Goal: Task Accomplishment & Management: Use online tool/utility

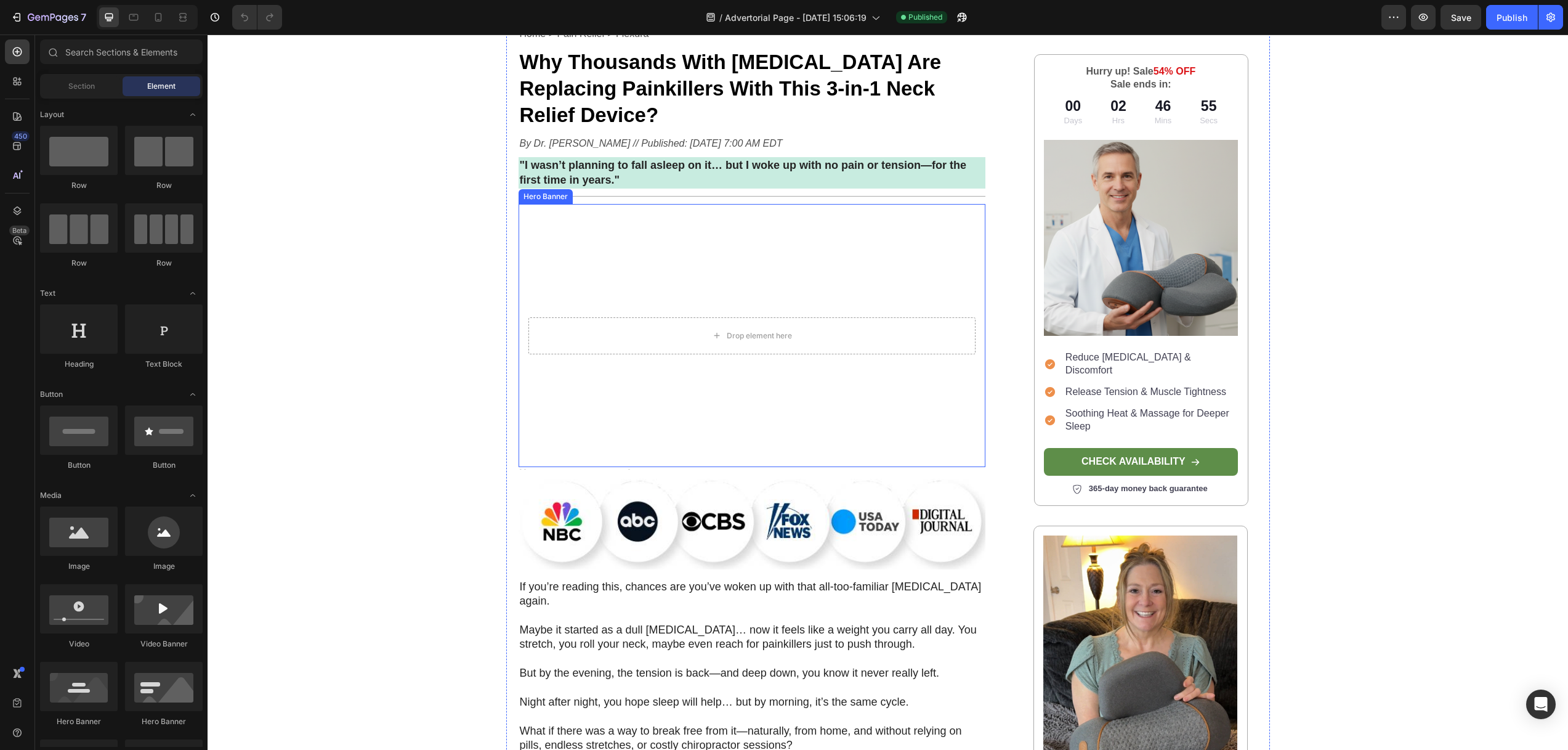
scroll to position [290, 0]
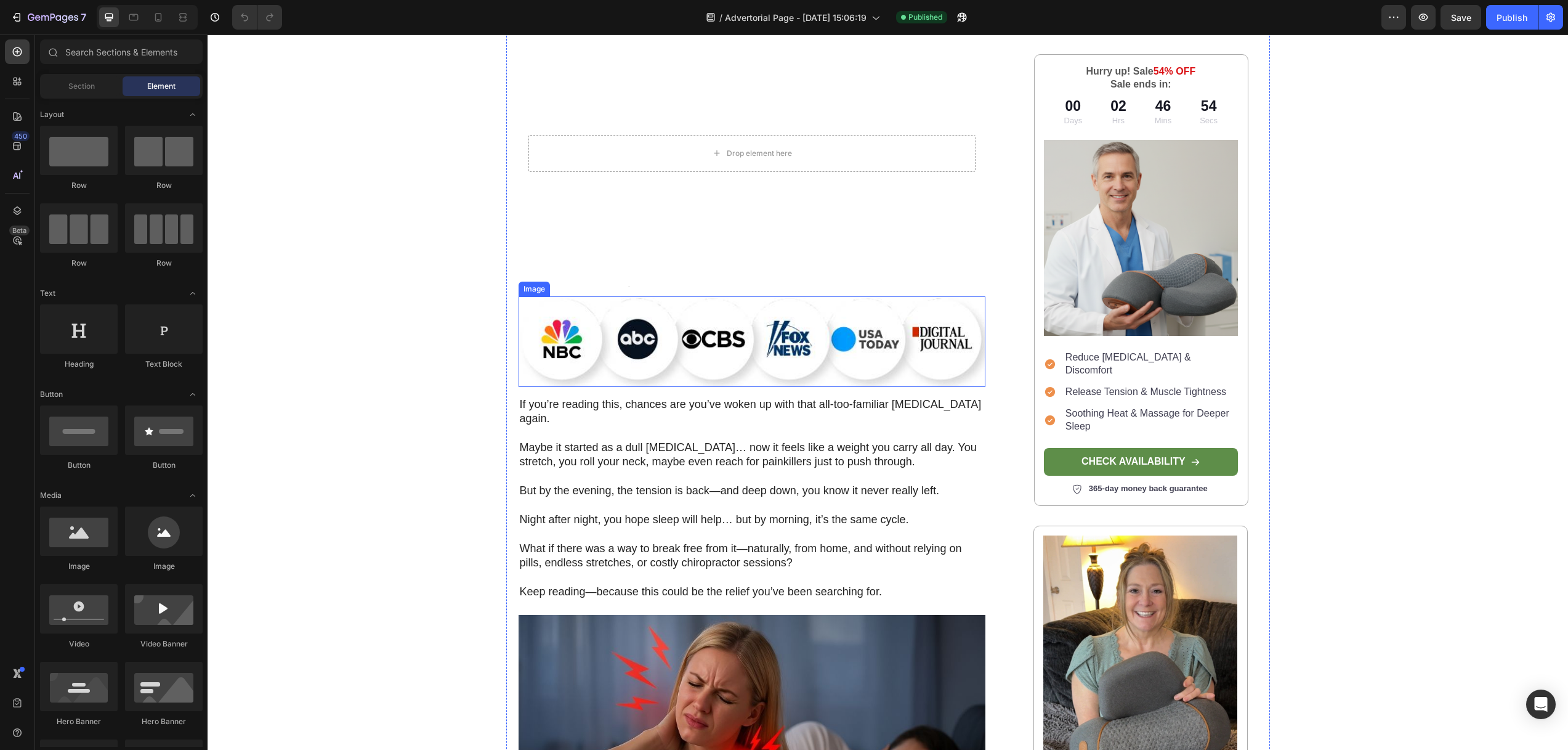
click at [703, 313] on img at bounding box center [752, 342] width 468 height 90
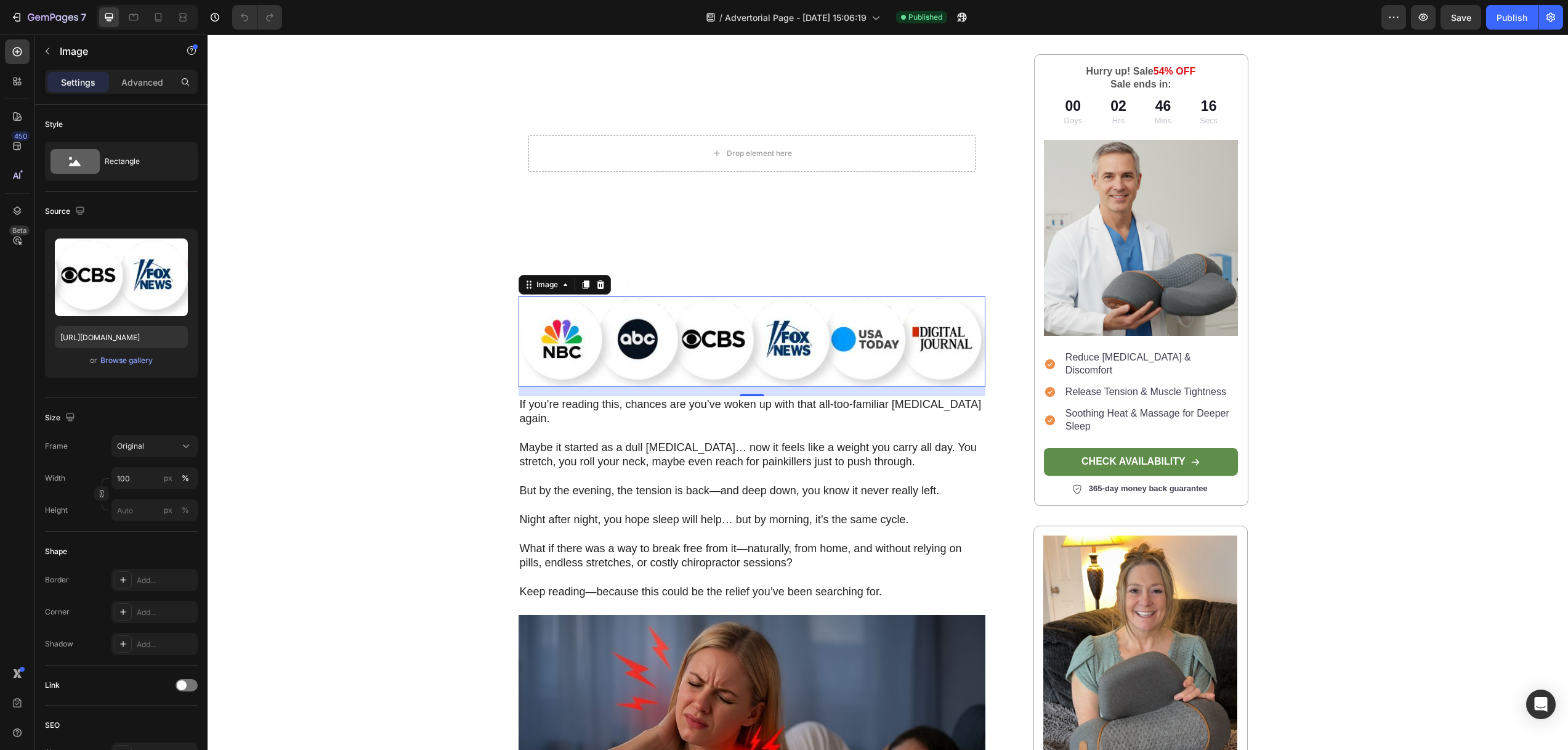
click at [707, 305] on img at bounding box center [752, 342] width 468 height 90
click at [596, 279] on icon at bounding box center [601, 284] width 10 height 10
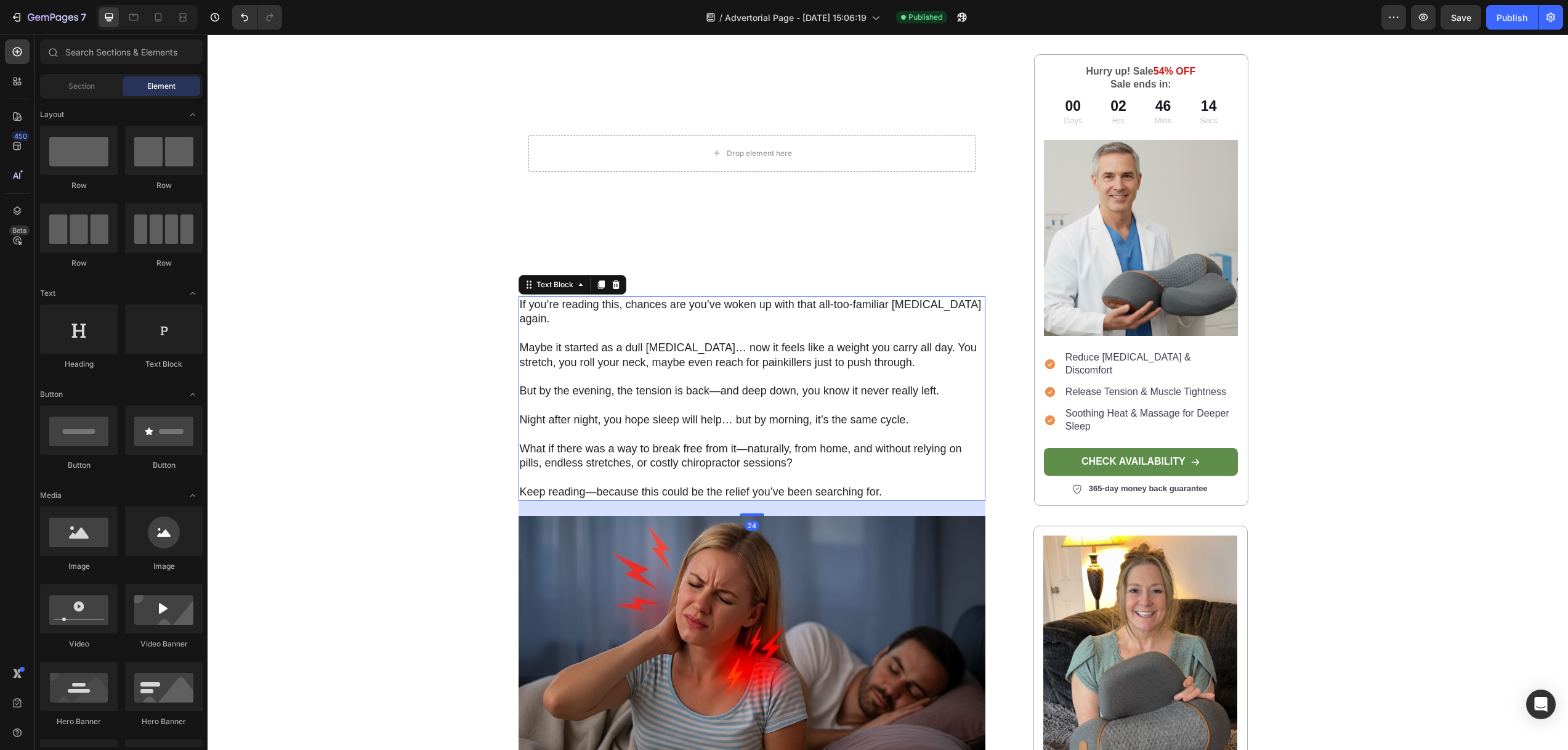
click at [645, 326] on p at bounding box center [752, 333] width 465 height 14
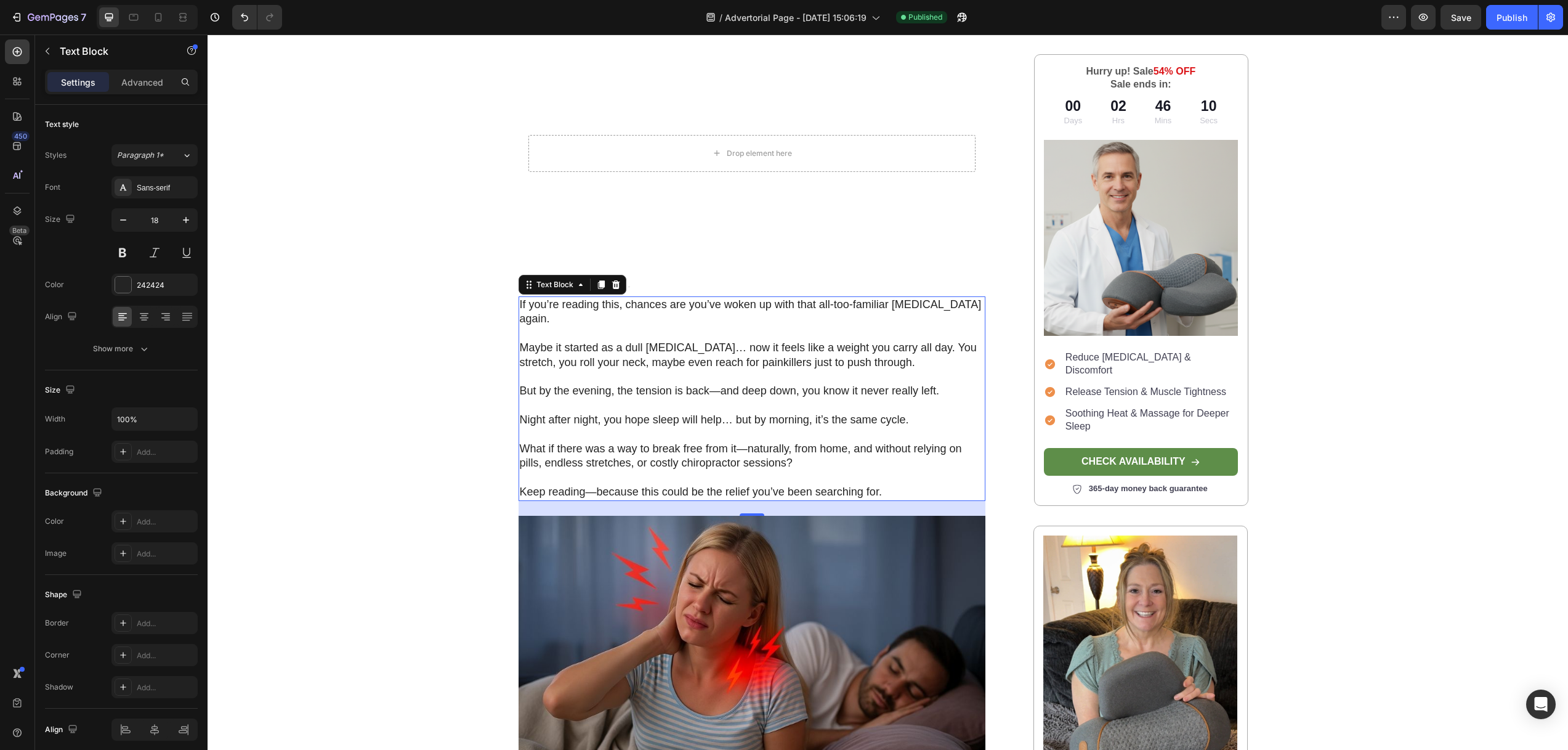
click at [591, 297] on p "If you’re reading this, chances are you’ve woken up with that all-too-familiar …" at bounding box center [752, 312] width 465 height 29
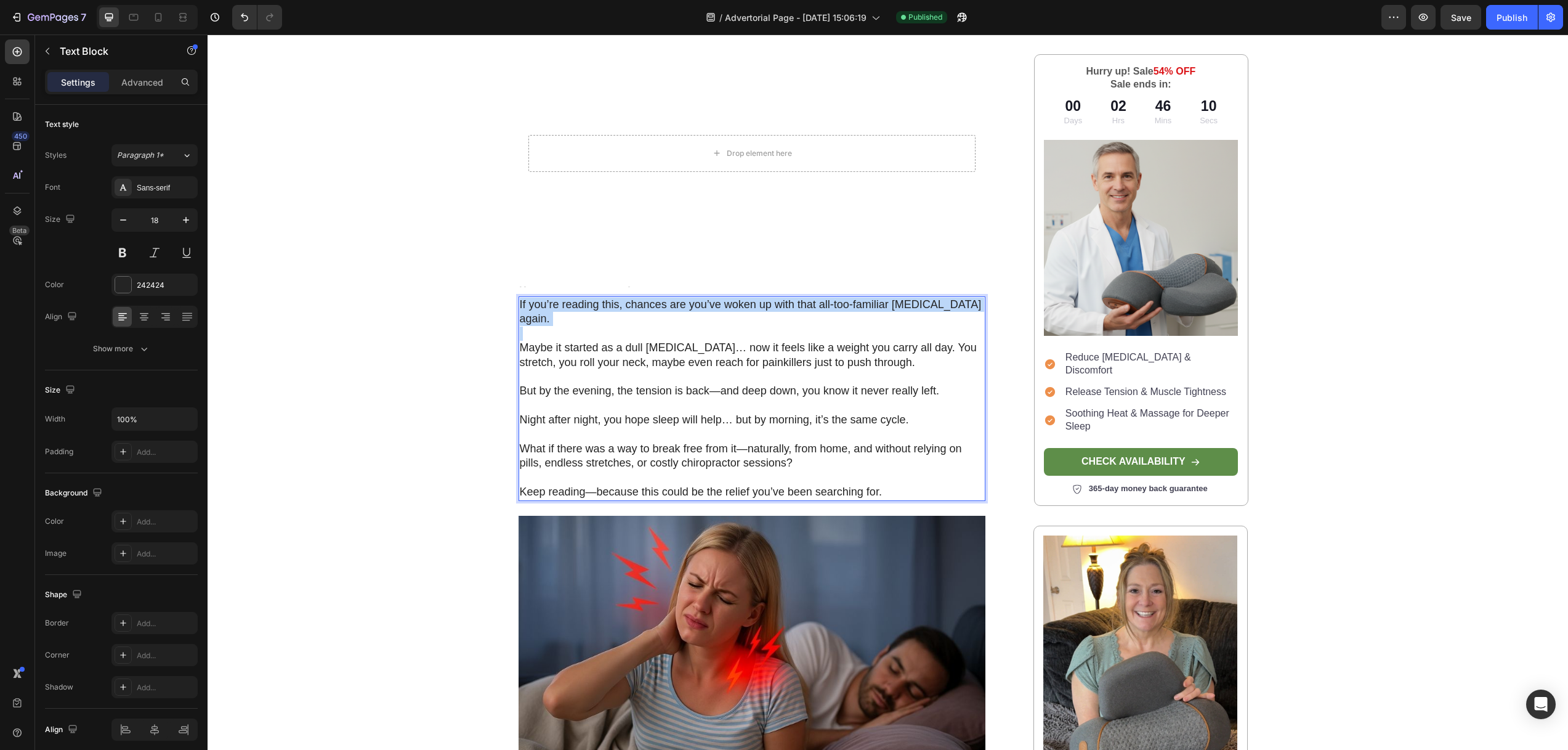
click at [591, 297] on p "If you’re reading this, chances are you’ve woken up with that all-too-familiar …" at bounding box center [752, 312] width 465 height 29
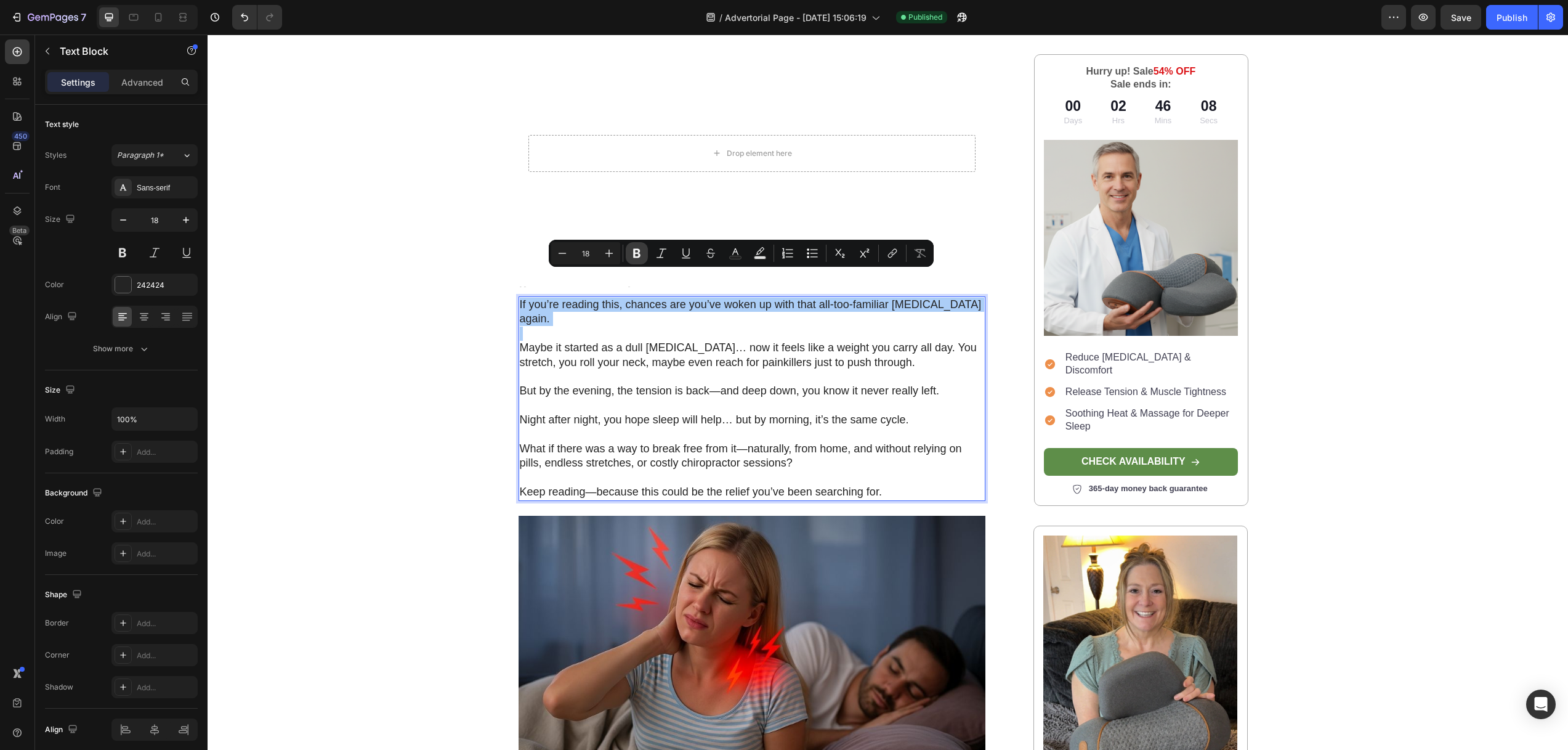
click at [632, 250] on icon "Editor contextual toolbar" at bounding box center [637, 253] width 12 height 12
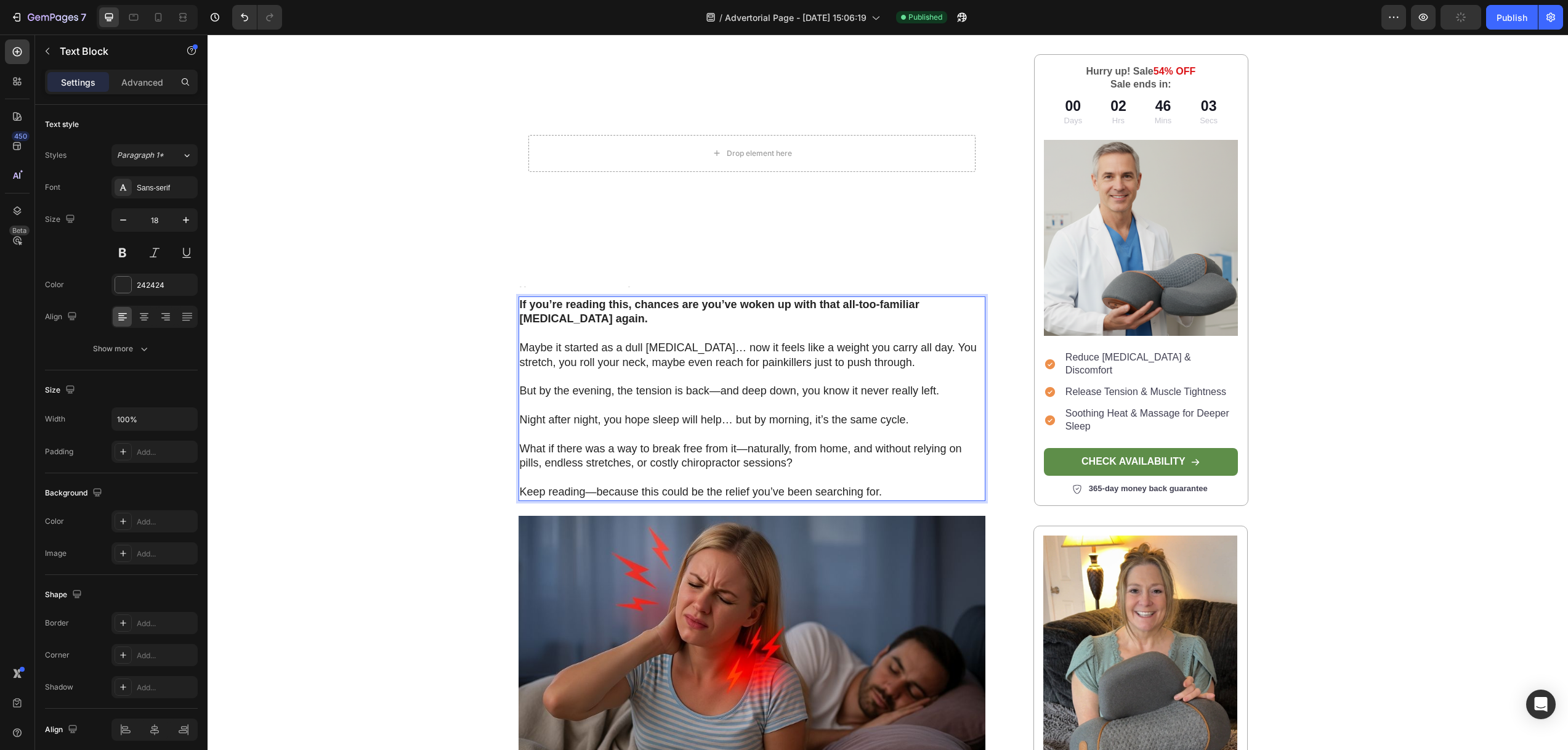
click at [543, 384] on p "But by the evening, the tension is back—and deep down, you know it never really…" at bounding box center [752, 391] width 465 height 14
click at [542, 384] on p "But by the evening, the tension is back—and deep down, you know it never really…" at bounding box center [752, 391] width 465 height 14
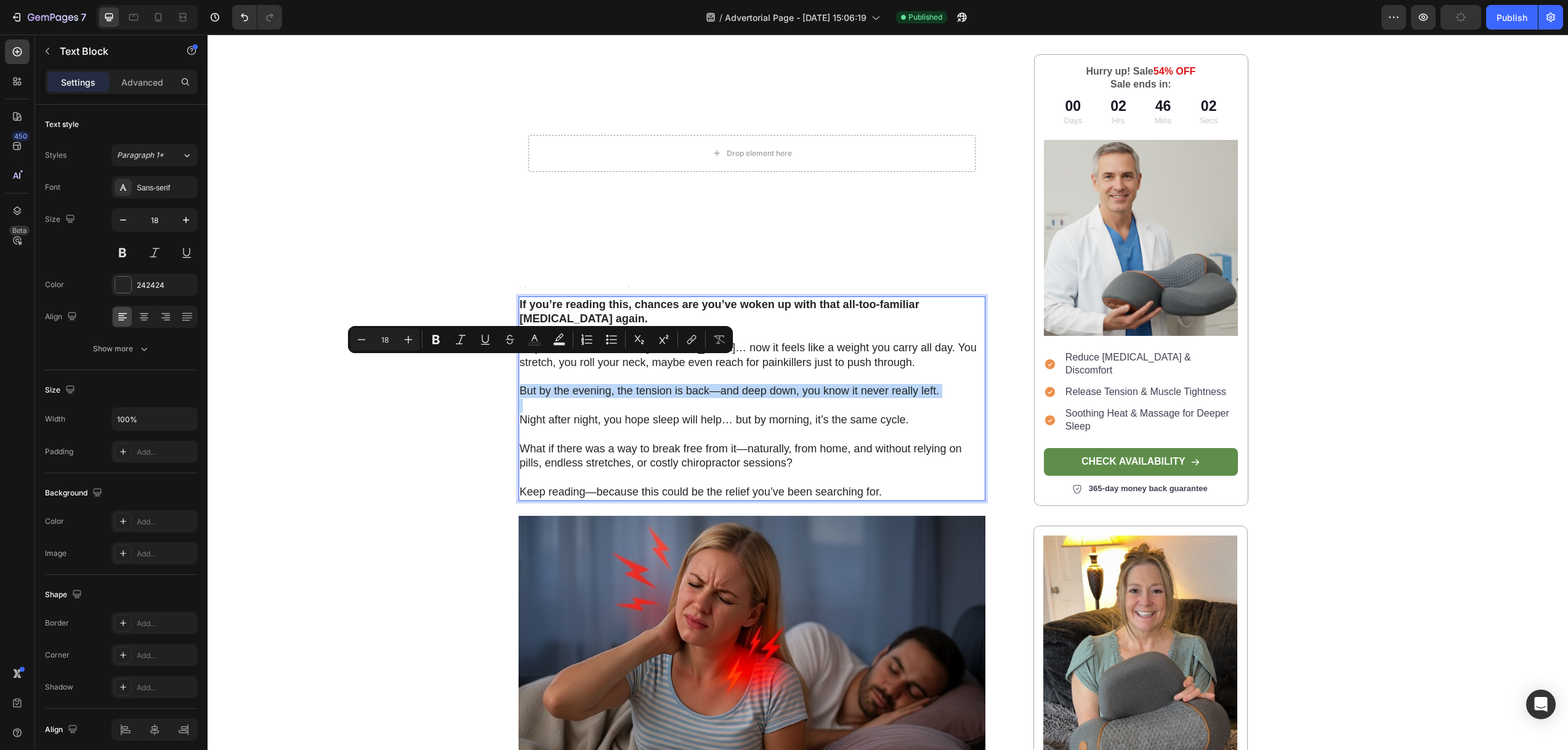
click at [542, 384] on p "But by the evening, the tension is back—and deep down, you know it never really…" at bounding box center [752, 391] width 465 height 14
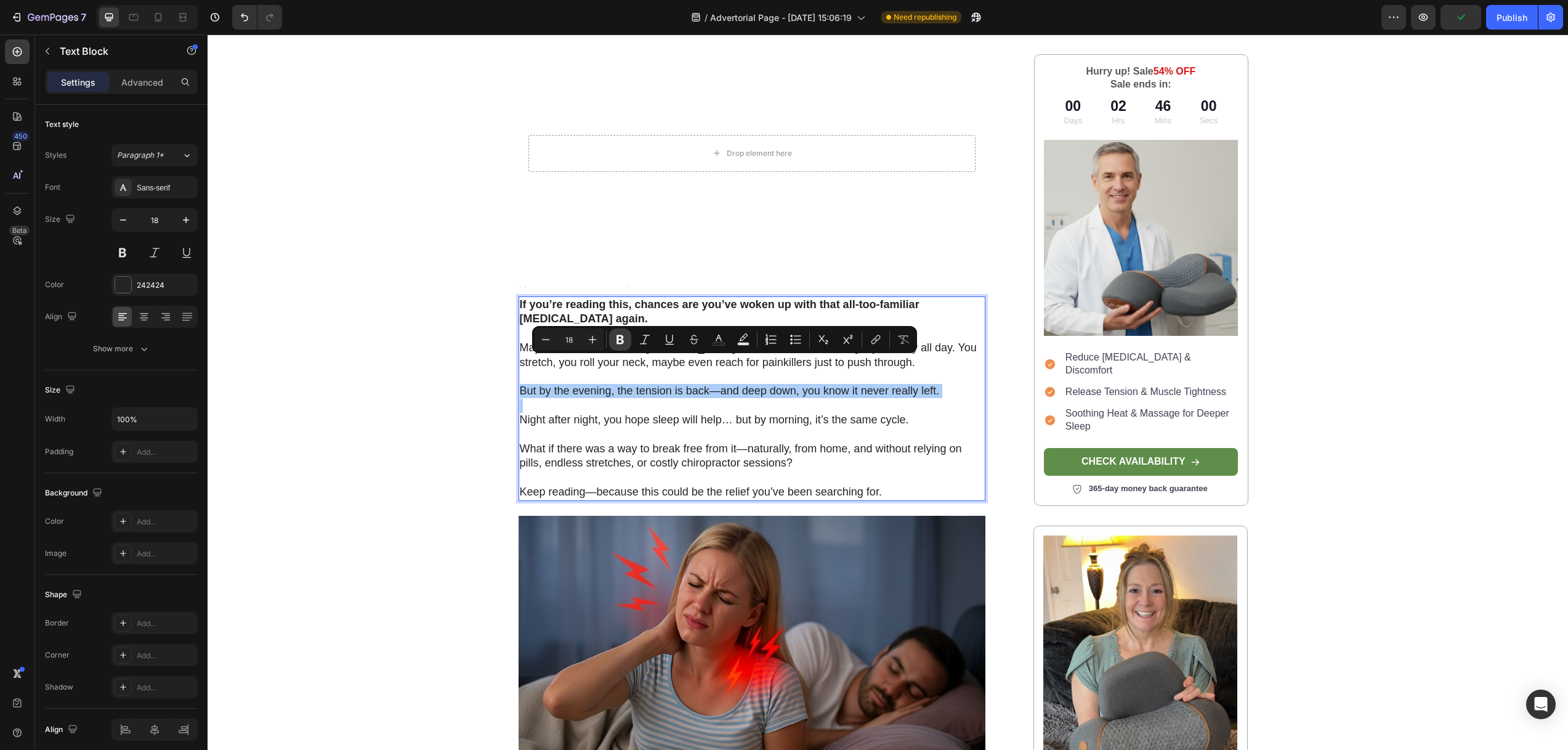
click at [609, 340] on button "Bold" at bounding box center [620, 339] width 22 height 22
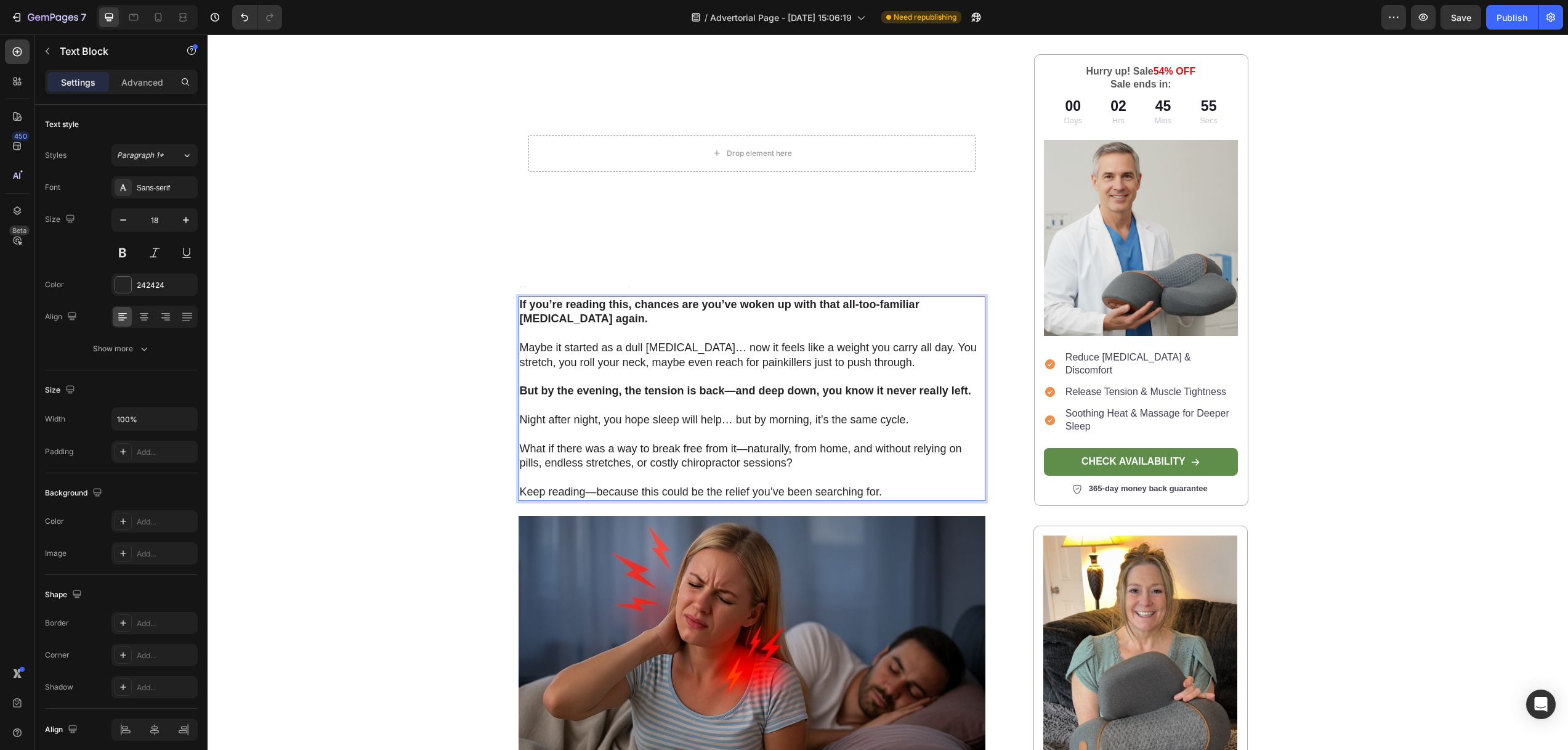
click at [683, 384] on strong "But by the evening, the tension is back—and deep down, you know it never really…" at bounding box center [745, 391] width 452 height 12
click at [237, 12] on button "Undo/Redo" at bounding box center [245, 17] width 25 height 25
click at [241, 12] on icon "Undo/Redo" at bounding box center [245, 17] width 12 height 12
drag, startPoint x: 239, startPoint y: 19, endPoint x: 252, endPoint y: 28, distance: 15.8
click at [239, 19] on icon "Undo/Redo" at bounding box center [245, 17] width 12 height 12
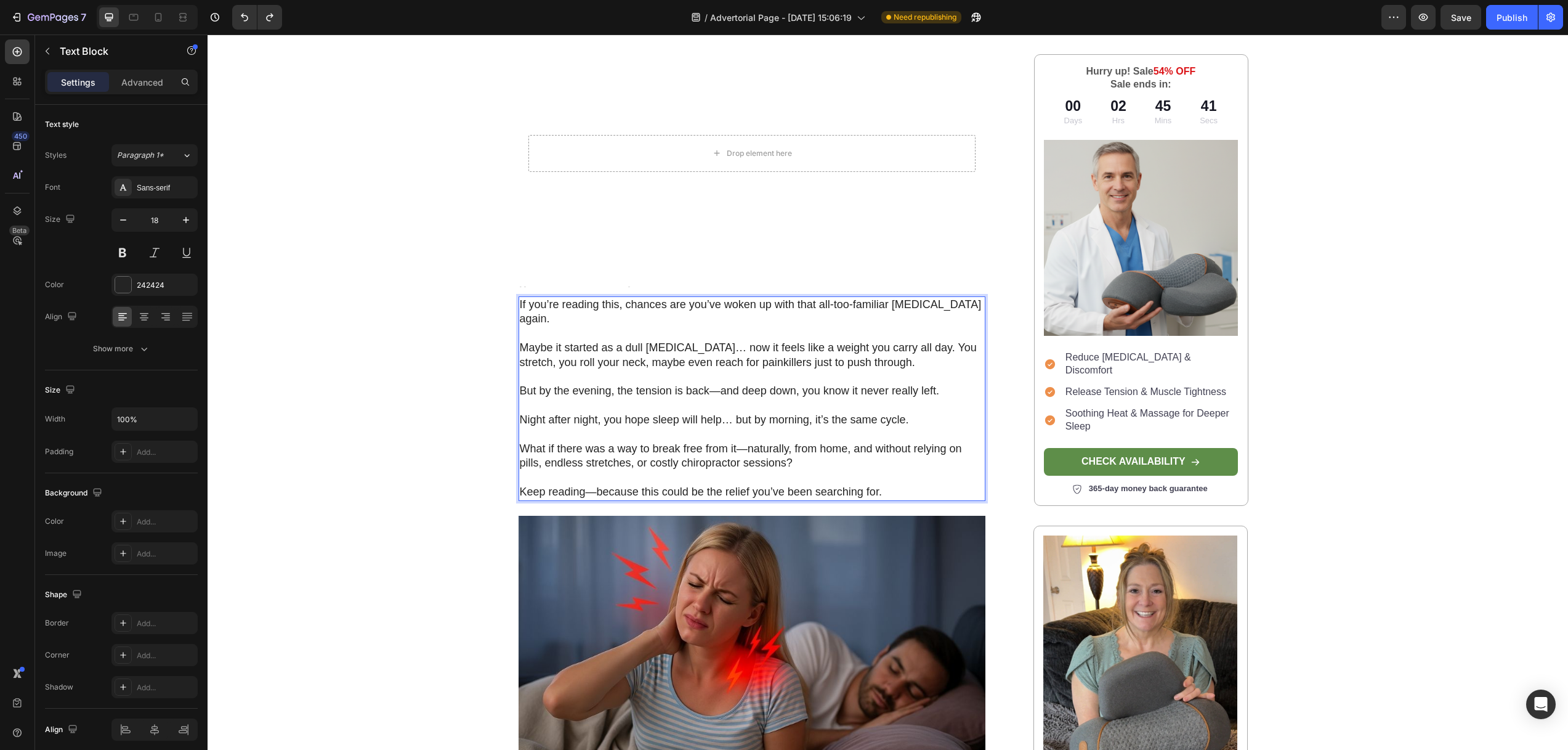
click at [656, 297] on p "If you’re reading this, chances are you’ve woken up with that all-too-familiar …" at bounding box center [752, 312] width 465 height 29
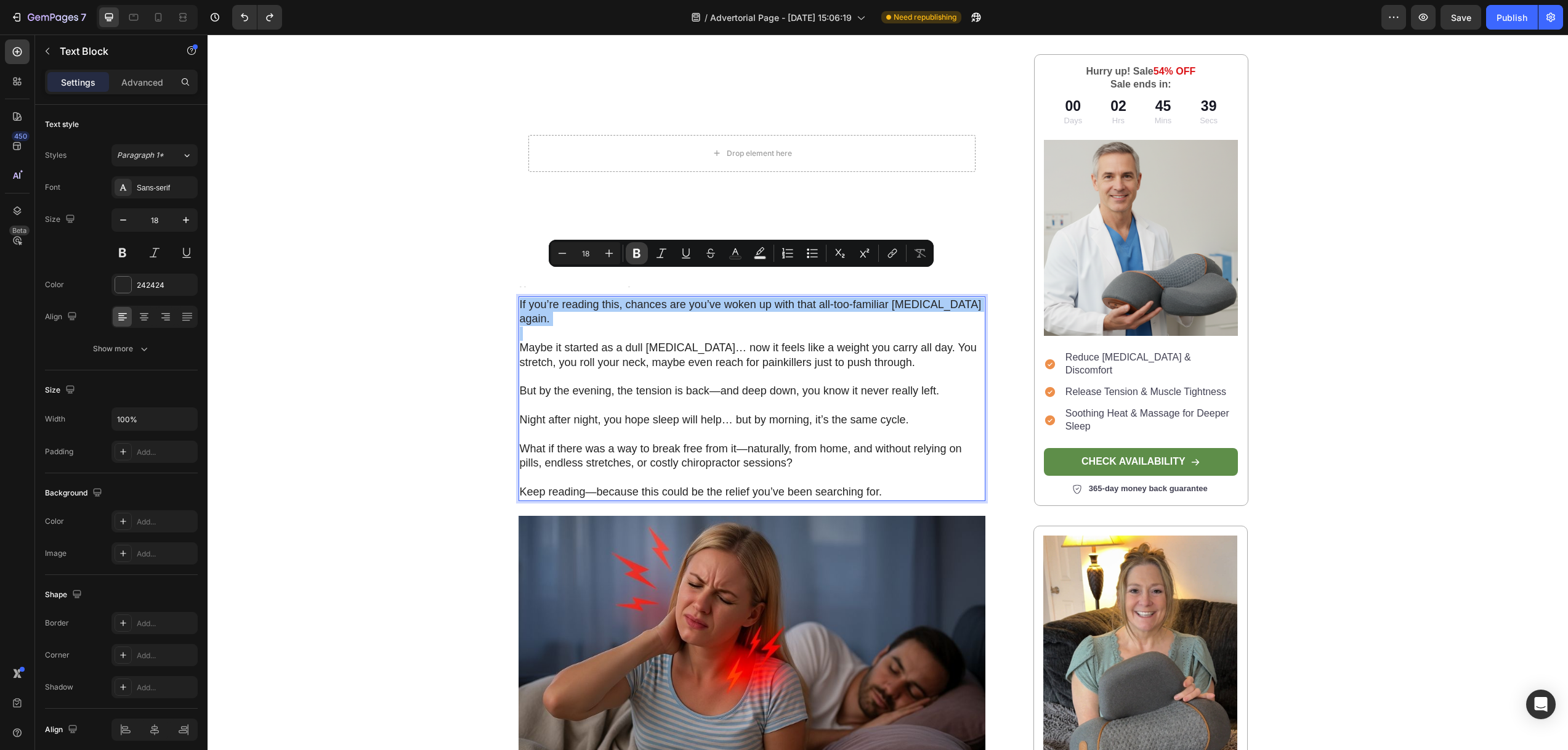
click at [640, 255] on icon "Editor contextual toolbar" at bounding box center [637, 253] width 12 height 12
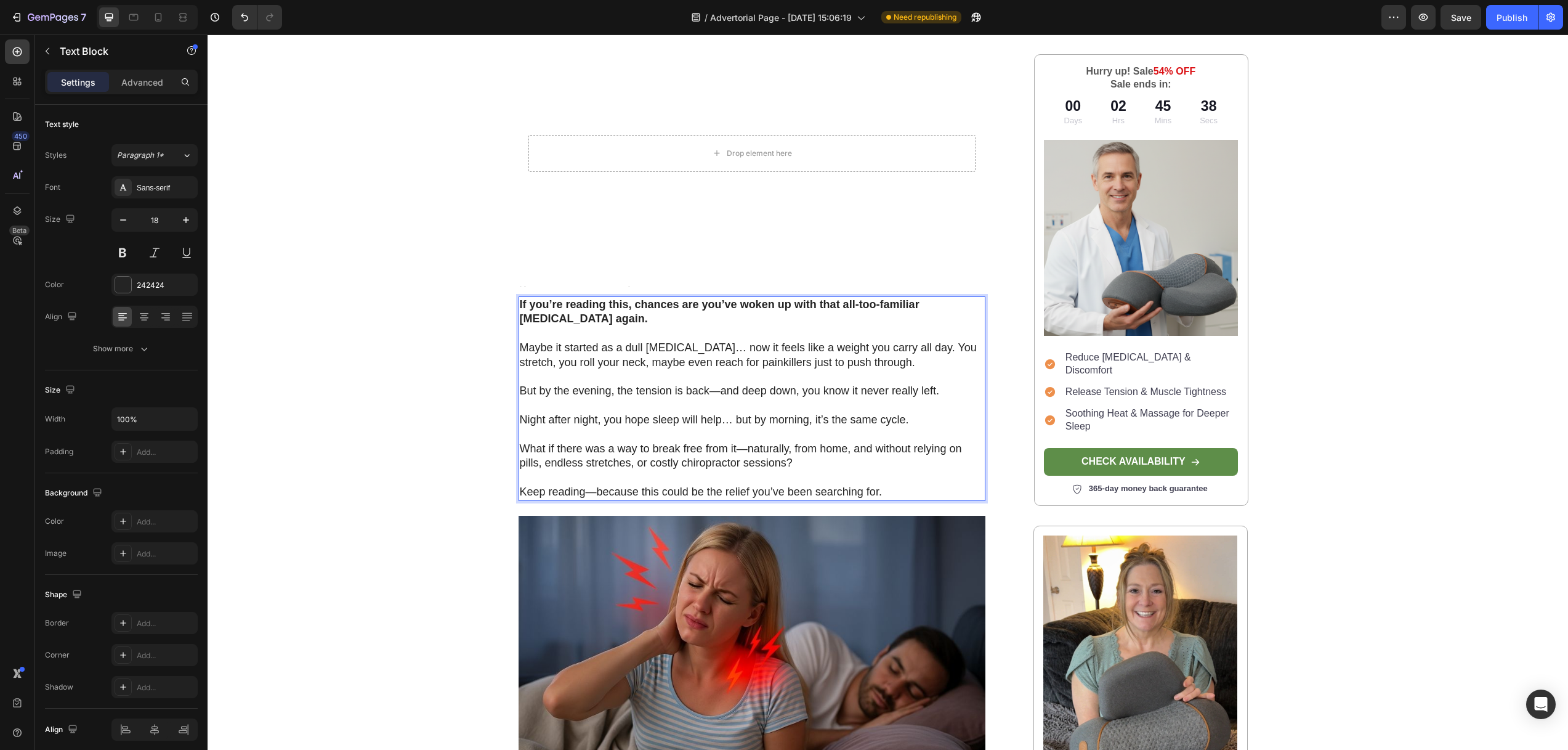
click at [658, 428] on p "Rich Text Editor. Editing area: main" at bounding box center [752, 435] width 465 height 14
click at [679, 413] on p "Night after night, you hope sleep will help… but by morning, it’s the same cycl…" at bounding box center [752, 420] width 465 height 14
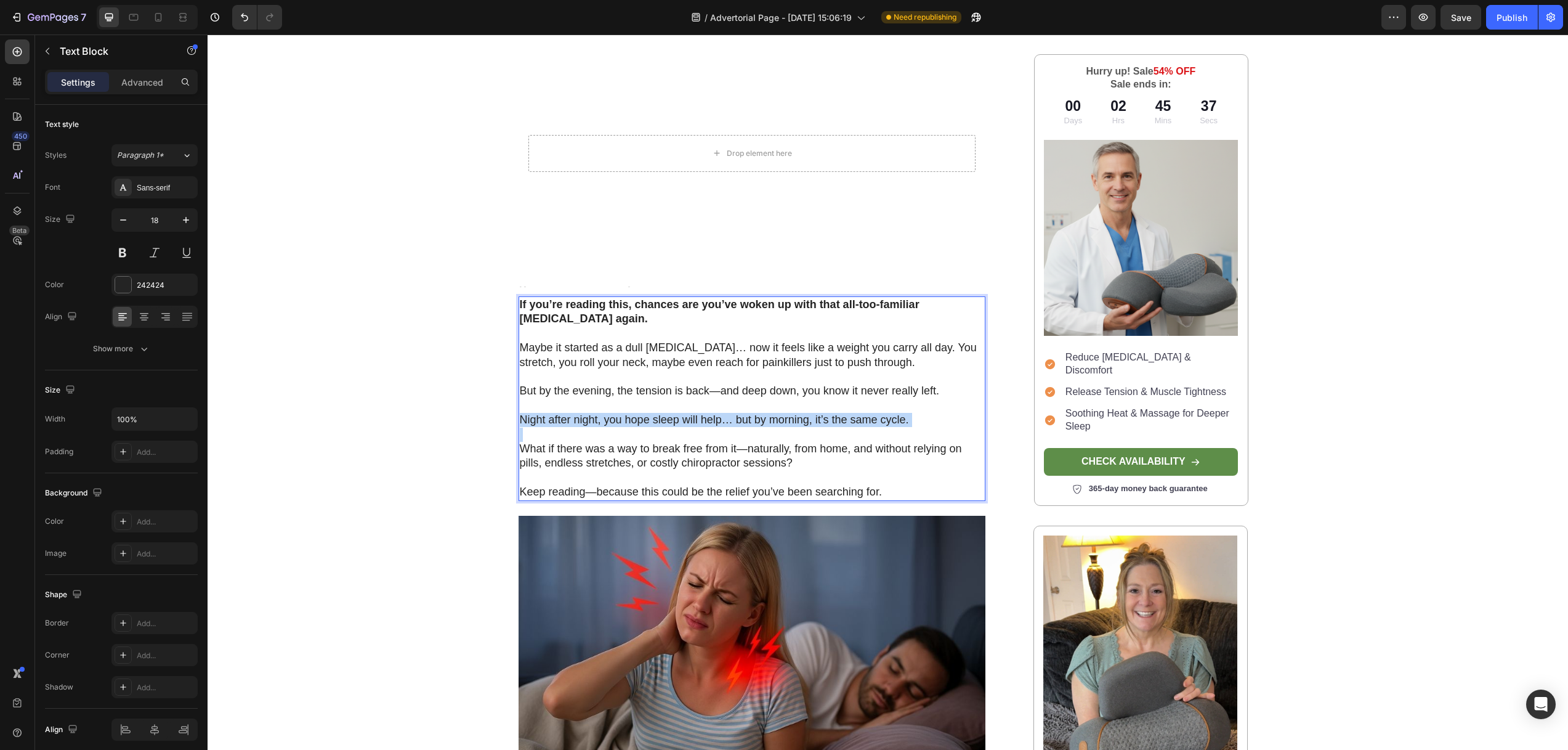
click at [679, 413] on p "Night after night, you hope sleep will help… but by morning, it’s the same cycl…" at bounding box center [752, 420] width 465 height 14
click at [585, 413] on p "Night after night, you hope sleep will help… but by morning, it’s the same cycl…" at bounding box center [752, 420] width 465 height 14
click at [584, 413] on p "Night after night, you hope sleep will help… but by morning, it’s the same cycl…" at bounding box center [752, 420] width 465 height 14
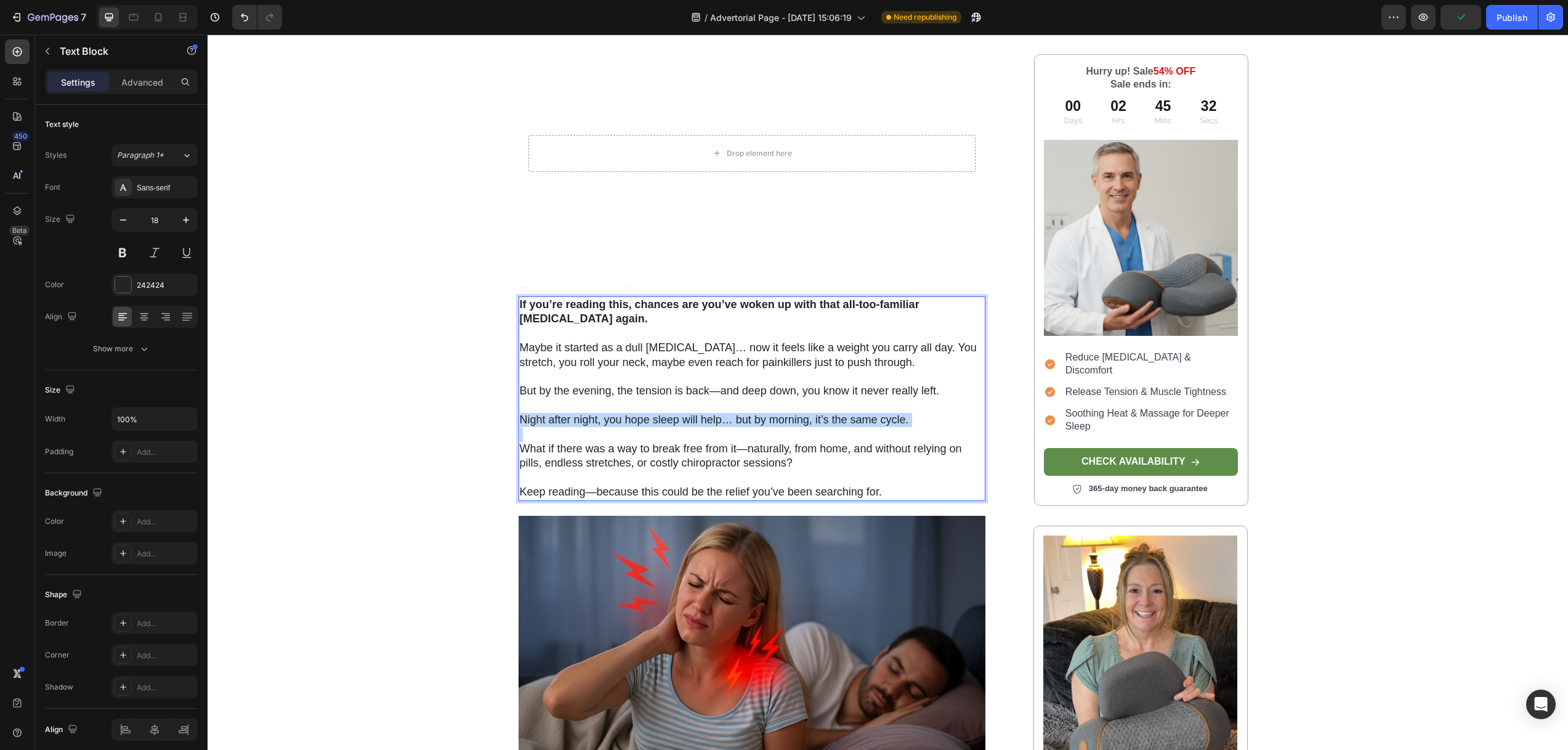
click at [687, 428] on p "Rich Text Editor. Editing area: main" at bounding box center [752, 435] width 465 height 14
click at [705, 413] on p "Night after night, you hope sleep will help… but by morning, it’s the same cycl…" at bounding box center [752, 420] width 465 height 14
click at [887, 442] on p "What if there was a way to break free from it—naturally, from home, and without…" at bounding box center [752, 456] width 465 height 29
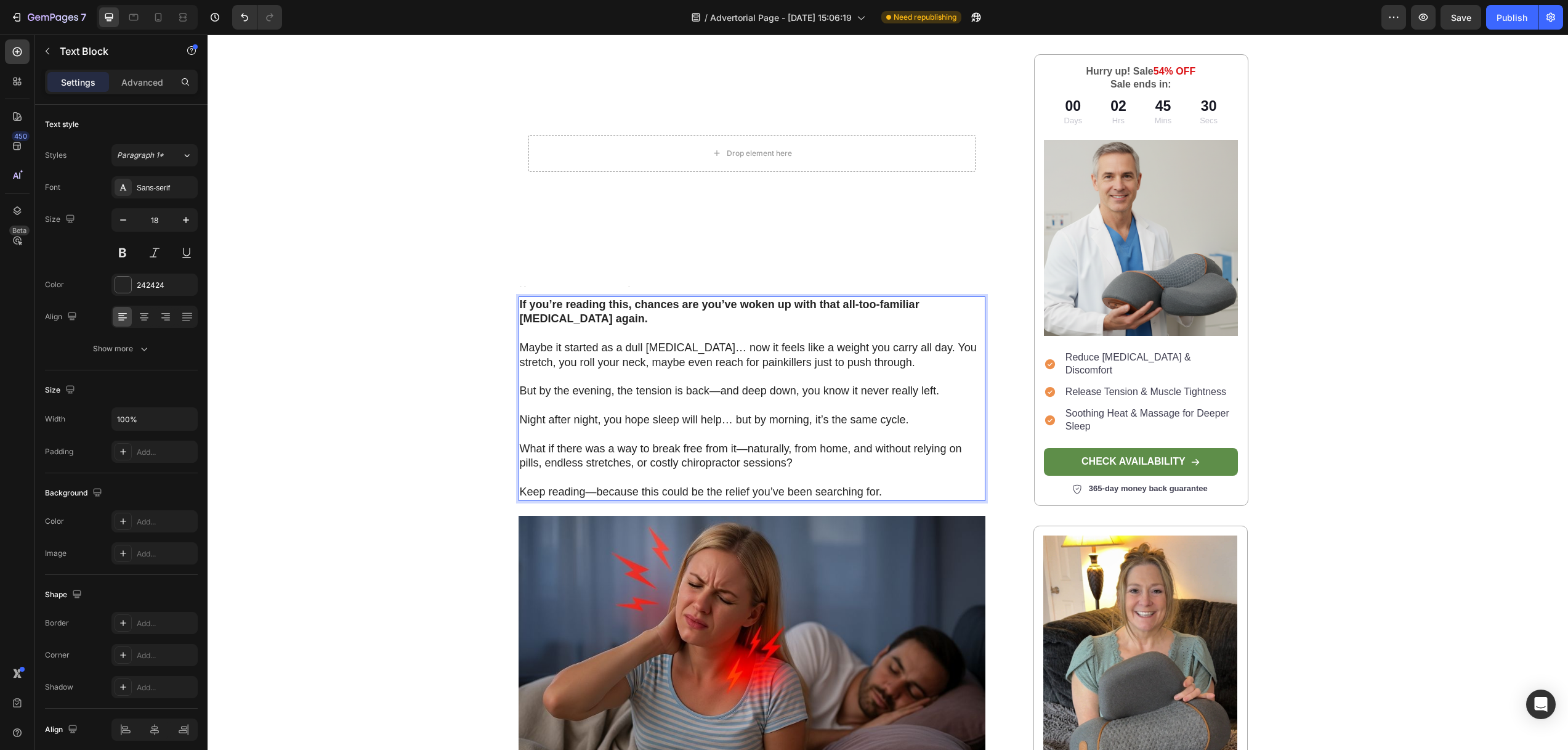
click at [876, 442] on p "What if there was a way to break free from it—naturally, from home, and without…" at bounding box center [752, 456] width 465 height 29
click at [901, 413] on p "Night after night, you hope sleep will help… but by morning, it’s the same cycl…" at bounding box center [752, 420] width 465 height 14
click at [554, 413] on p "Night after night, you hope sleep will help… but by morning, it’s the same cycl…" at bounding box center [752, 420] width 465 height 14
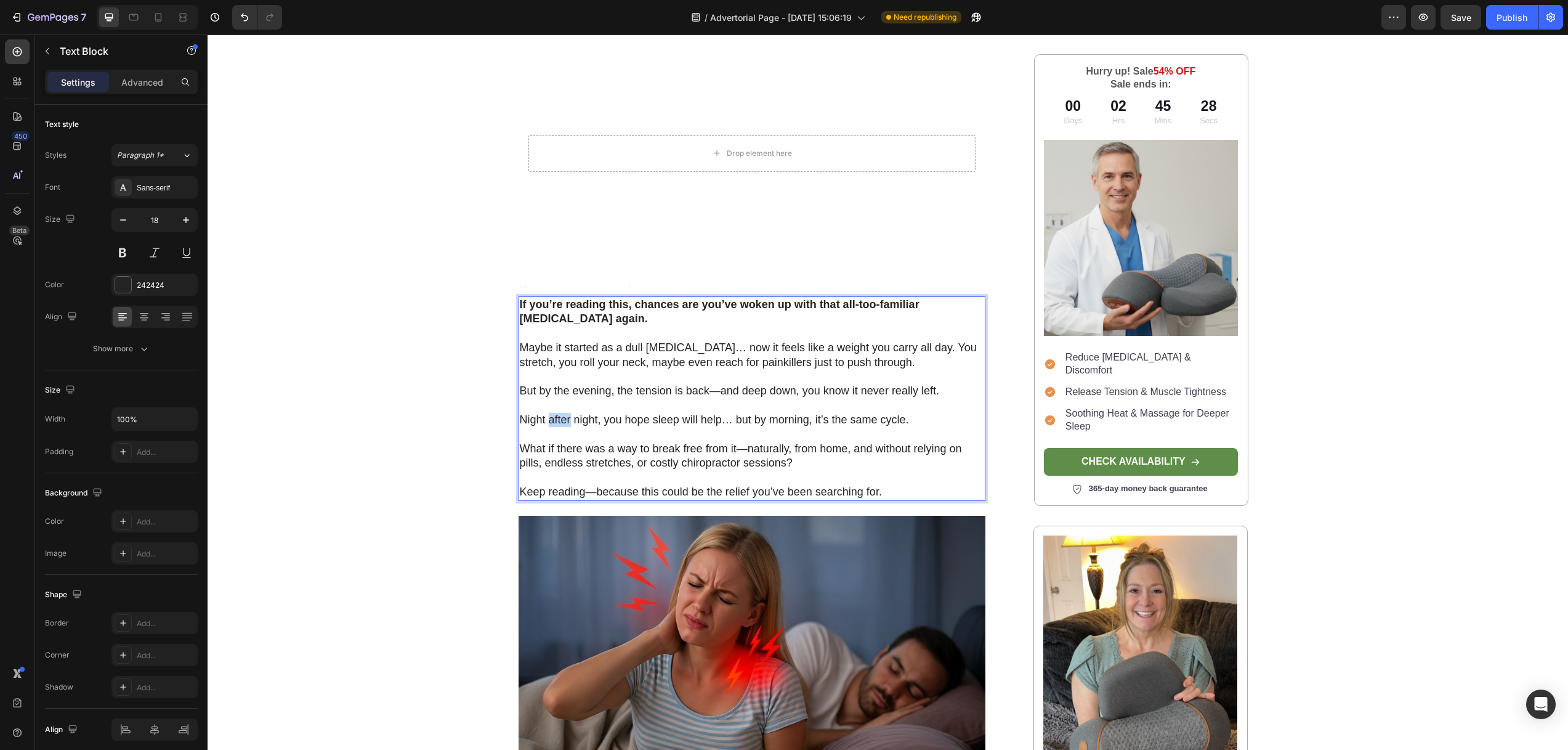
click at [554, 413] on p "Night after night, you hope sleep will help… but by morning, it’s the same cycl…" at bounding box center [752, 420] width 465 height 14
drag, startPoint x: 812, startPoint y: 425, endPoint x: 807, endPoint y: 431, distance: 7.8
click at [812, 442] on p "What if there was a way to break free from it—naturally, from home, and without…" at bounding box center [752, 456] width 465 height 29
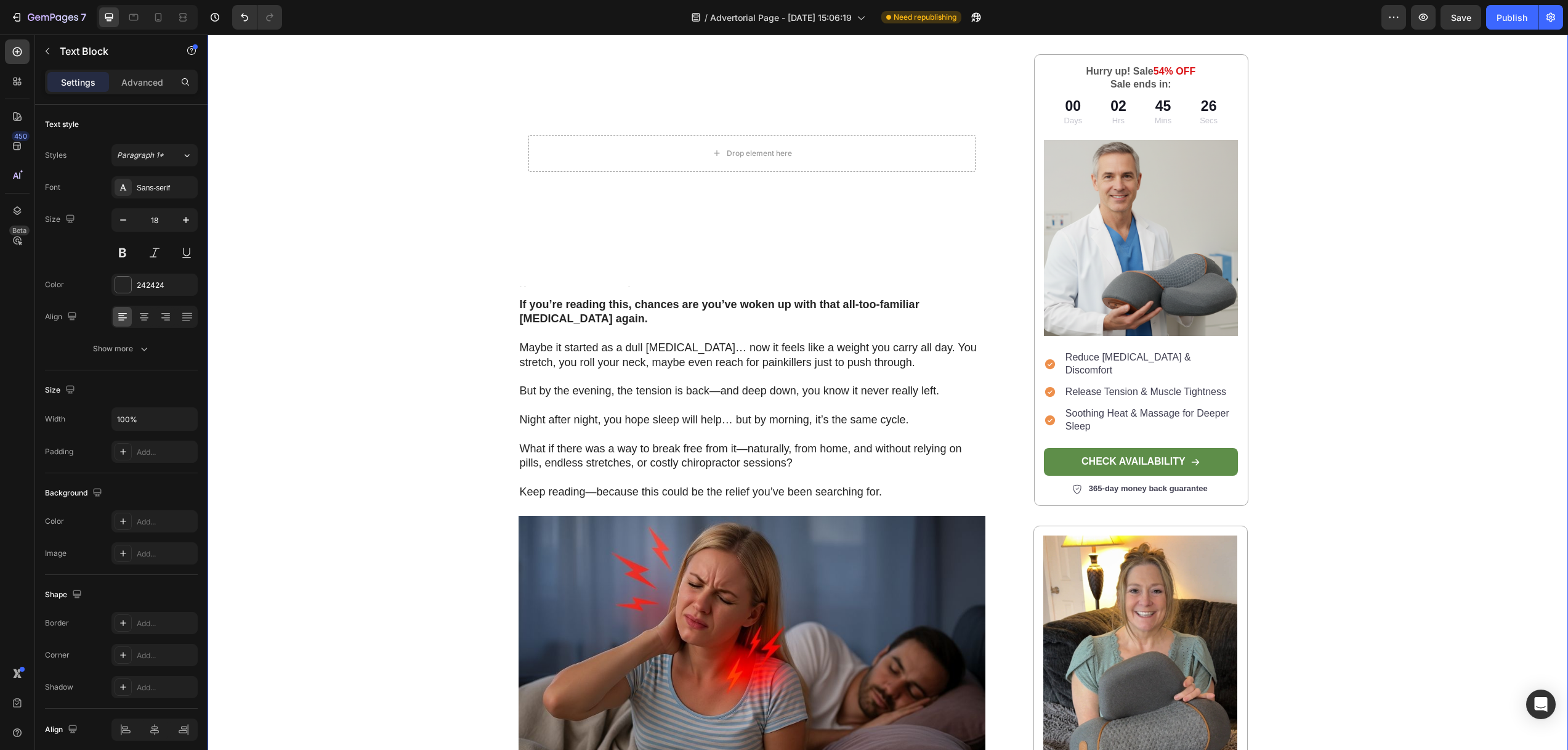
click at [325, 406] on div "Image Row Home > Pain Relief > Flexura Text Block Why Thousands With [MEDICAL_D…" at bounding box center [887, 415] width 1360 height 1292
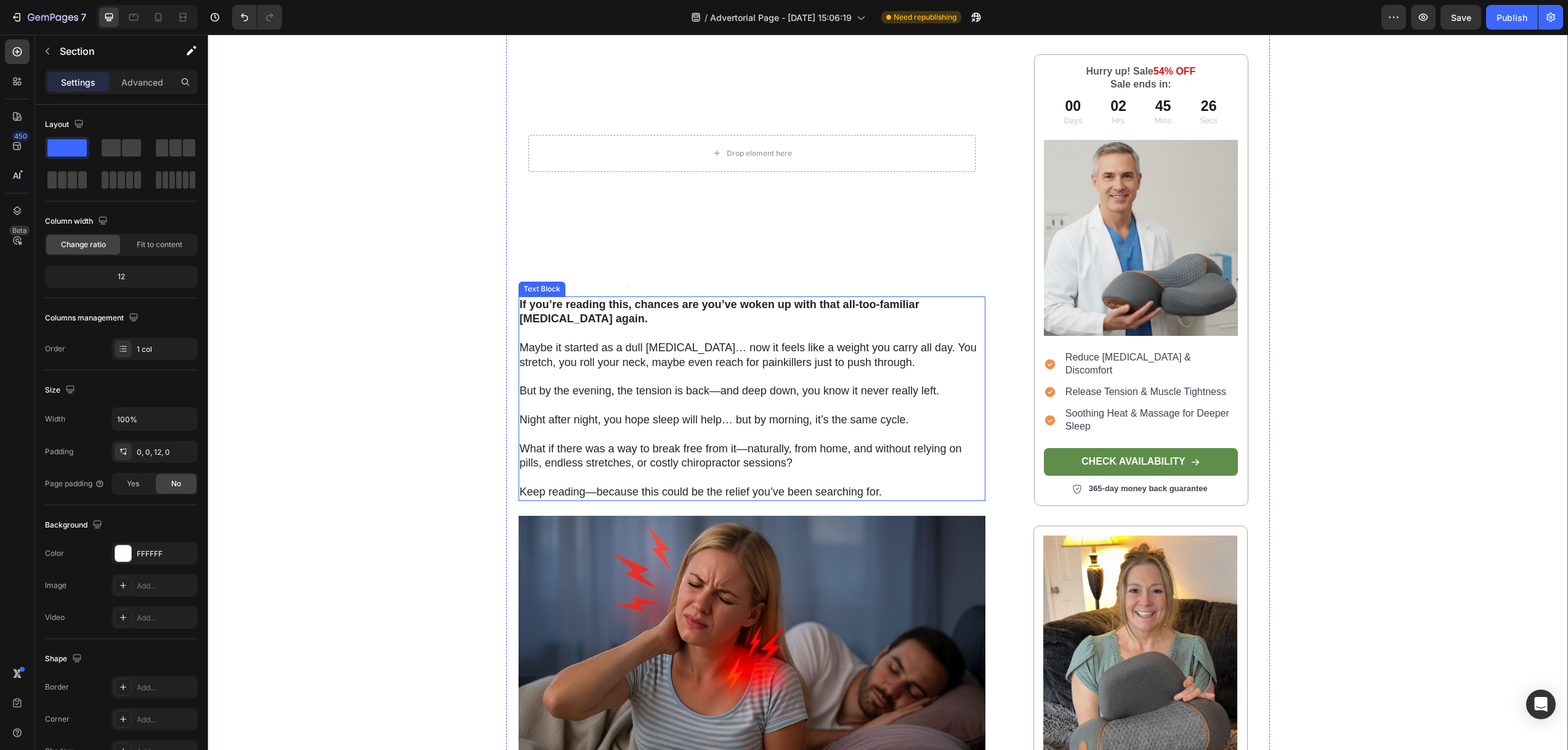
click at [596, 413] on p "Night after night, you hope sleep will help… but by morning, it’s the same cycl…" at bounding box center [752, 420] width 465 height 14
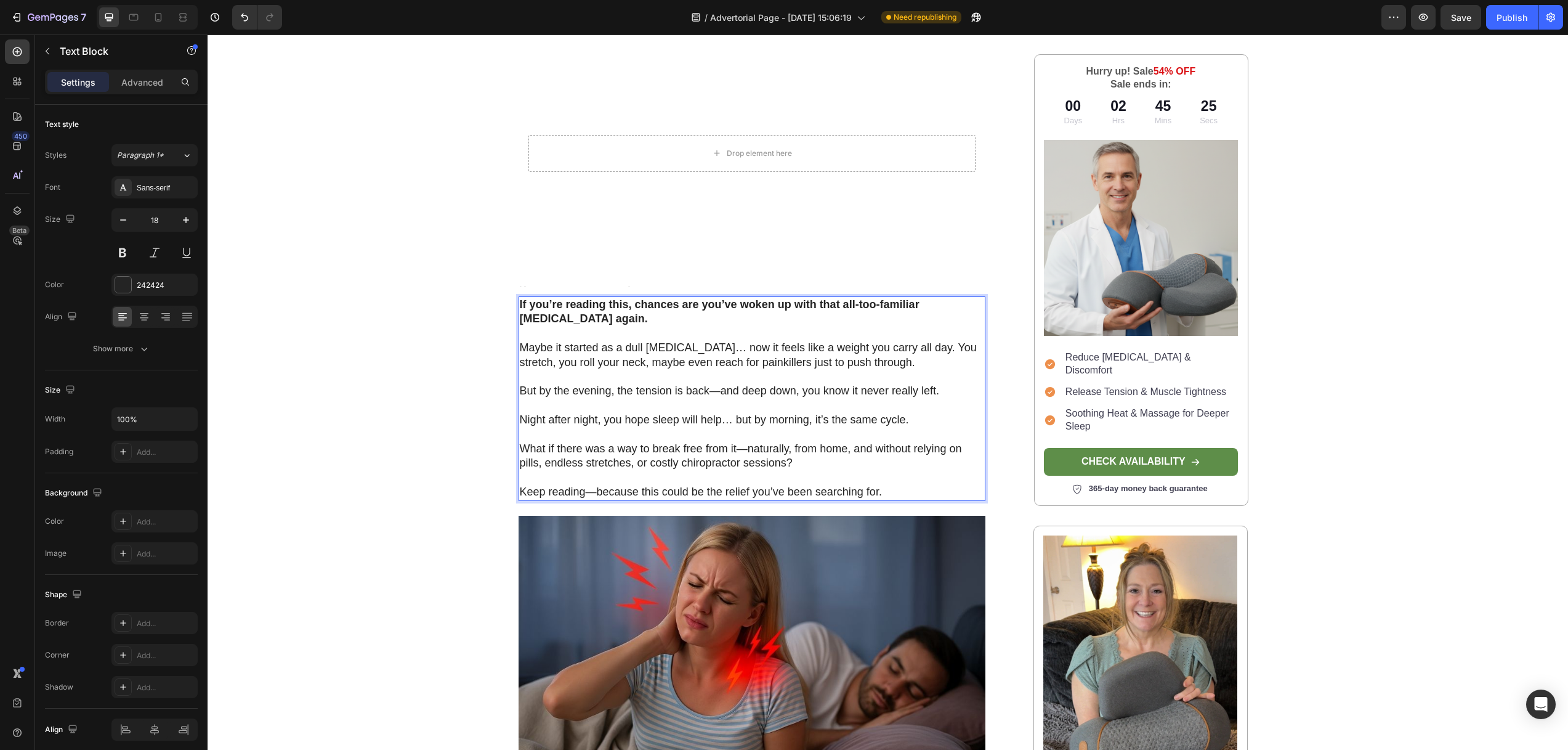
click at [596, 413] on p "Night after night, you hope sleep will help… but by morning, it’s the same cycl…" at bounding box center [752, 420] width 465 height 14
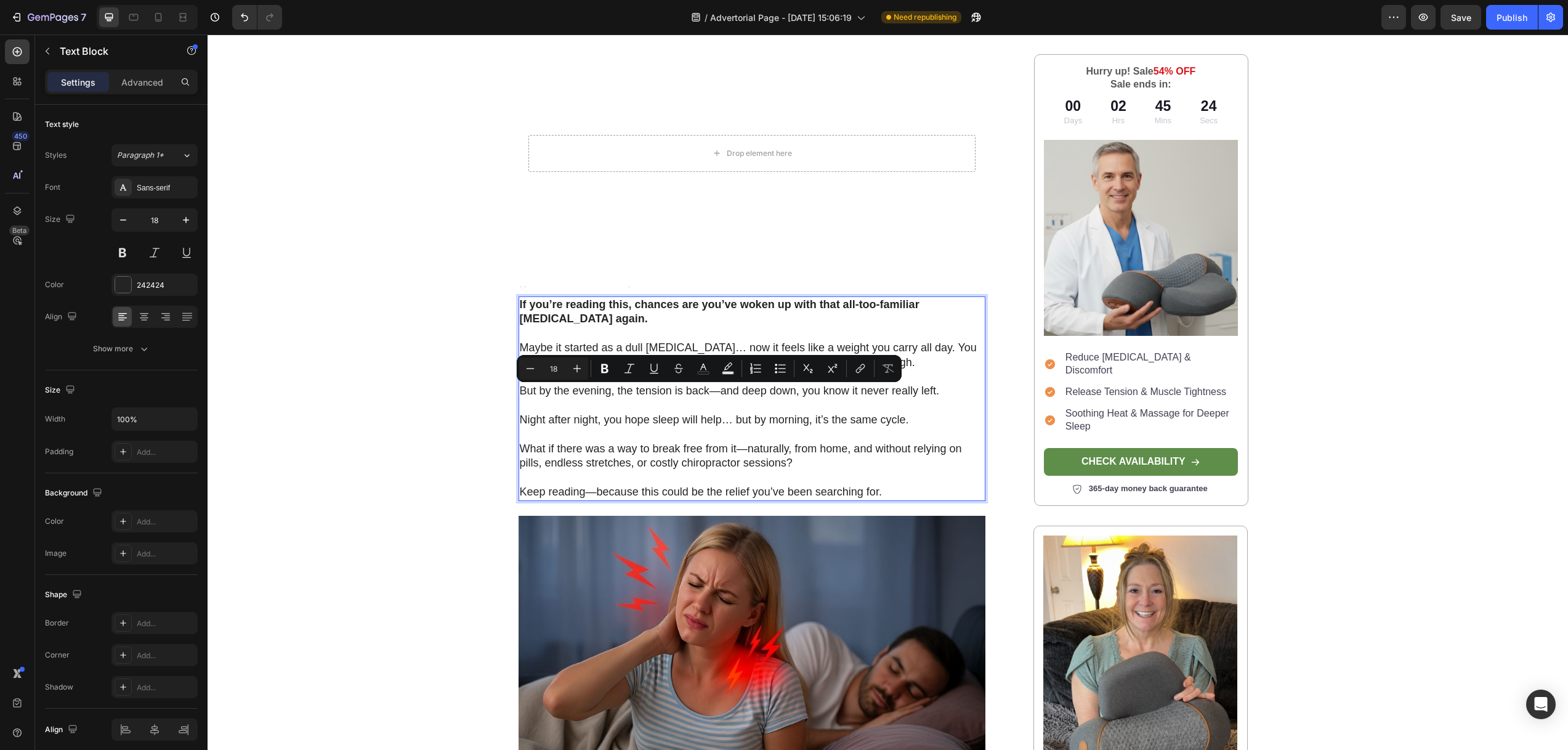
drag, startPoint x: 605, startPoint y: 366, endPoint x: 555, endPoint y: 376, distance: 51.0
click at [605, 366] on icon "Editor contextual toolbar" at bounding box center [605, 368] width 12 height 12
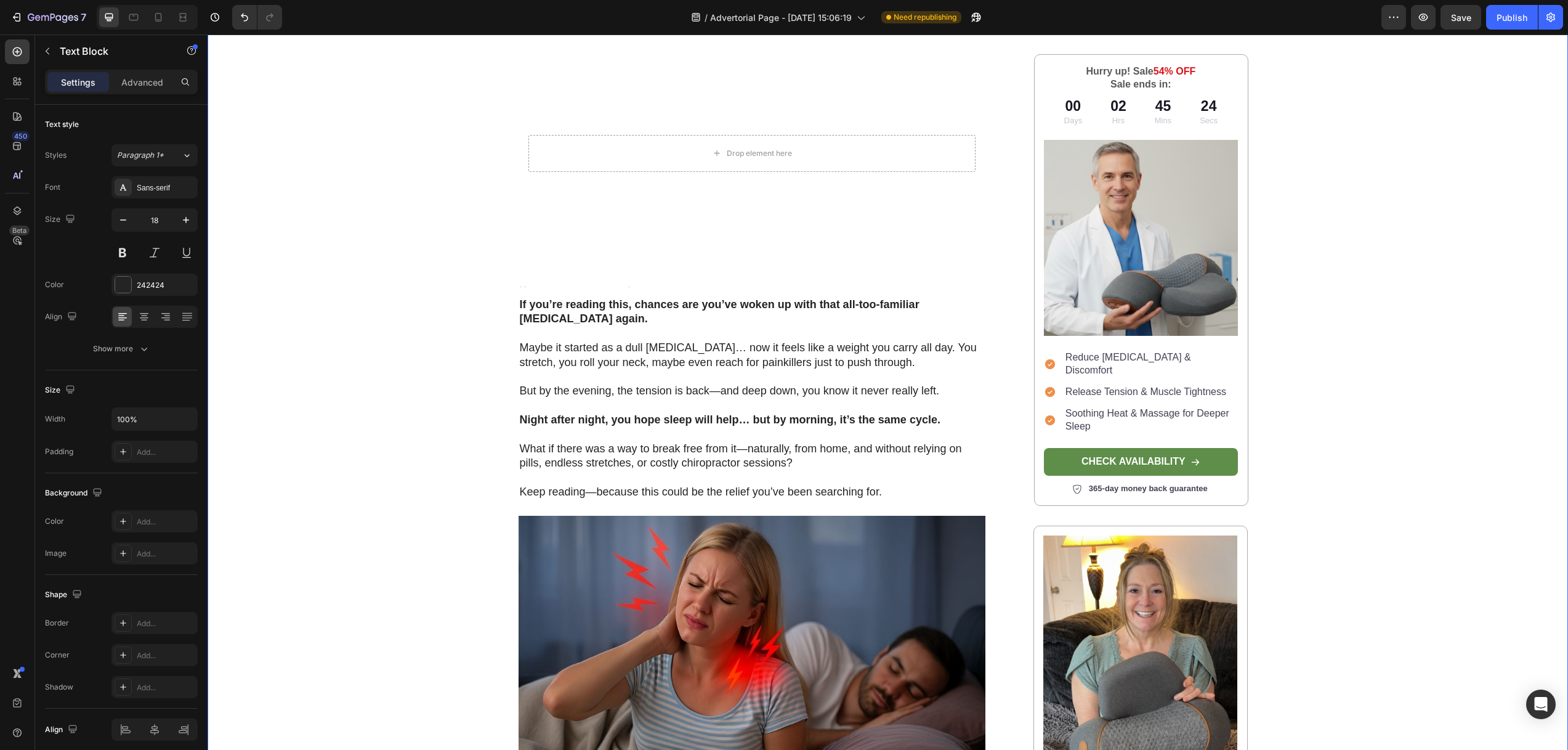
click at [393, 372] on div "Image Row Home > Pain Relief > Flexura Text Block Why Thousands With [MEDICAL_D…" at bounding box center [887, 415] width 1360 height 1292
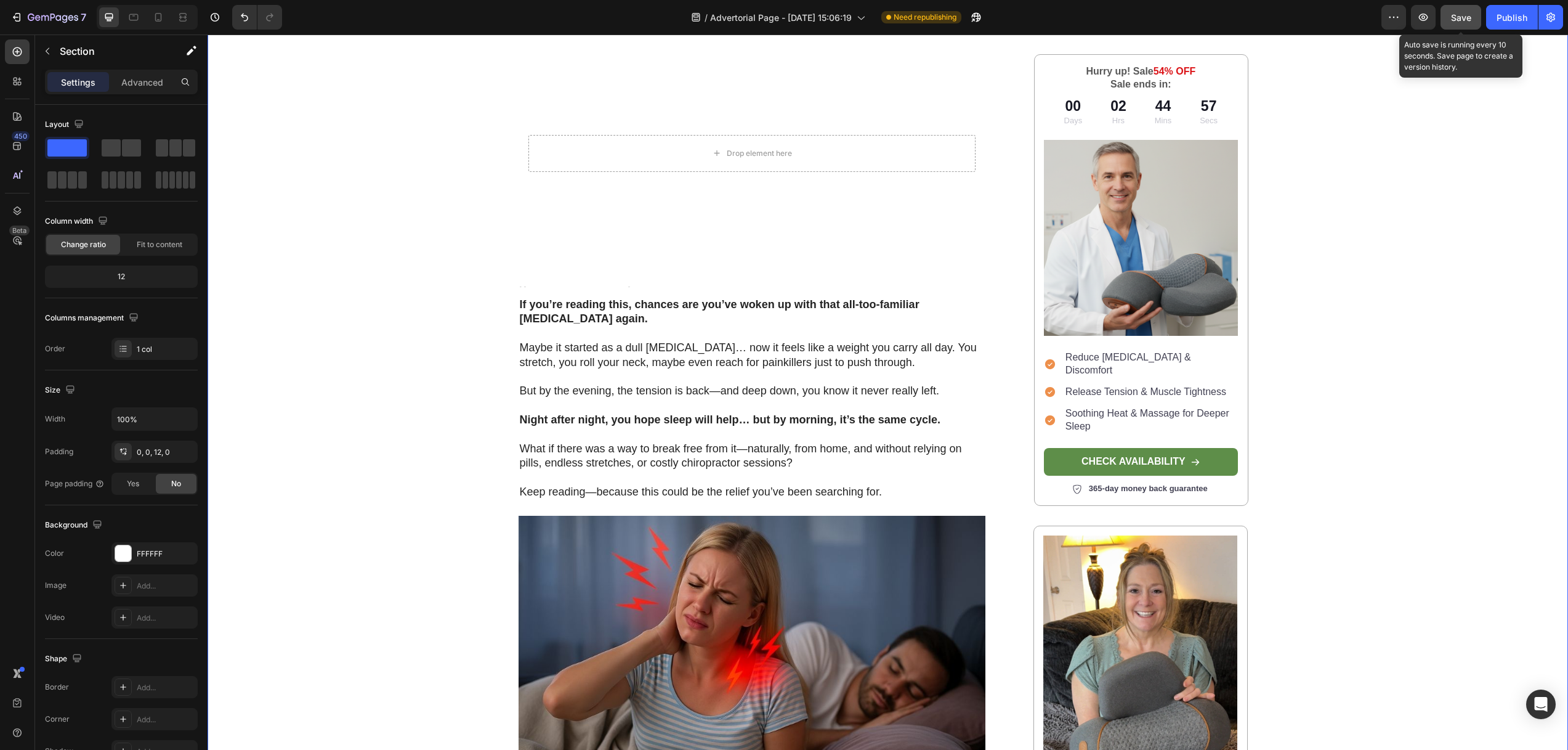
drag, startPoint x: 1458, startPoint y: 18, endPoint x: 1448, endPoint y: 31, distance: 16.4
click at [1458, 19] on span "Save" at bounding box center [1460, 17] width 20 height 10
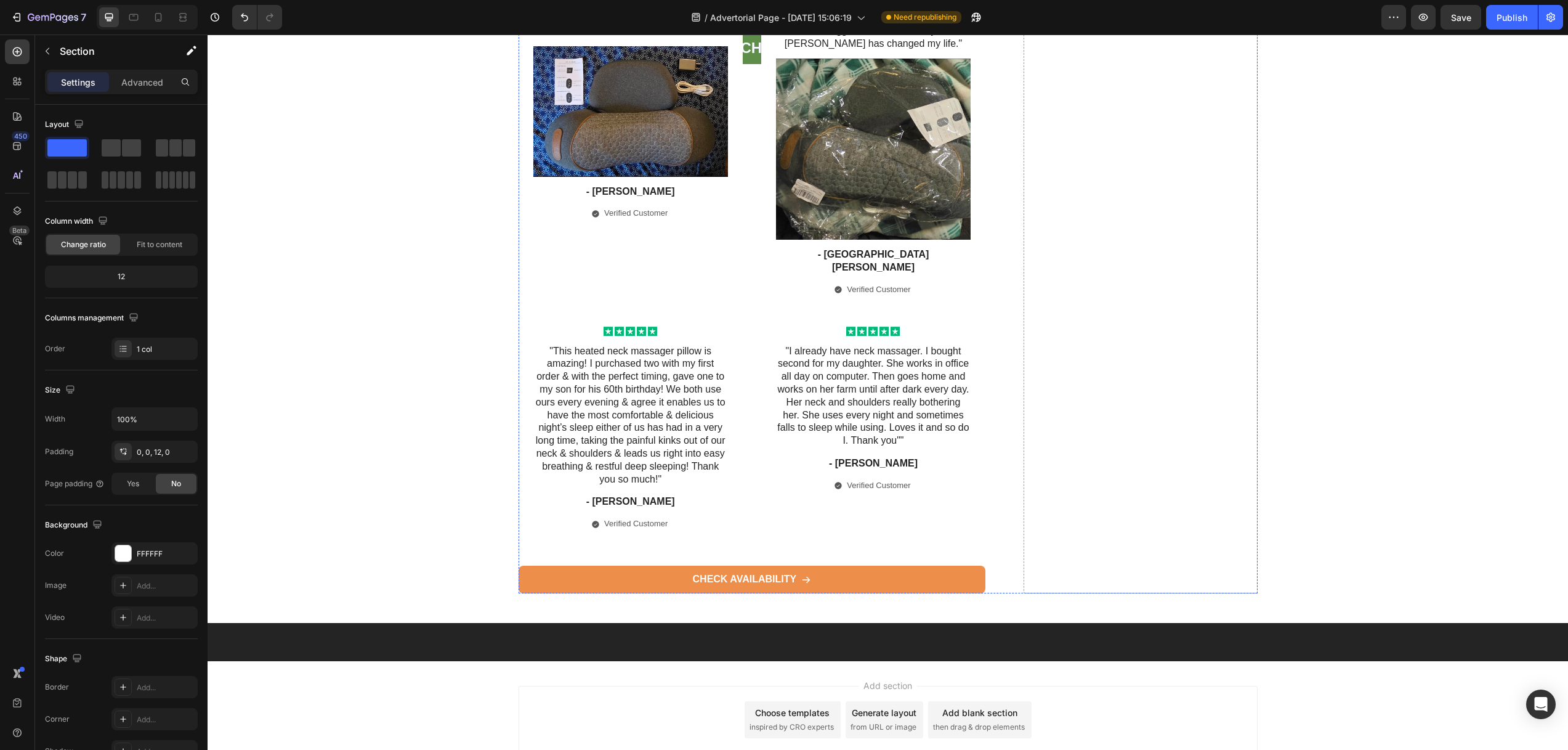
scroll to position [5959, 0]
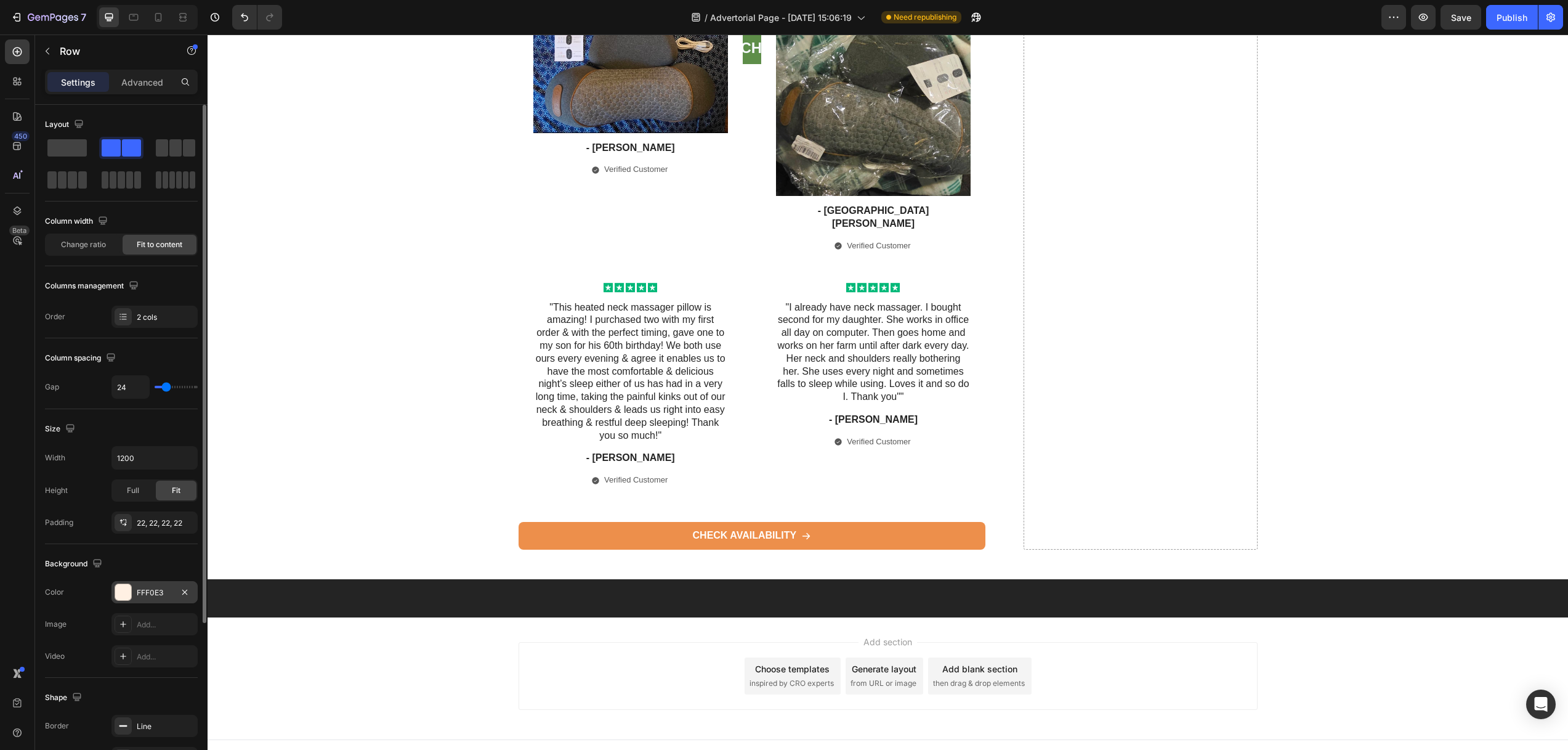
click at [118, 589] on div at bounding box center [123, 592] width 16 height 16
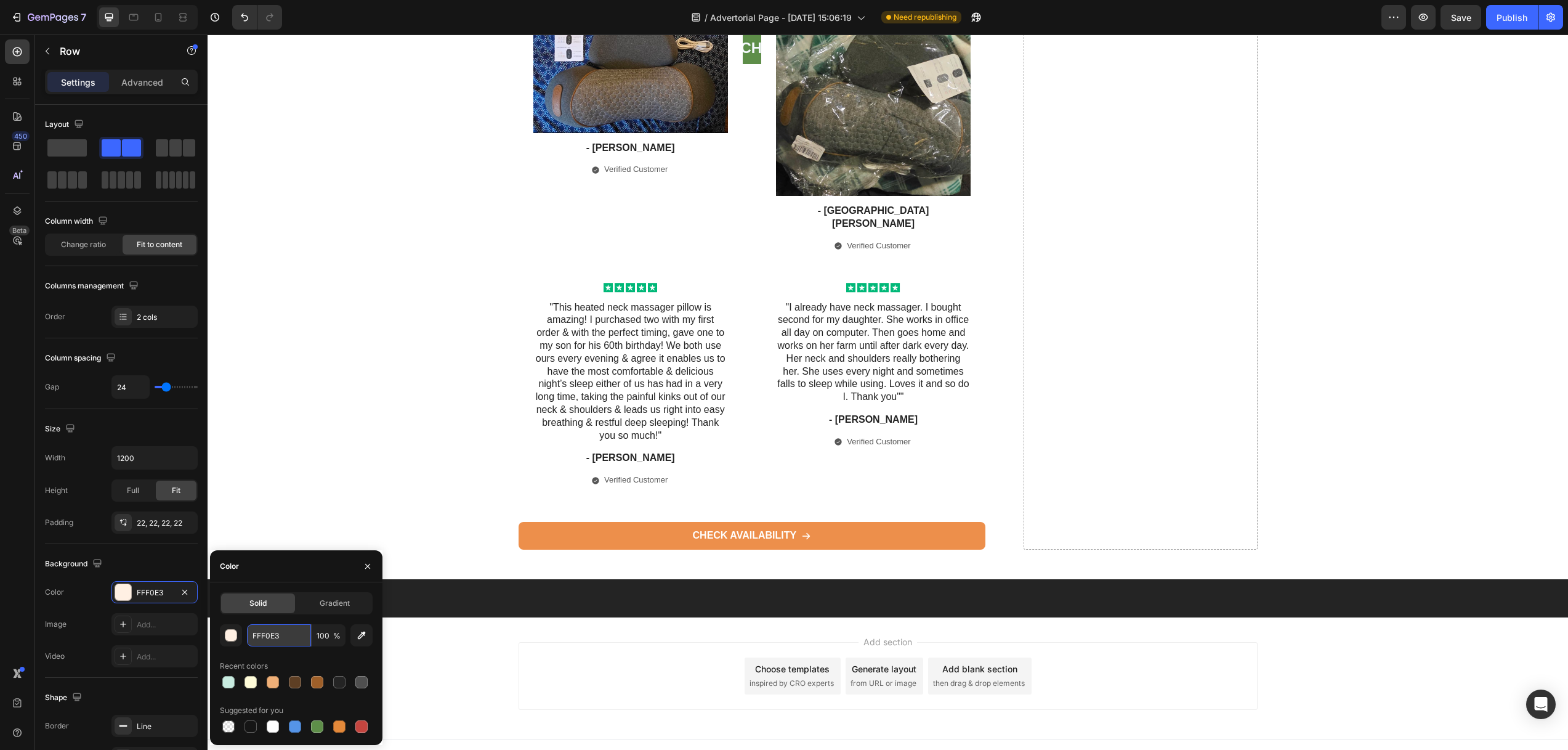
click at [259, 633] on input "FFF0E3" at bounding box center [279, 635] width 64 height 22
click at [239, 637] on button "button" at bounding box center [231, 635] width 22 height 22
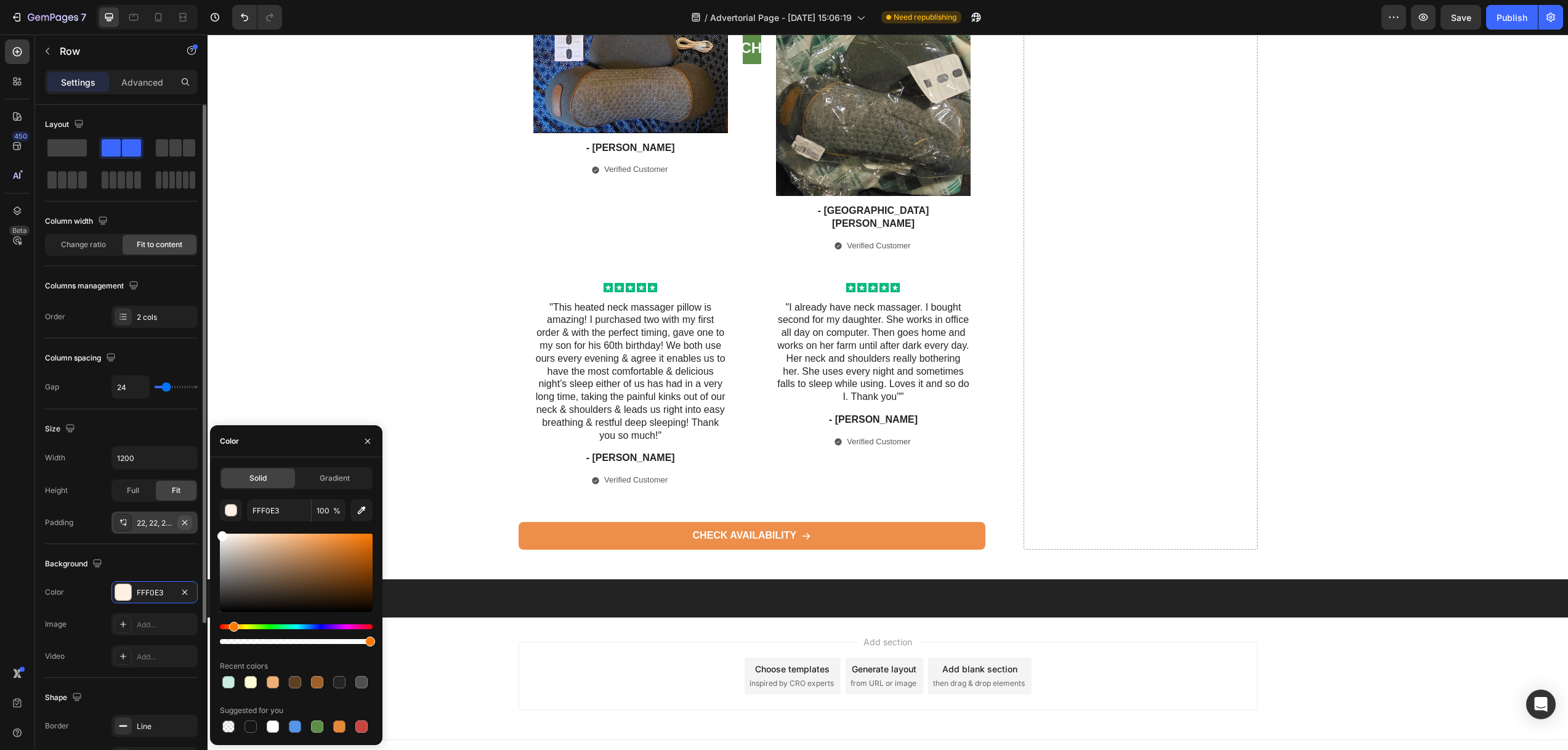
drag, startPoint x: 252, startPoint y: 554, endPoint x: 190, endPoint y: 522, distance: 69.8
click at [195, 524] on div "450 Beta Sections(18) Elements(83) Section Element Hero Section Product Detail …" at bounding box center [103, 392] width 208 height 716
type input "FFFFFF"
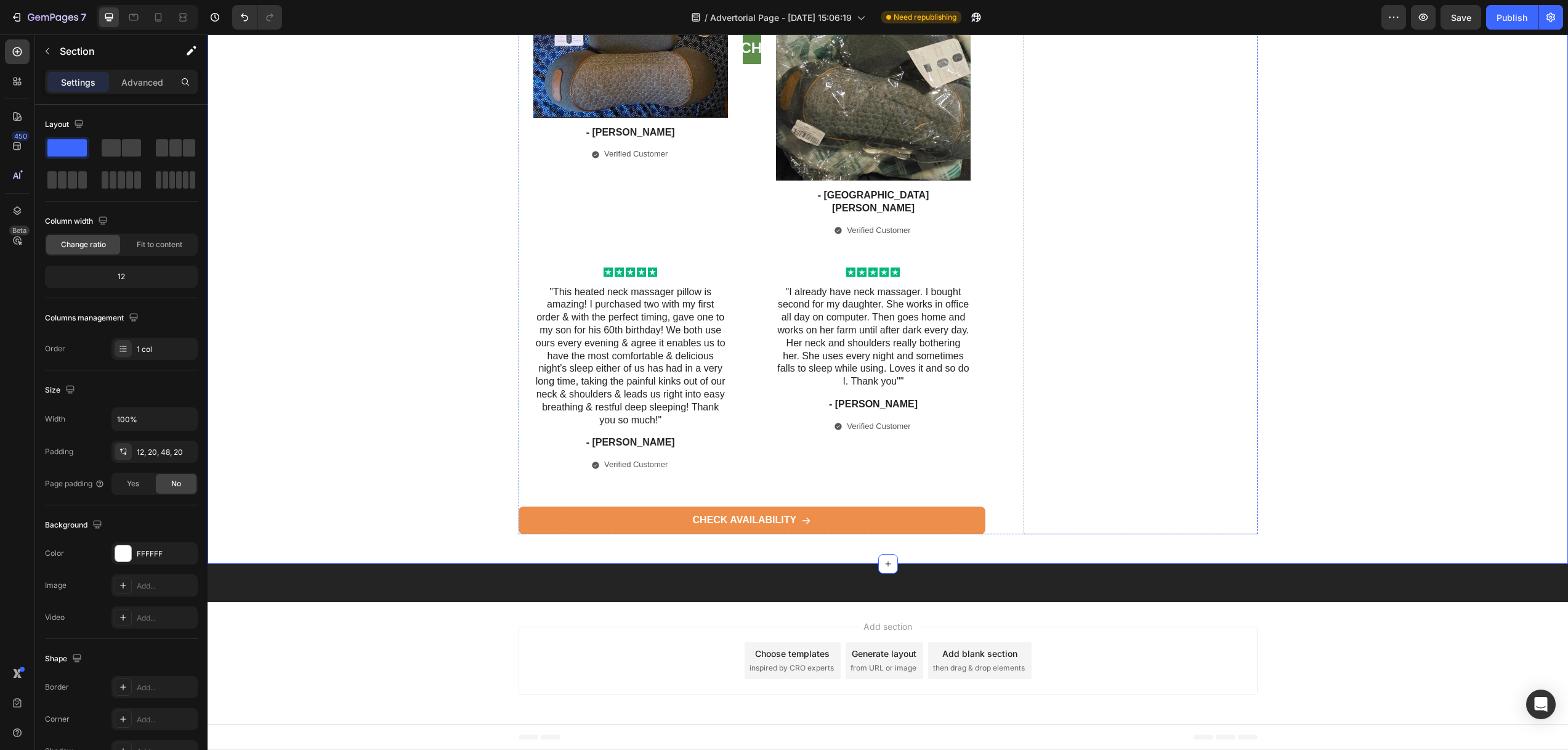
scroll to position [6364, 0]
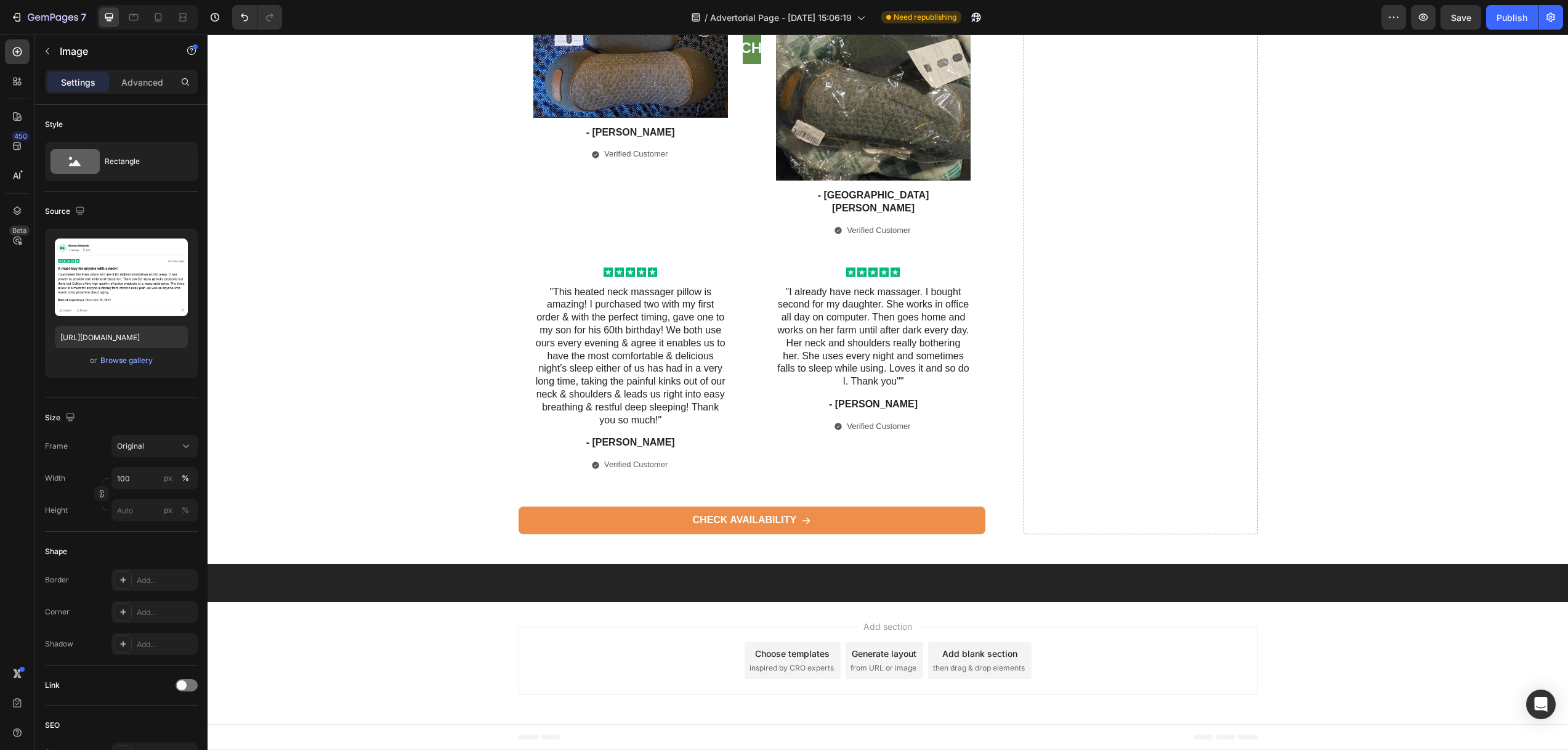
drag, startPoint x: 595, startPoint y: 135, endPoint x: 587, endPoint y: 148, distance: 15.3
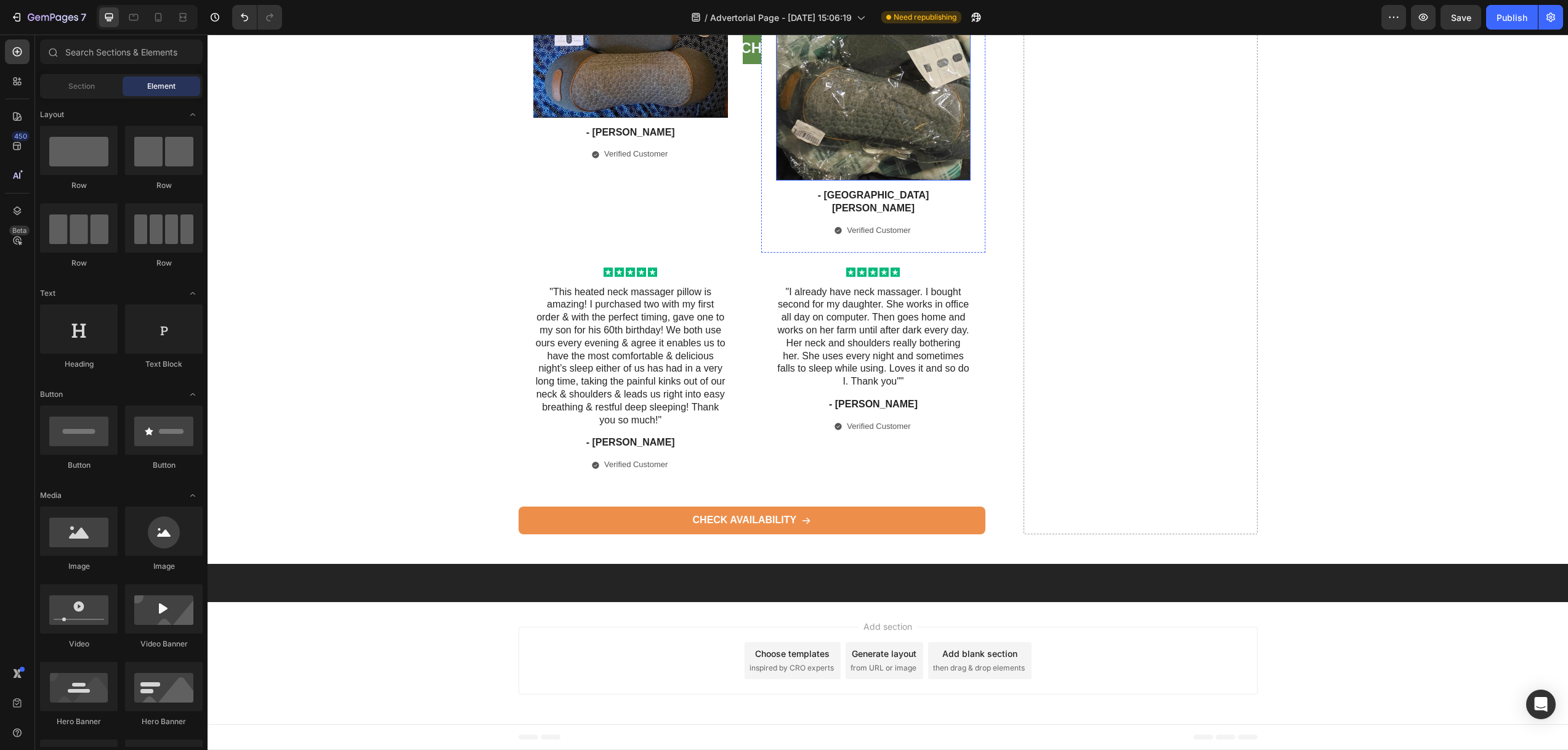
scroll to position [7089, 0]
drag, startPoint x: 1469, startPoint y: 15, endPoint x: 1455, endPoint y: 32, distance: 22.0
click at [1469, 16] on span "Save" at bounding box center [1460, 17] width 20 height 10
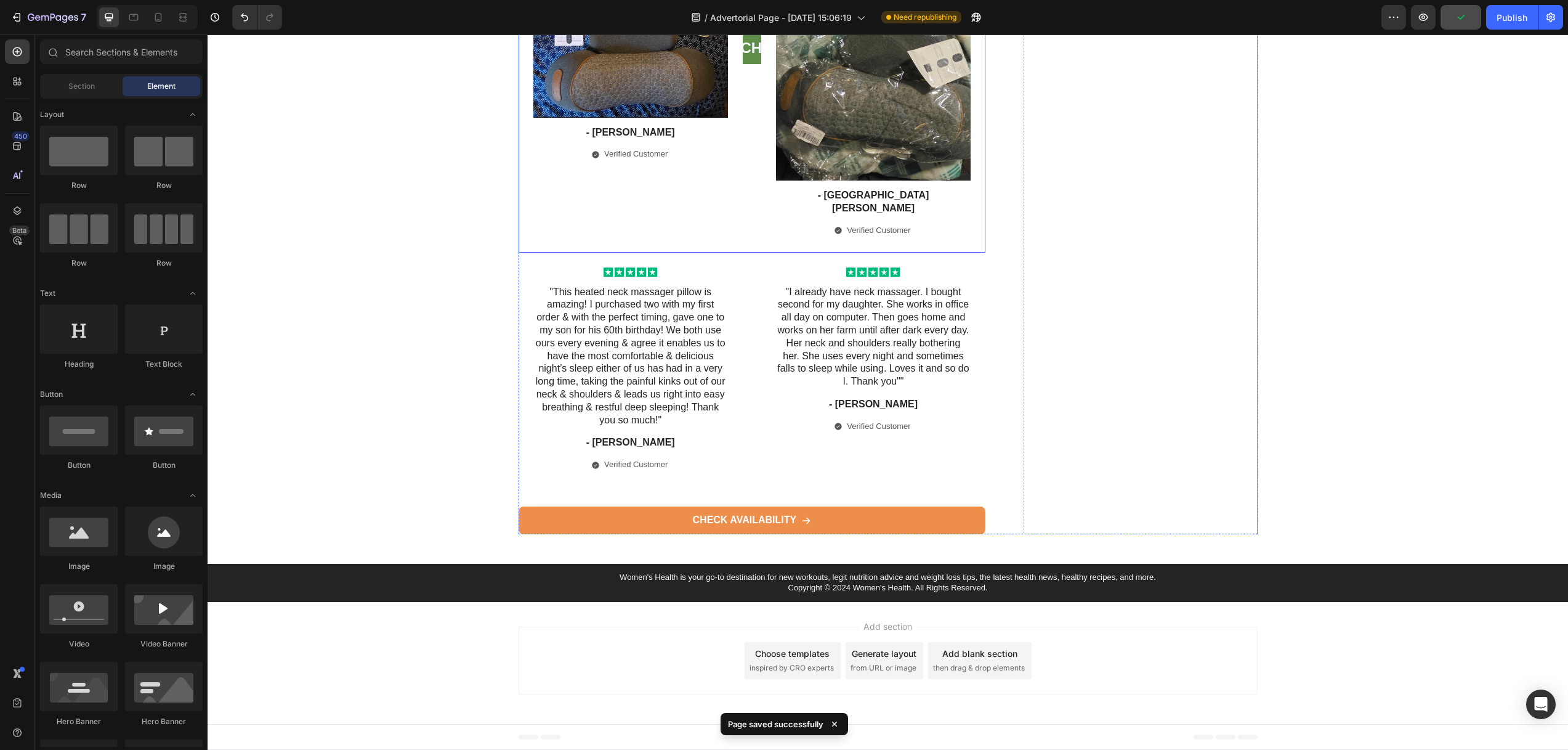
scroll to position [7277, 0]
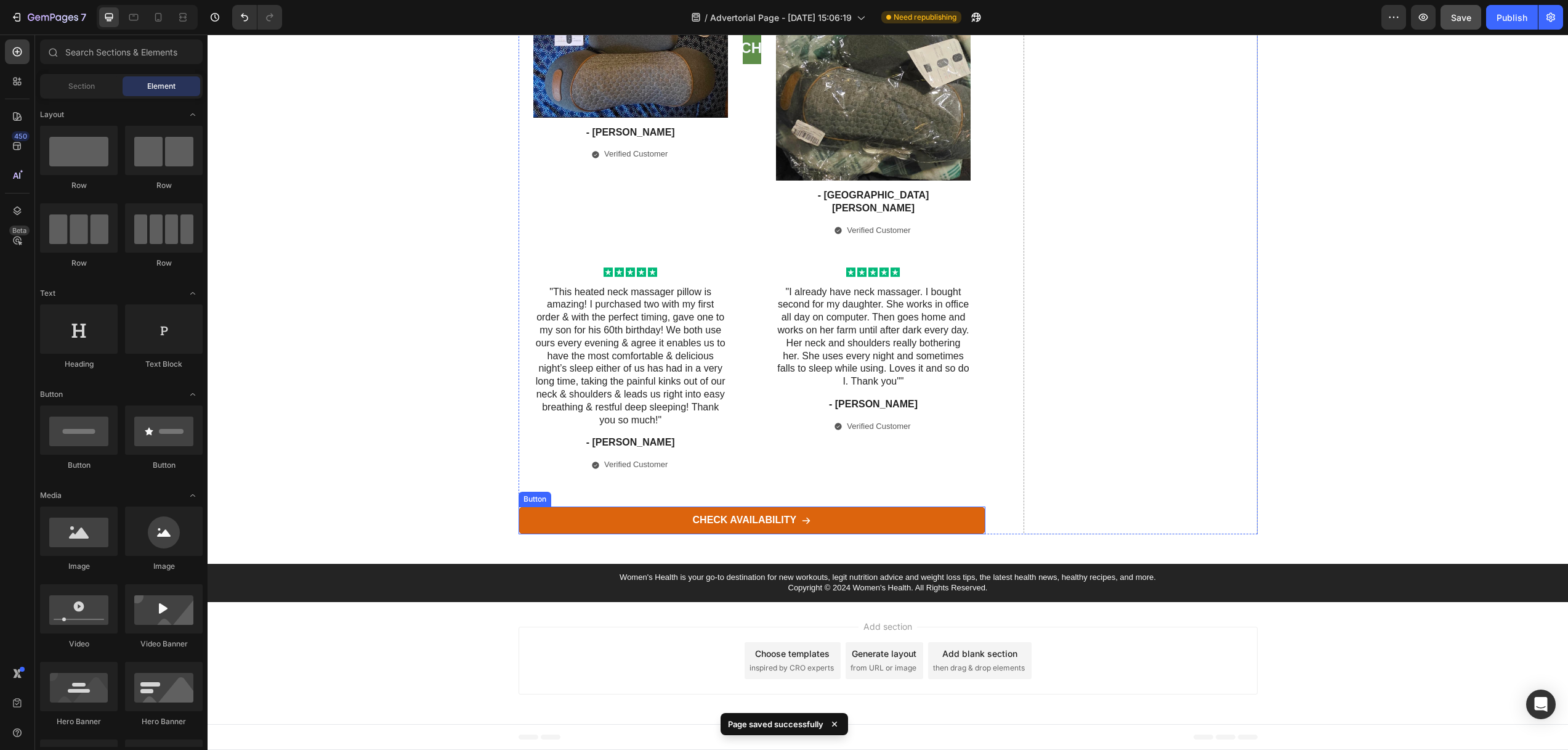
click at [605, 519] on link "CHECK AVAILABILITY" at bounding box center [752, 520] width 468 height 28
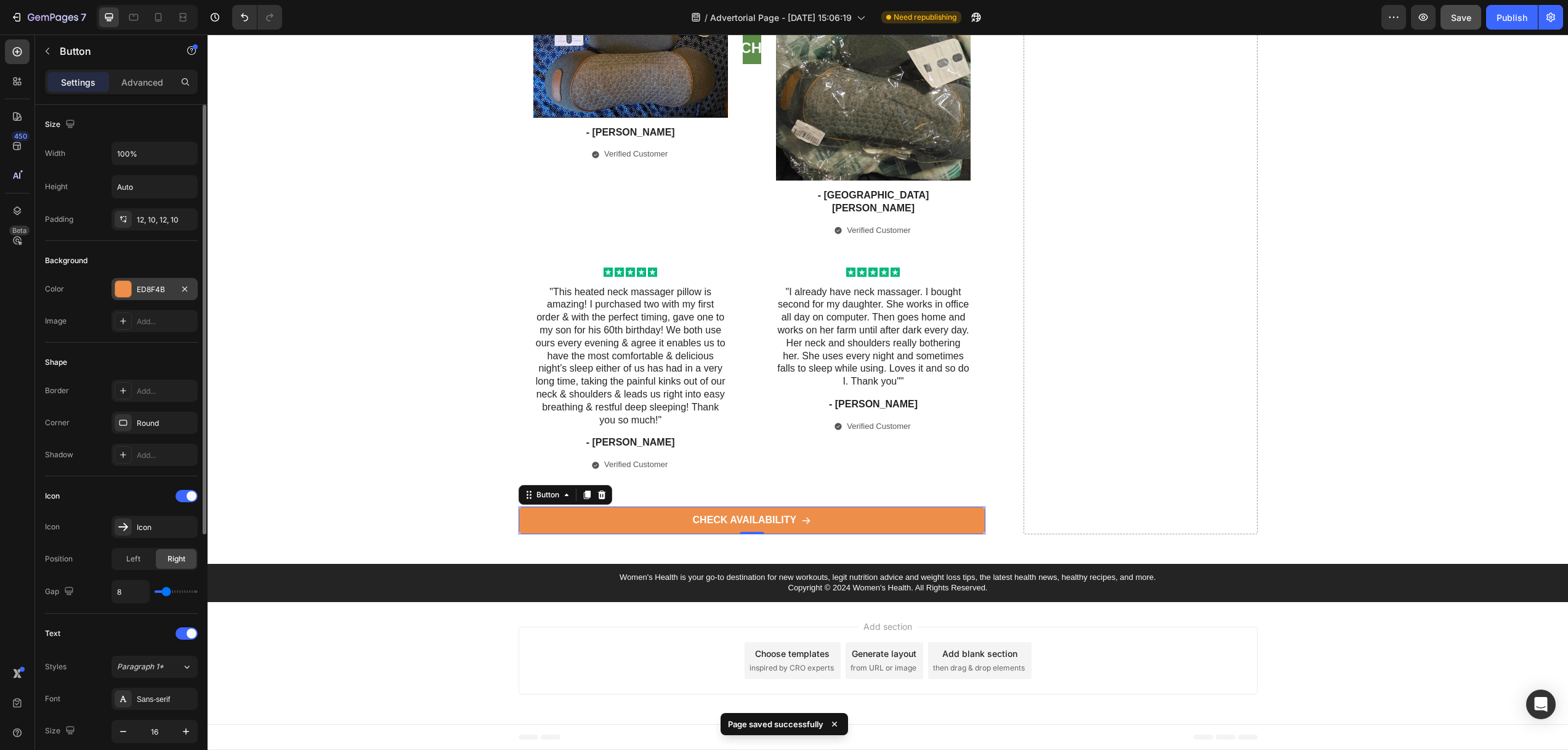
click at [125, 286] on div at bounding box center [123, 288] width 16 height 16
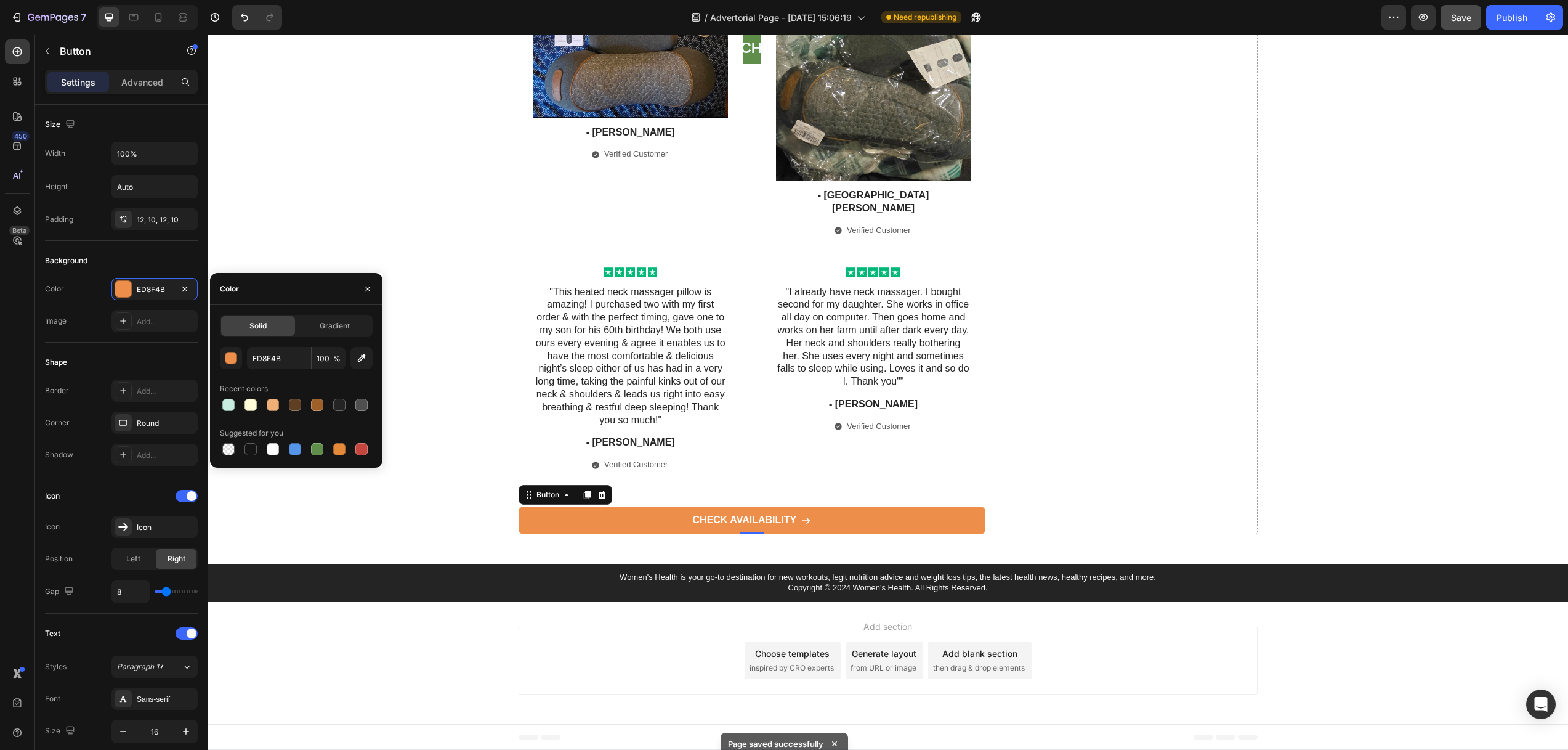
click at [315, 452] on div at bounding box center [317, 449] width 12 height 12
type input "5E8E49"
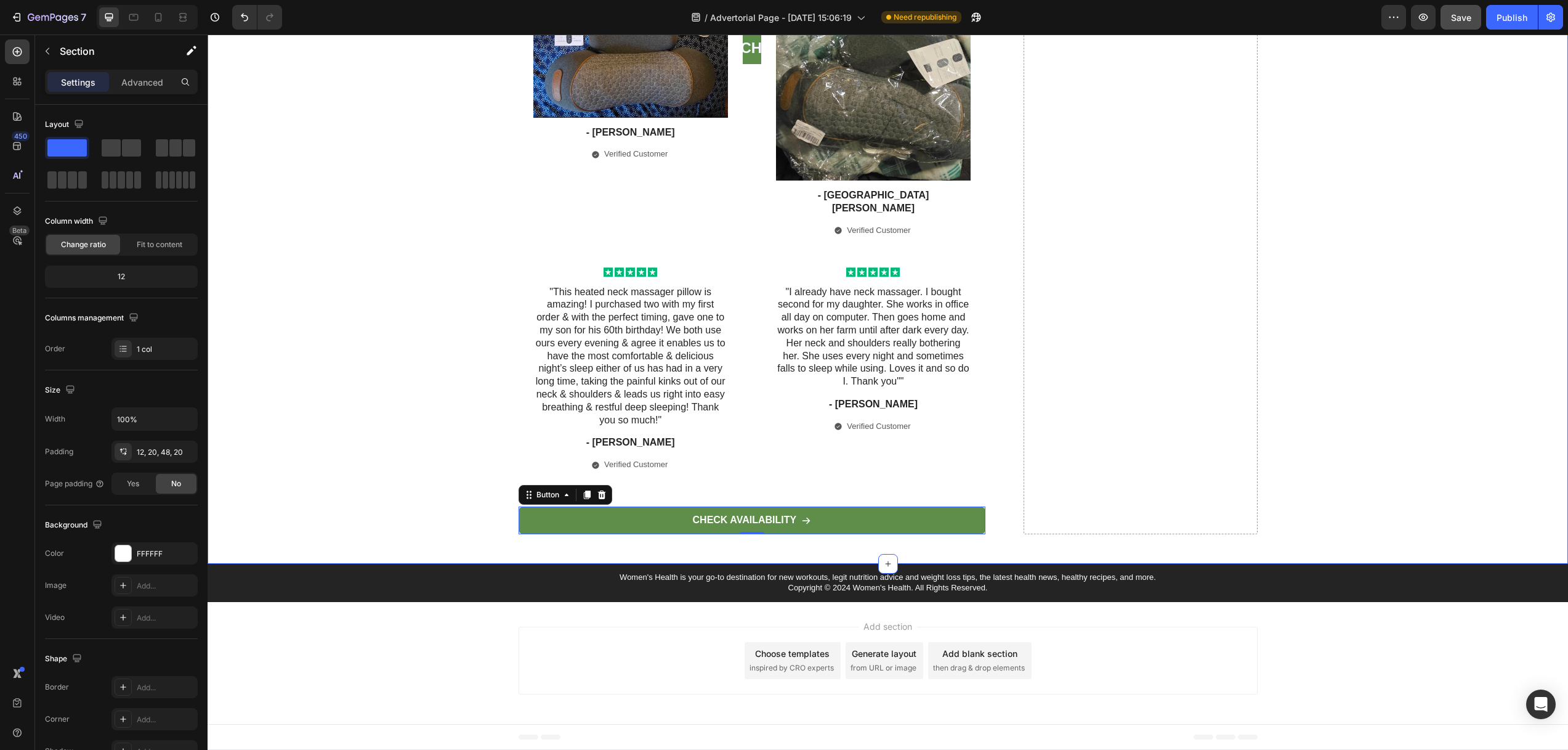
click at [1456, 16] on span "Save" at bounding box center [1460, 17] width 20 height 10
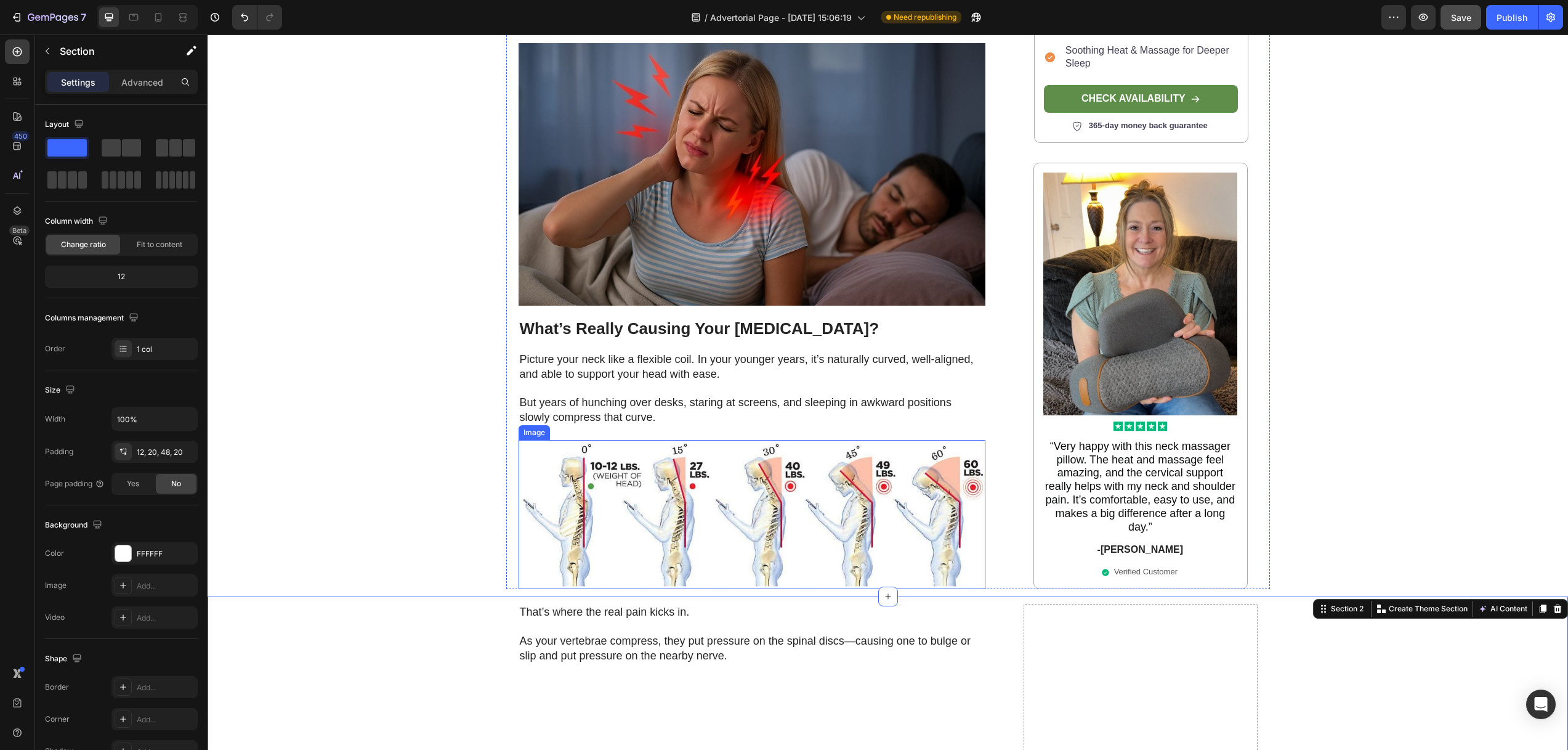
scroll to position [0, 0]
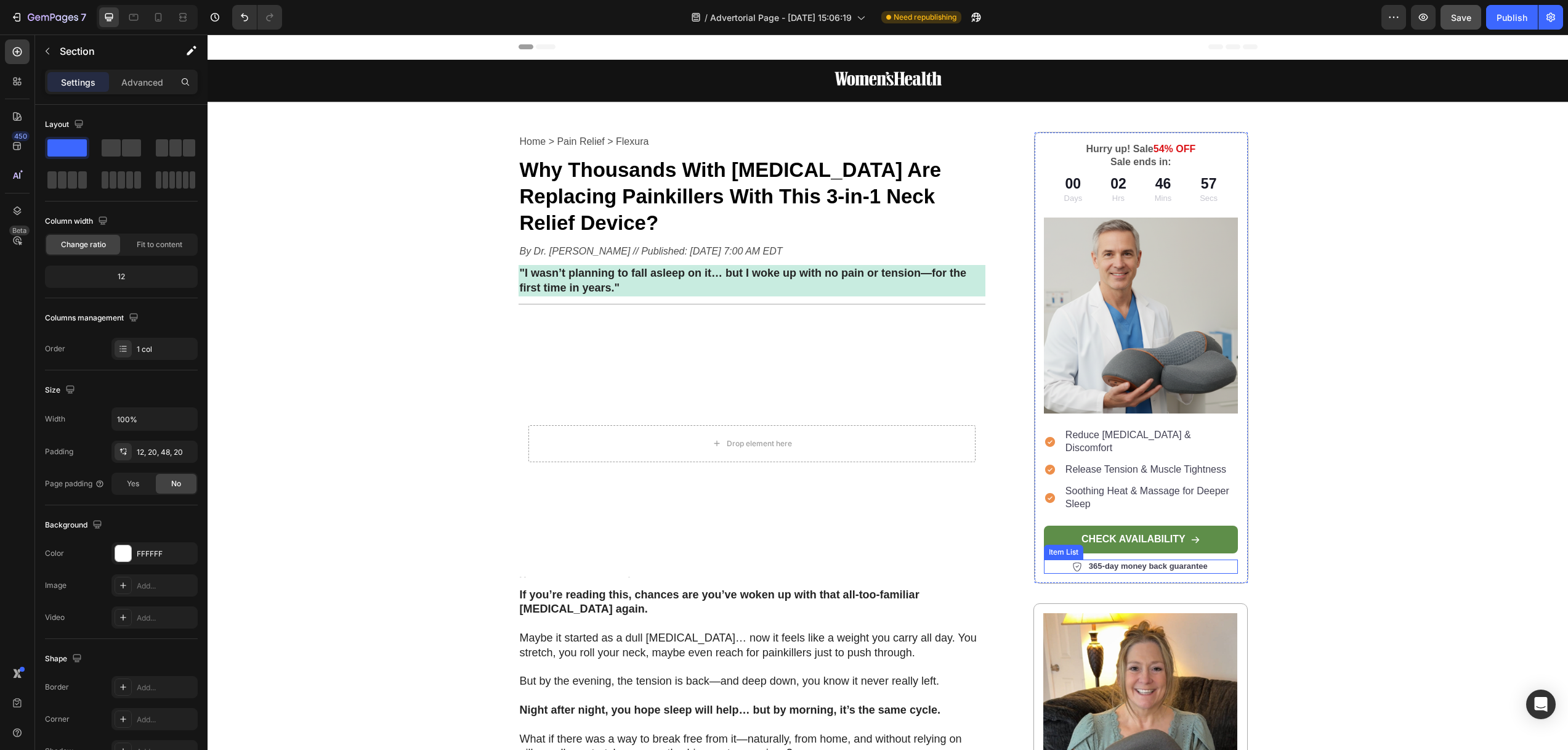
click at [1073, 562] on icon at bounding box center [1077, 567] width 10 height 10
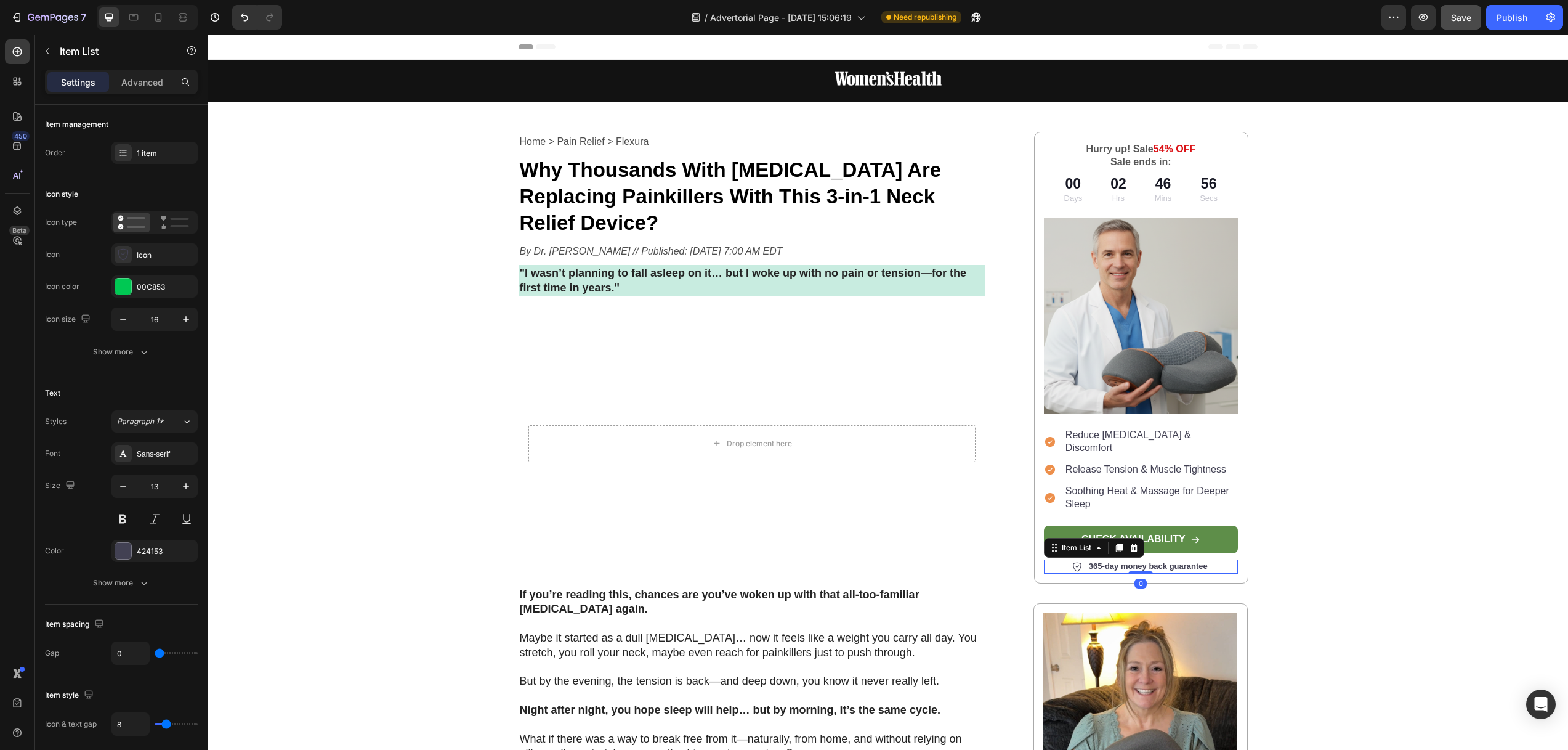
click at [1105, 562] on p "365-day money back guarantee" at bounding box center [1148, 566] width 119 height 10
click at [1072, 560] on div "365-day money back guarantee" at bounding box center [1140, 566] width 137 height 14
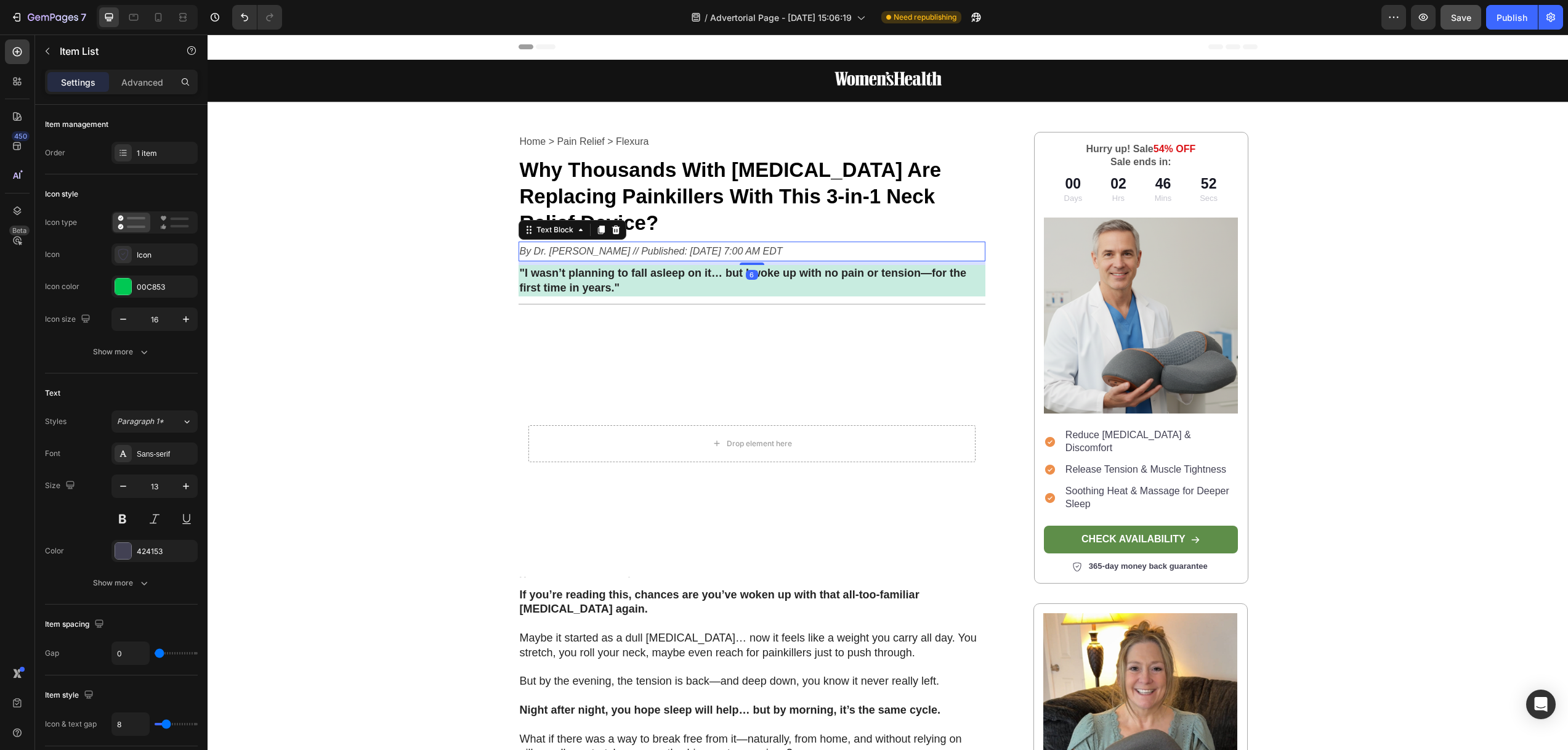
click at [561, 246] on icon "By Dr. [PERSON_NAME] // Published: [DATE] 7:00 AM EDT" at bounding box center [651, 250] width 263 height 10
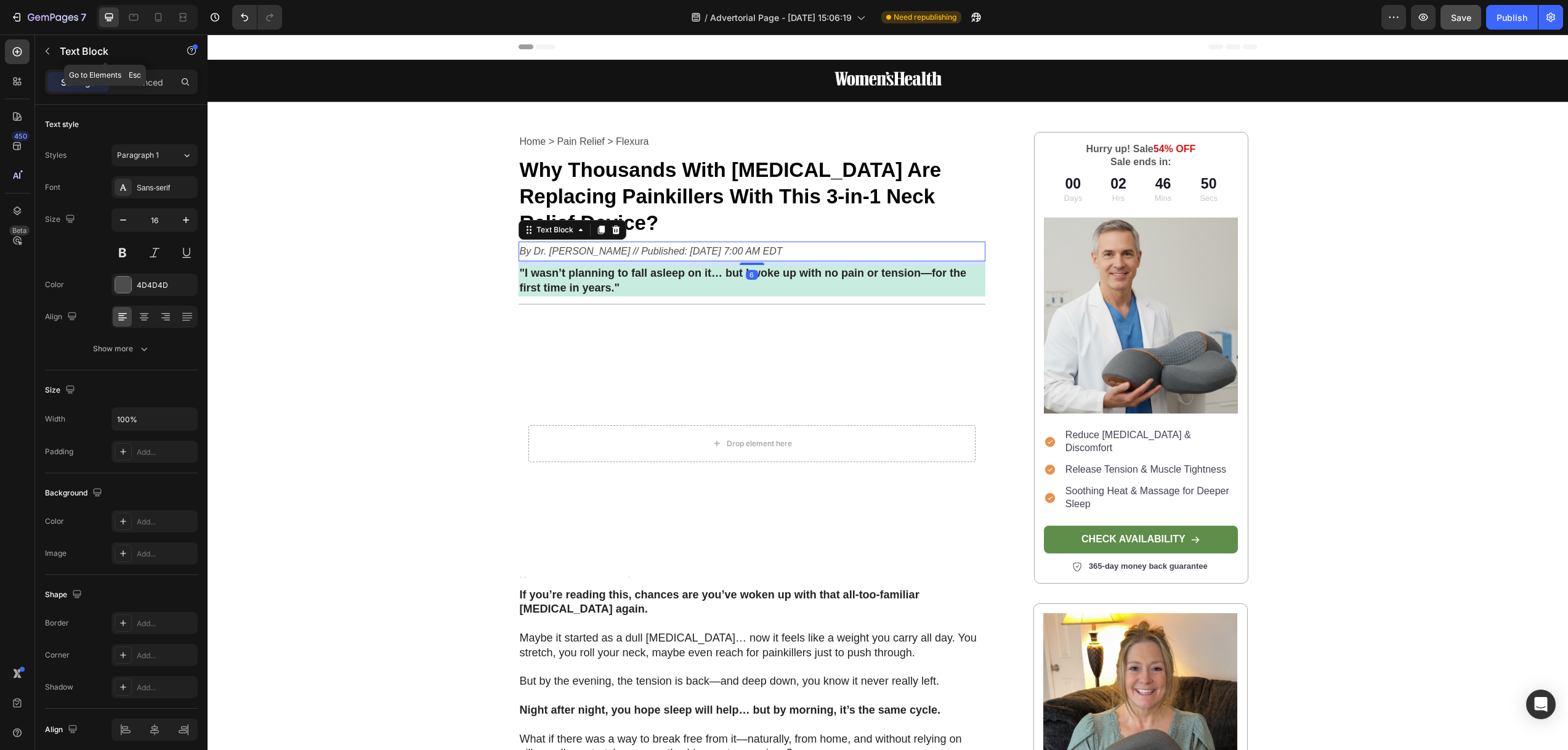
click at [45, 51] on icon "button" at bounding box center [48, 51] width 10 height 10
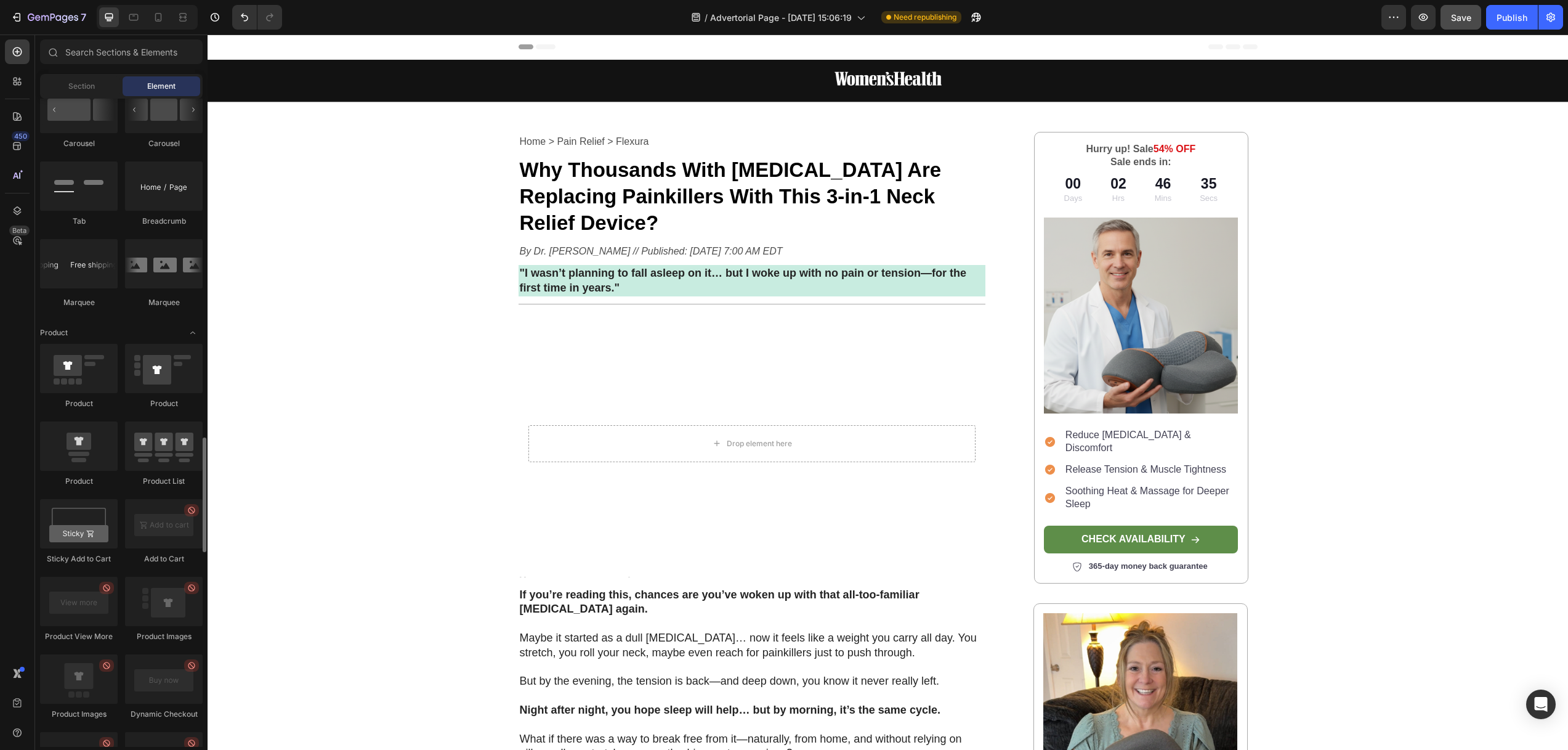
scroll to position [1435, 0]
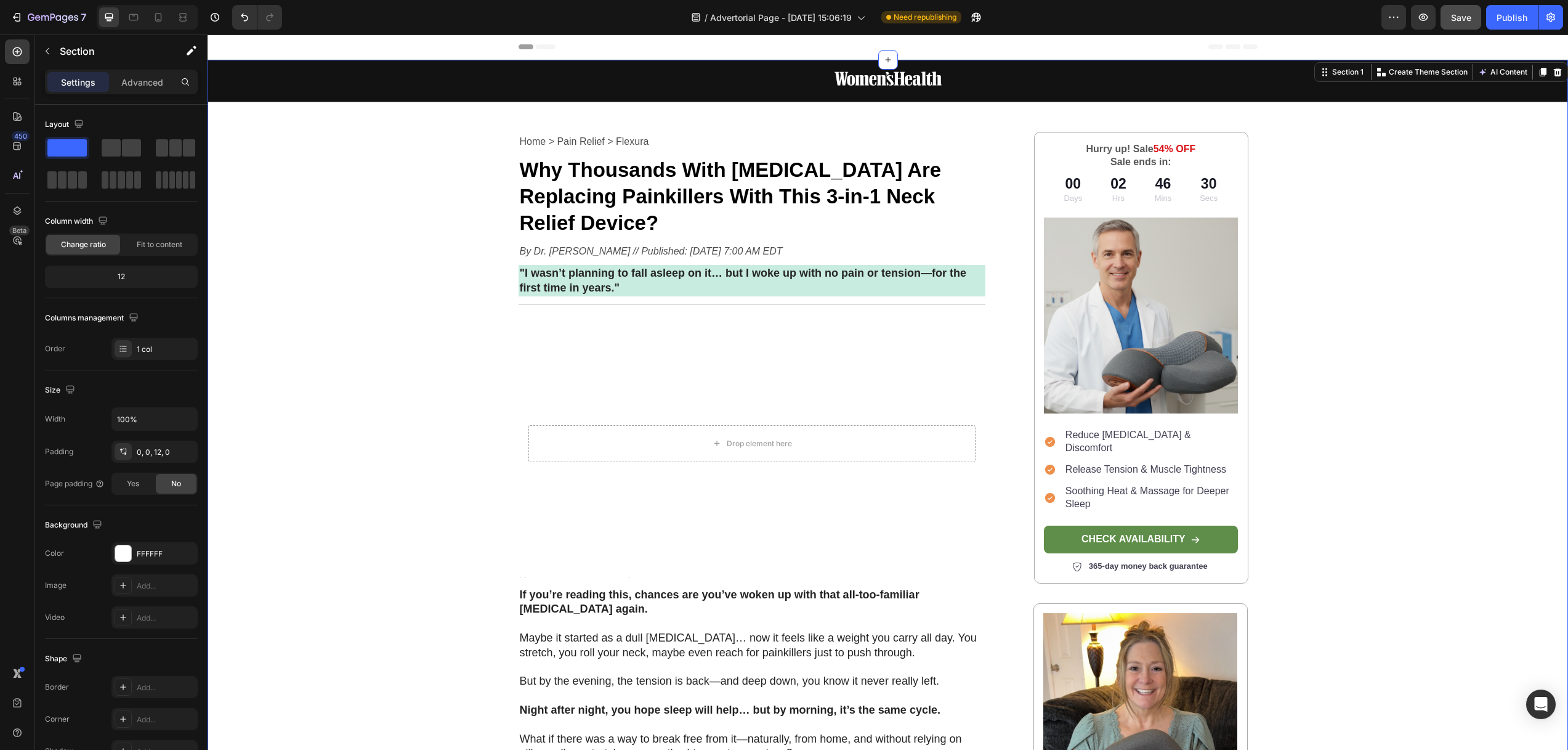
click at [417, 453] on div "Image Row Home > Pain Relief > Flexura Text Block Why Thousands With [MEDICAL_D…" at bounding box center [887, 706] width 1360 height 1292
click at [50, 52] on icon "button" at bounding box center [48, 51] width 10 height 10
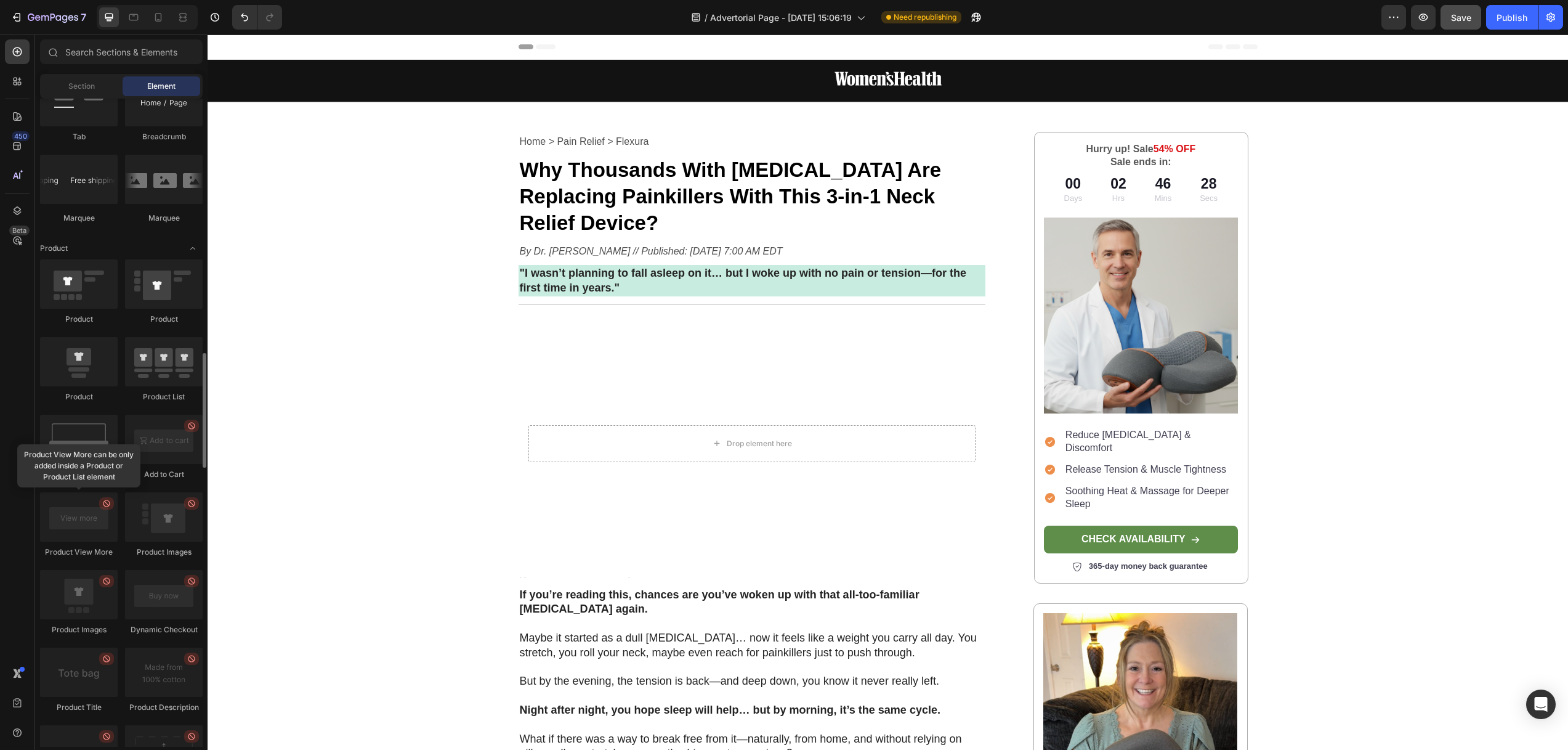
scroll to position [1461, 0]
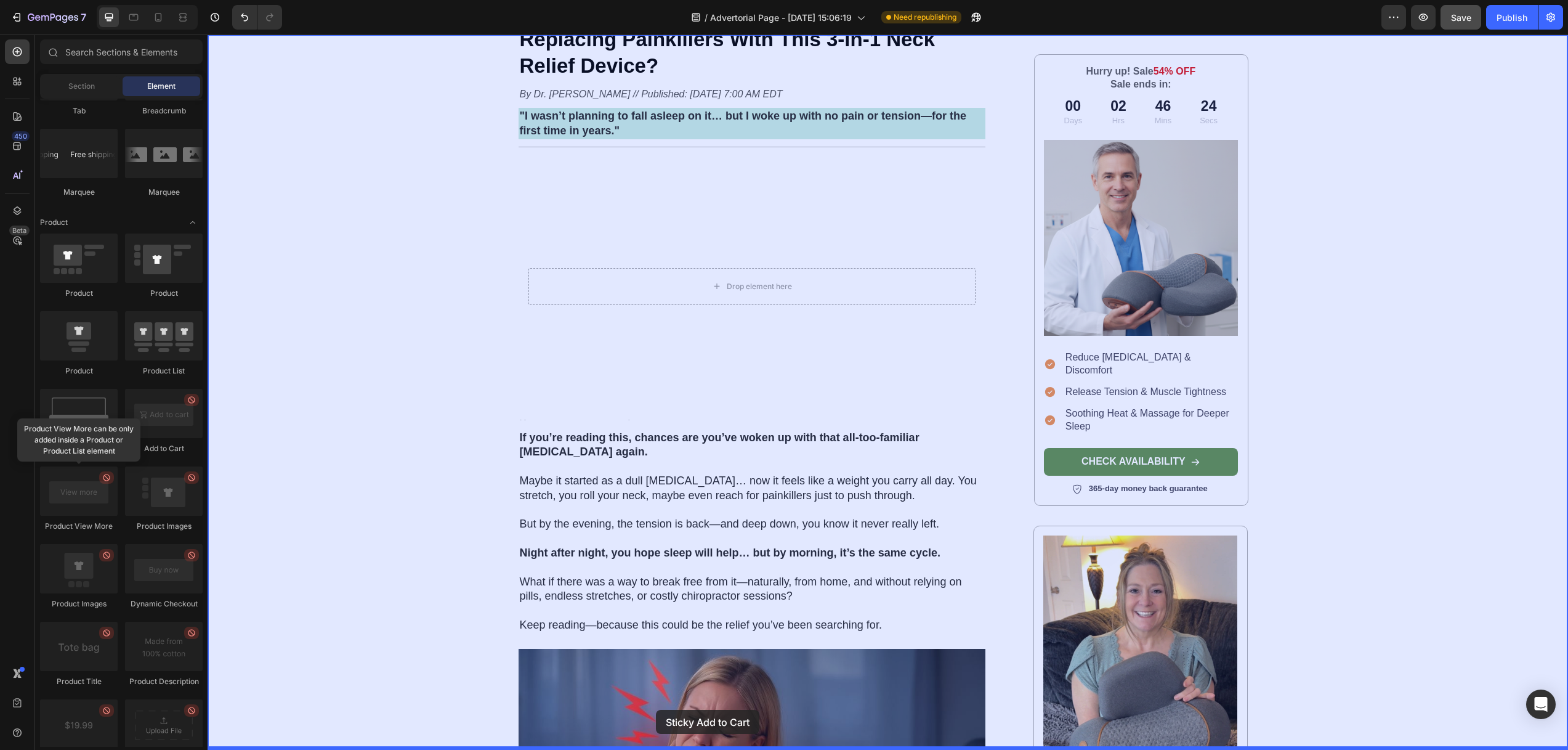
drag, startPoint x: 301, startPoint y: 437, endPoint x: 685, endPoint y: 677, distance: 452.8
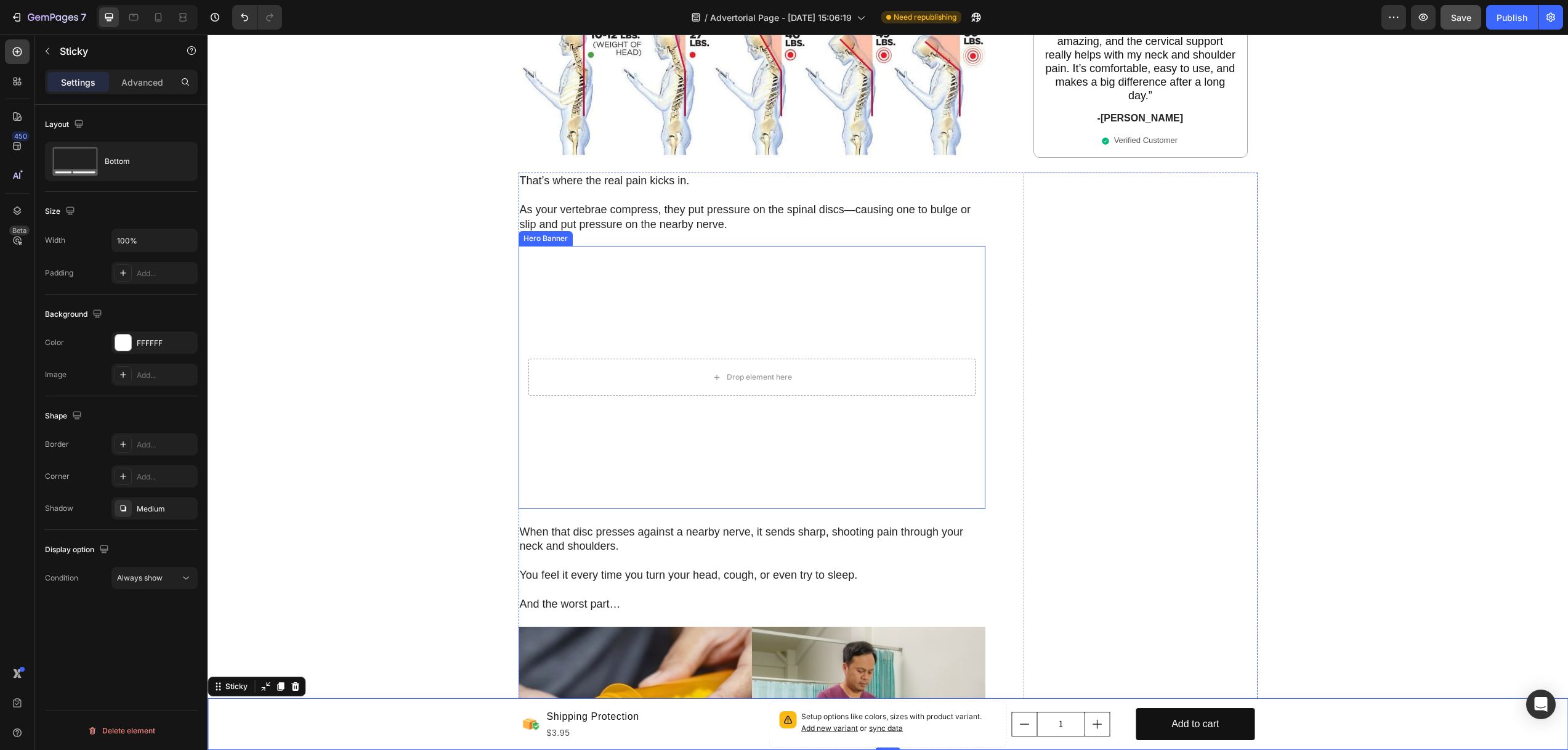
scroll to position [1725, 0]
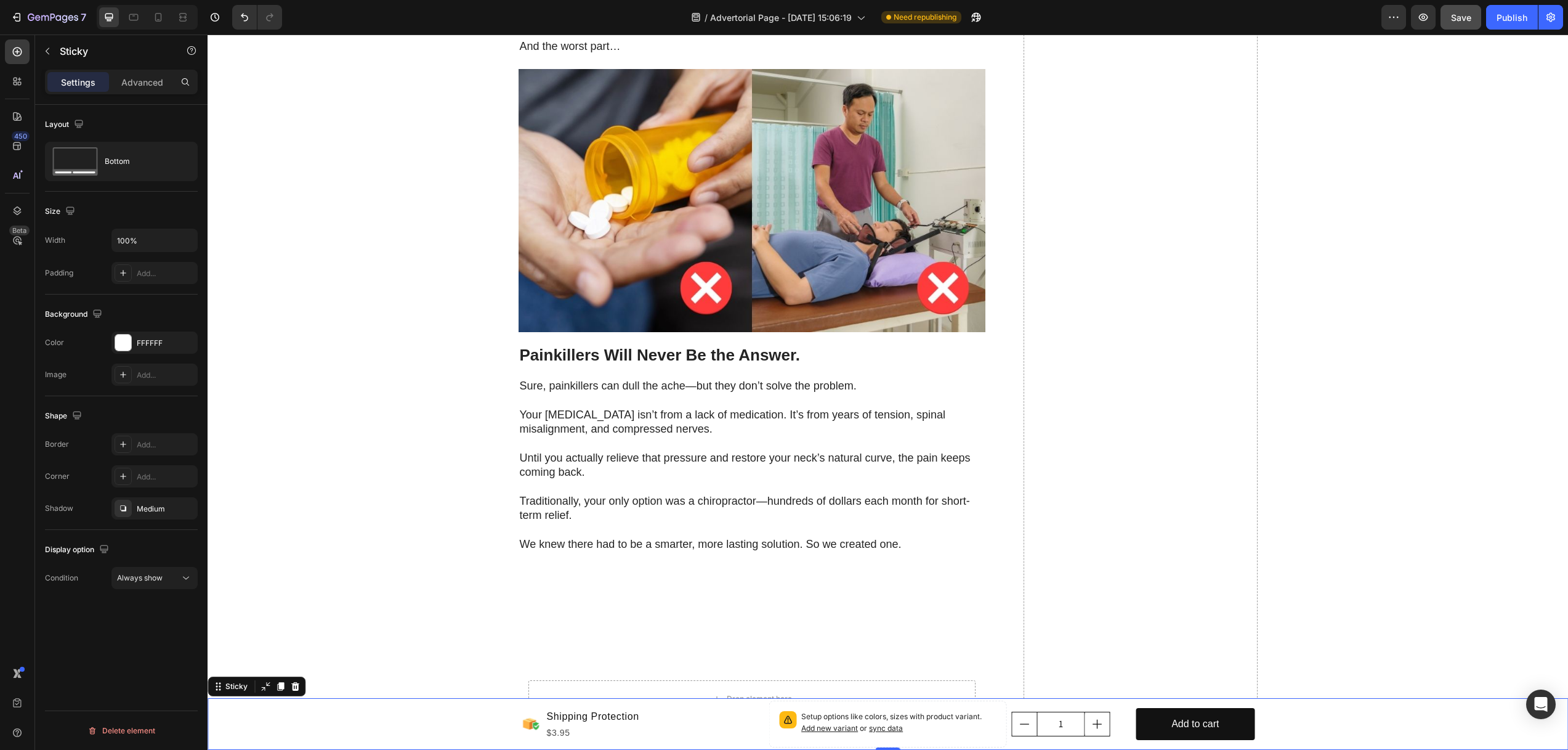
click at [1391, 716] on div "Product Images Shipping Protection Product Title $3.95 Product Price Product Pr…" at bounding box center [887, 724] width 1360 height 52
click at [121, 340] on div at bounding box center [123, 342] width 16 height 16
click at [66, 159] on icon at bounding box center [74, 161] width 49 height 28
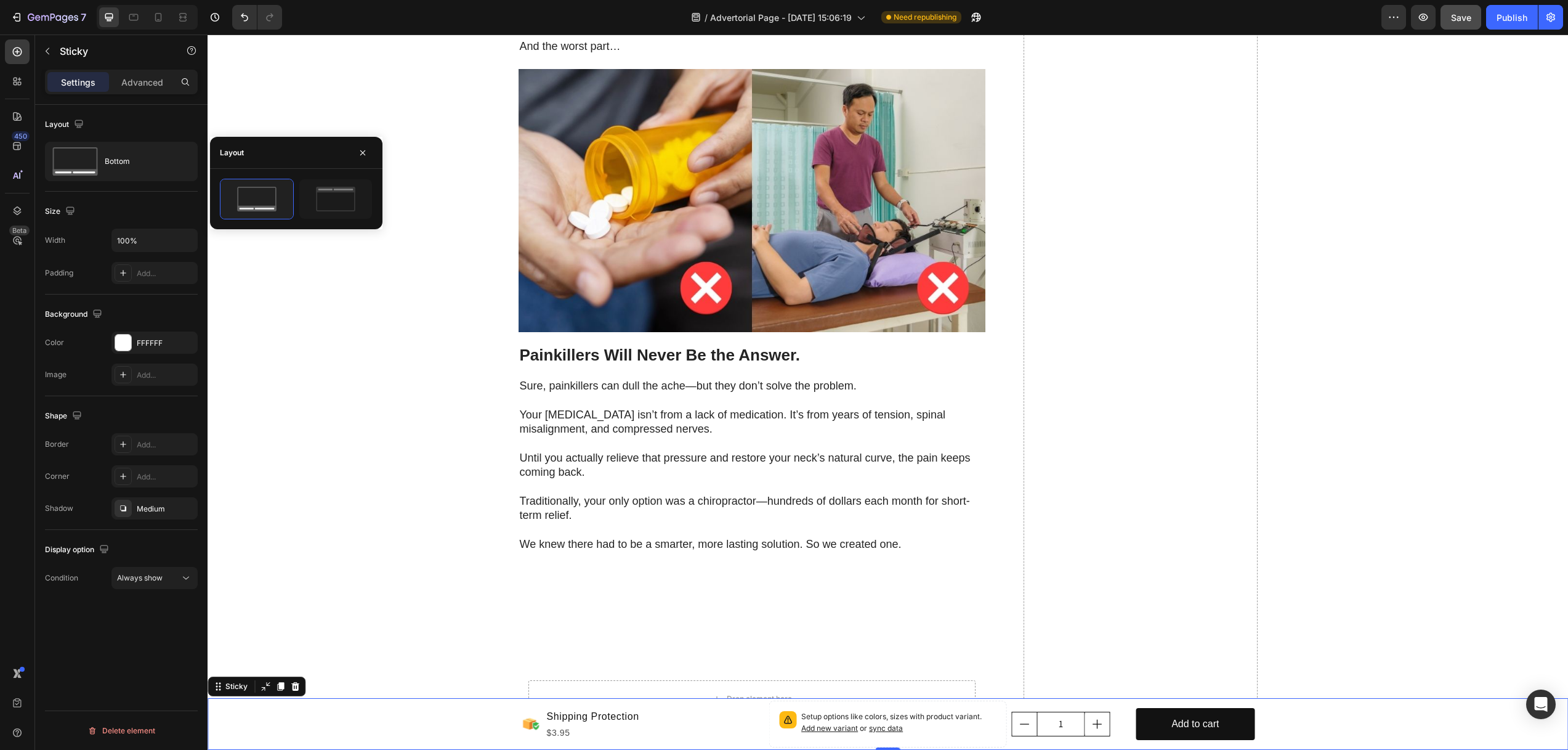
drag, startPoint x: 125, startPoint y: 339, endPoint x: 142, endPoint y: 354, distance: 22.7
click at [125, 339] on div at bounding box center [123, 342] width 16 height 16
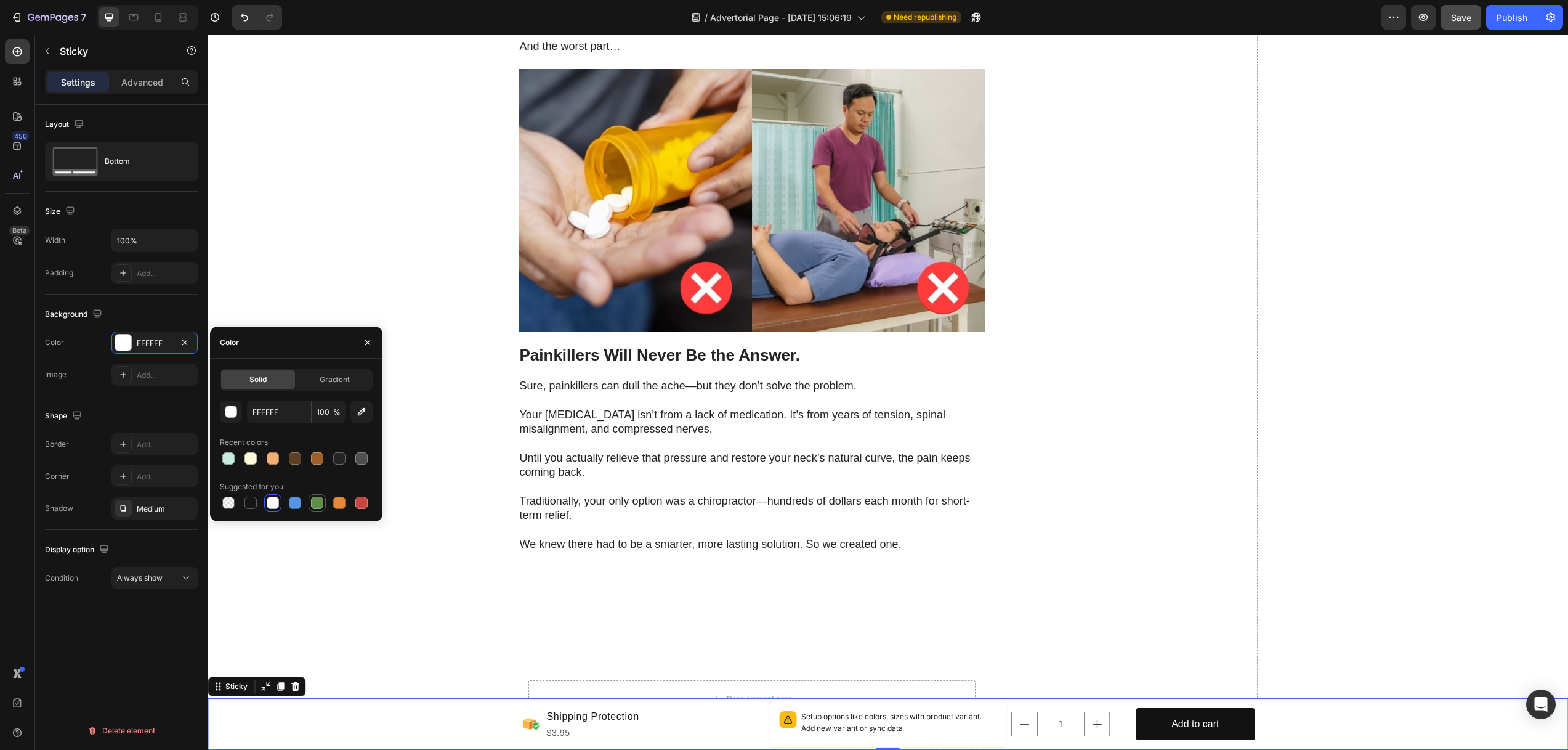
click at [319, 504] on div at bounding box center [317, 503] width 12 height 12
type input "5E8E49"
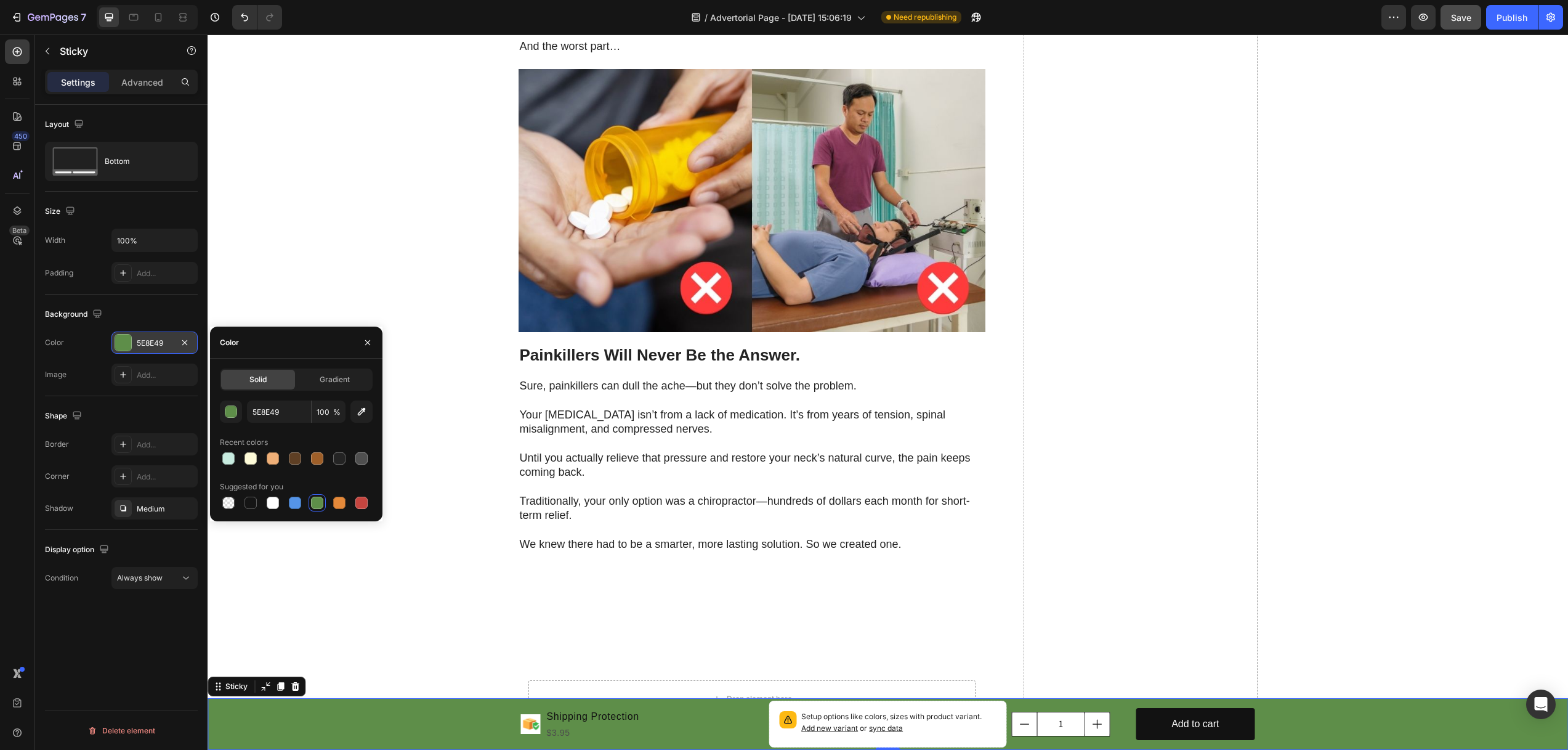
click at [123, 343] on div at bounding box center [123, 342] width 16 height 16
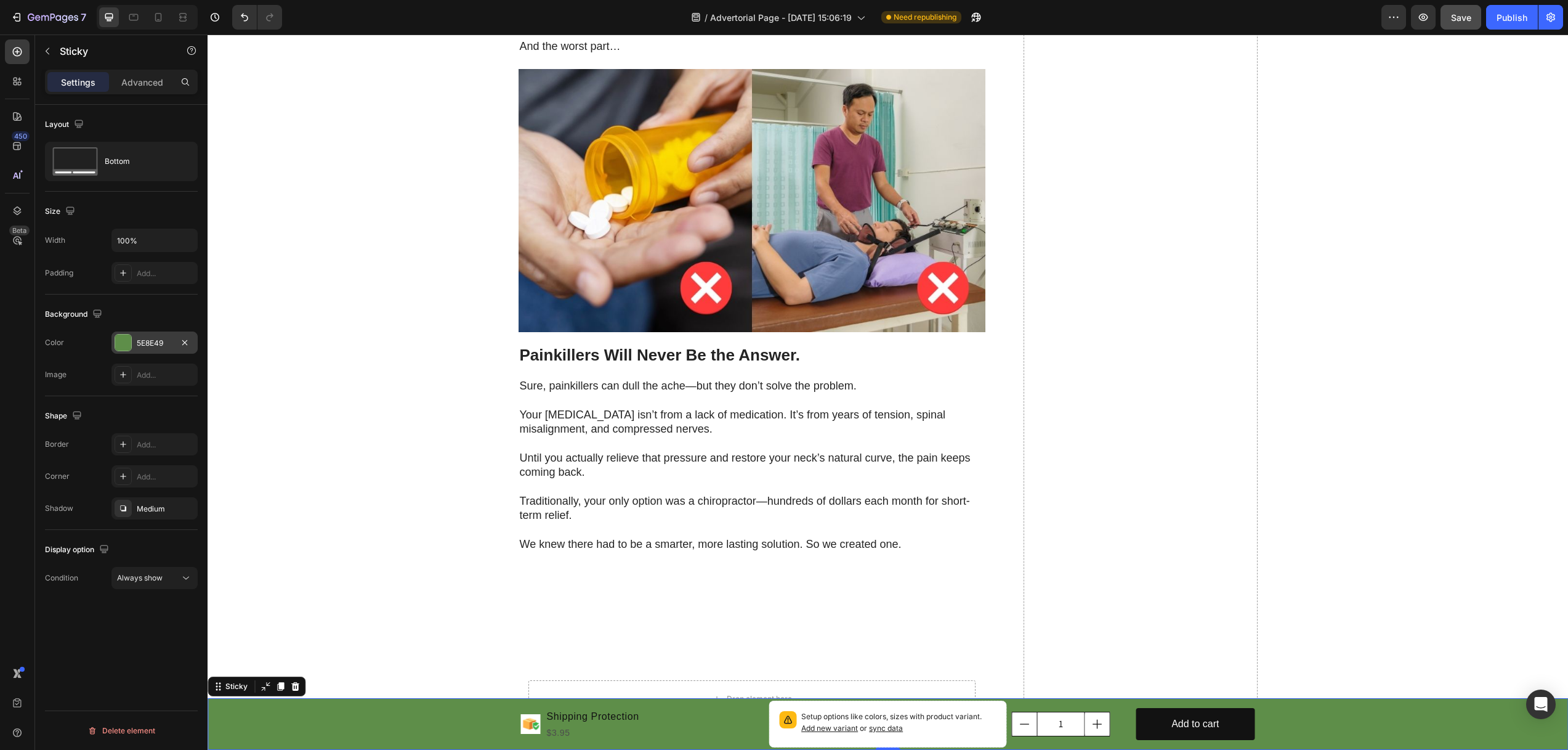
click at [125, 342] on div at bounding box center [123, 342] width 16 height 16
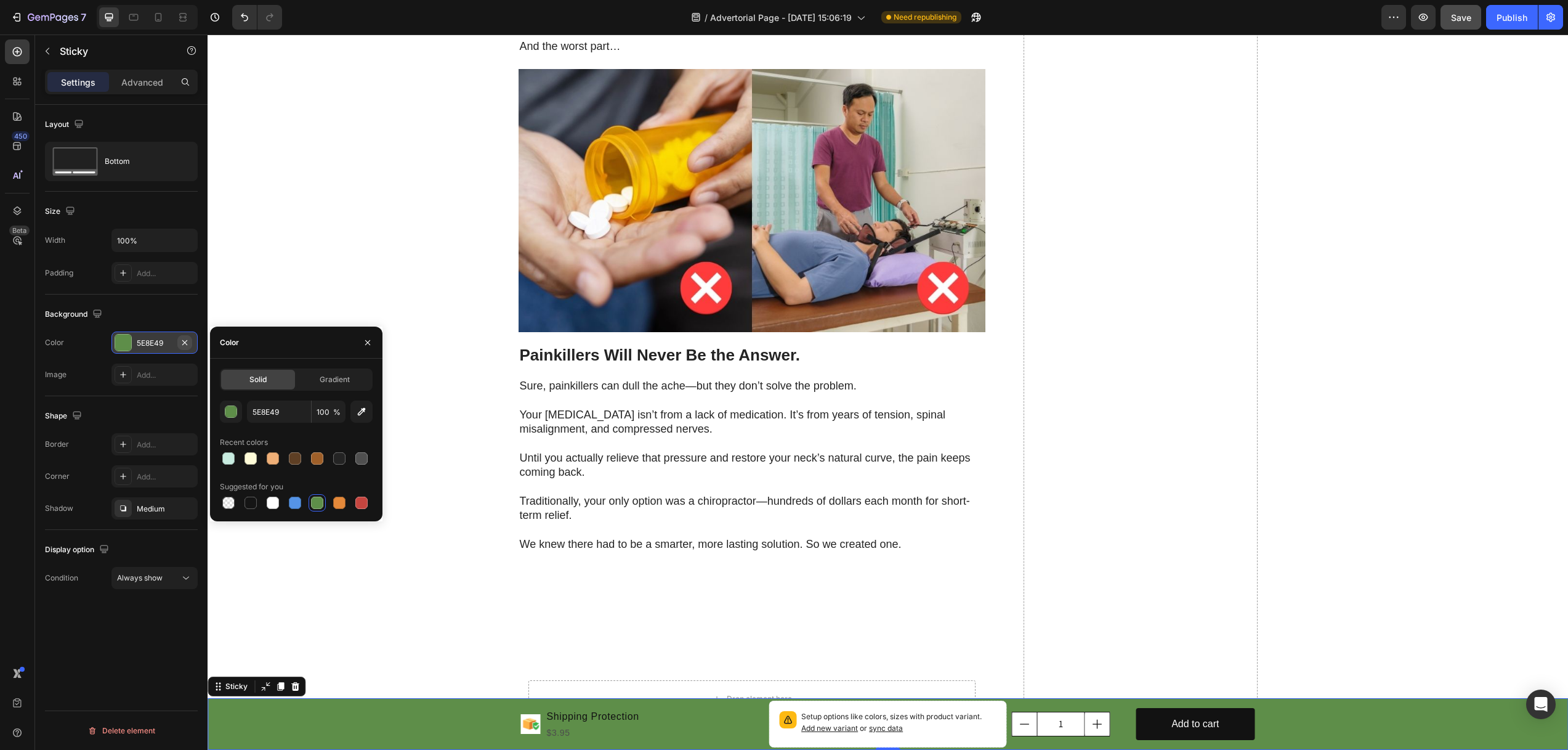
click at [190, 343] on button "button" at bounding box center [184, 342] width 14 height 14
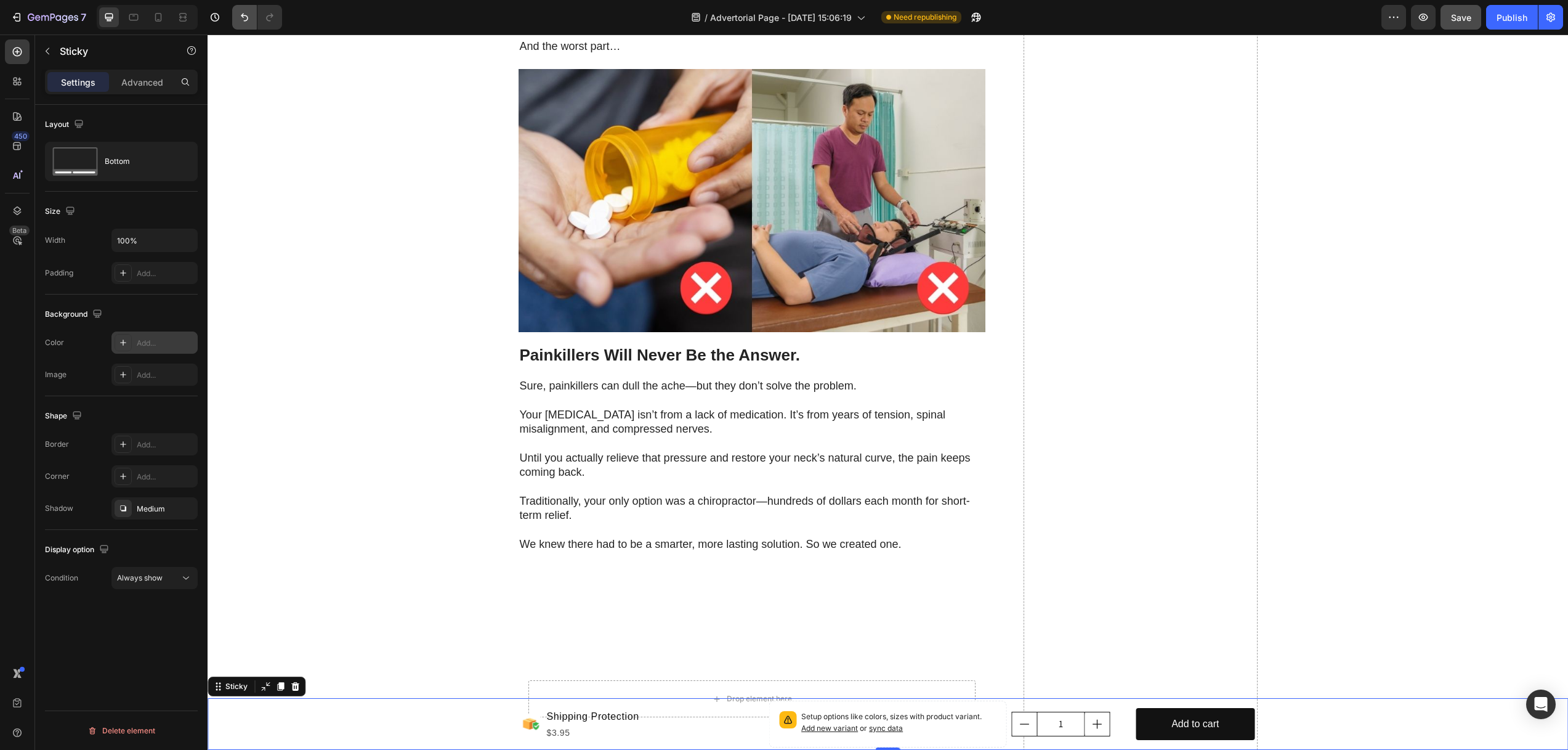
click at [246, 23] on icon "Undo/Redo" at bounding box center [245, 17] width 12 height 12
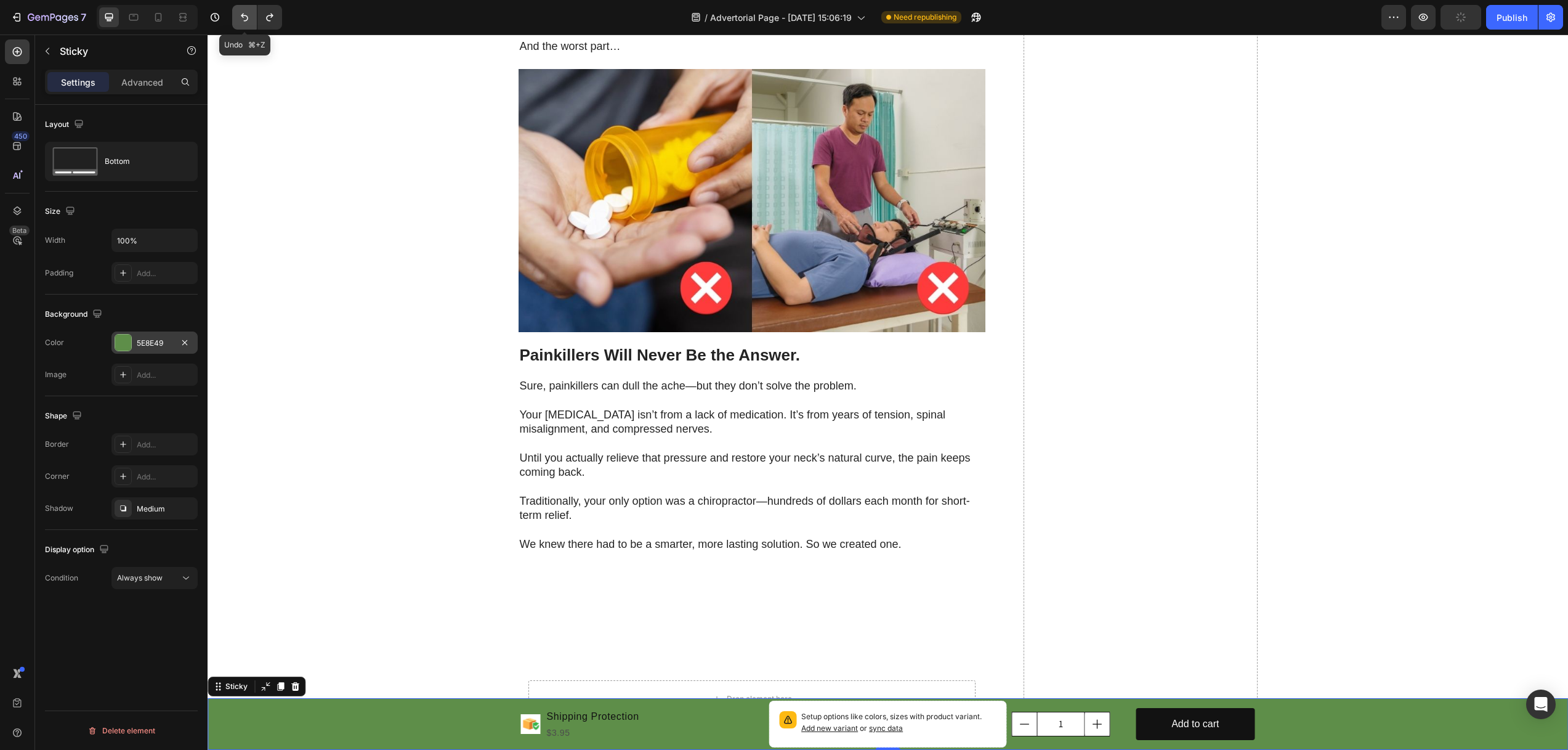
click at [239, 16] on icon "Undo/Redo" at bounding box center [245, 17] width 12 height 12
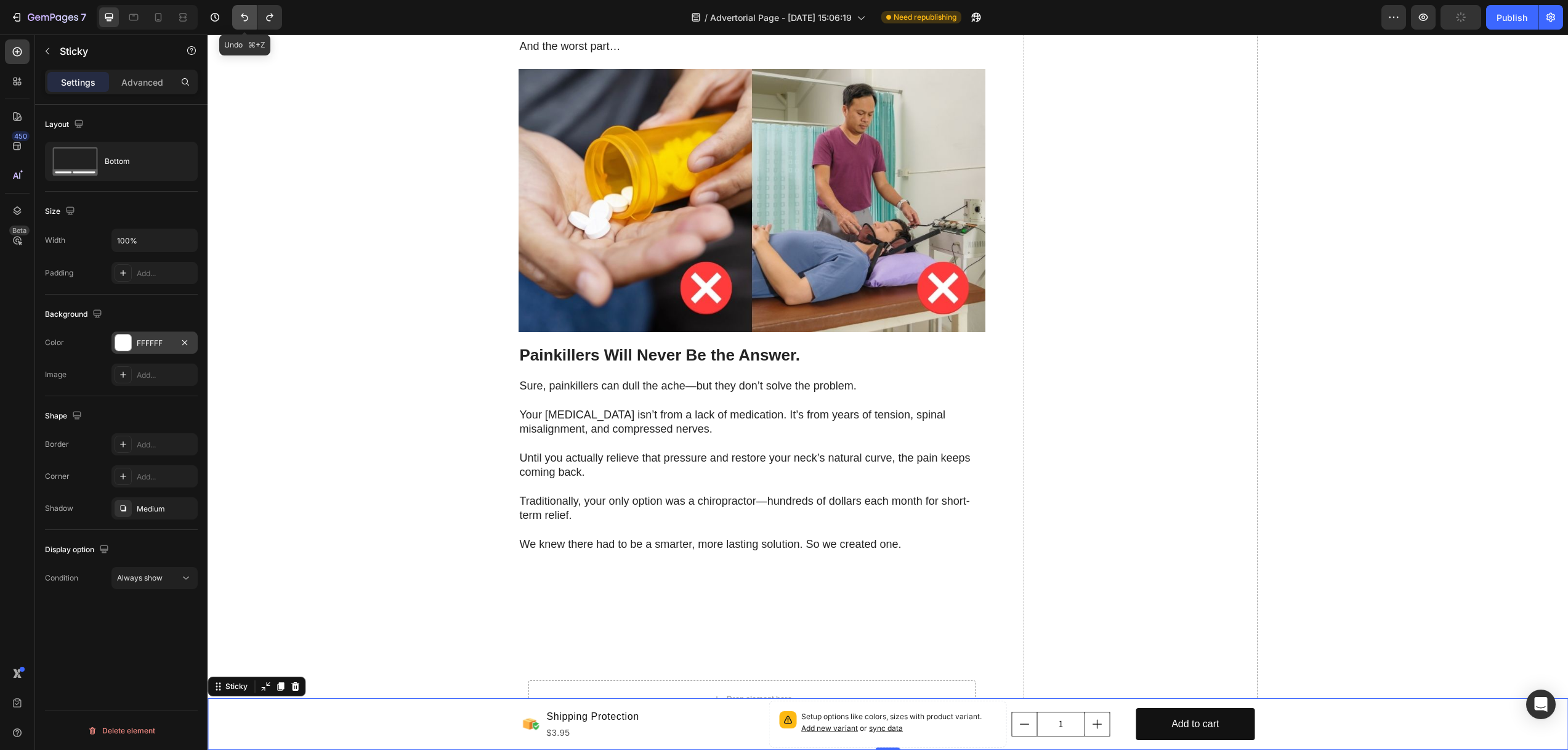
click at [241, 20] on icon "Undo/Redo" at bounding box center [245, 17] width 12 height 12
drag, startPoint x: 244, startPoint y: 17, endPoint x: 254, endPoint y: 26, distance: 13.5
click at [244, 17] on icon "Undo/Redo" at bounding box center [245, 17] width 12 height 12
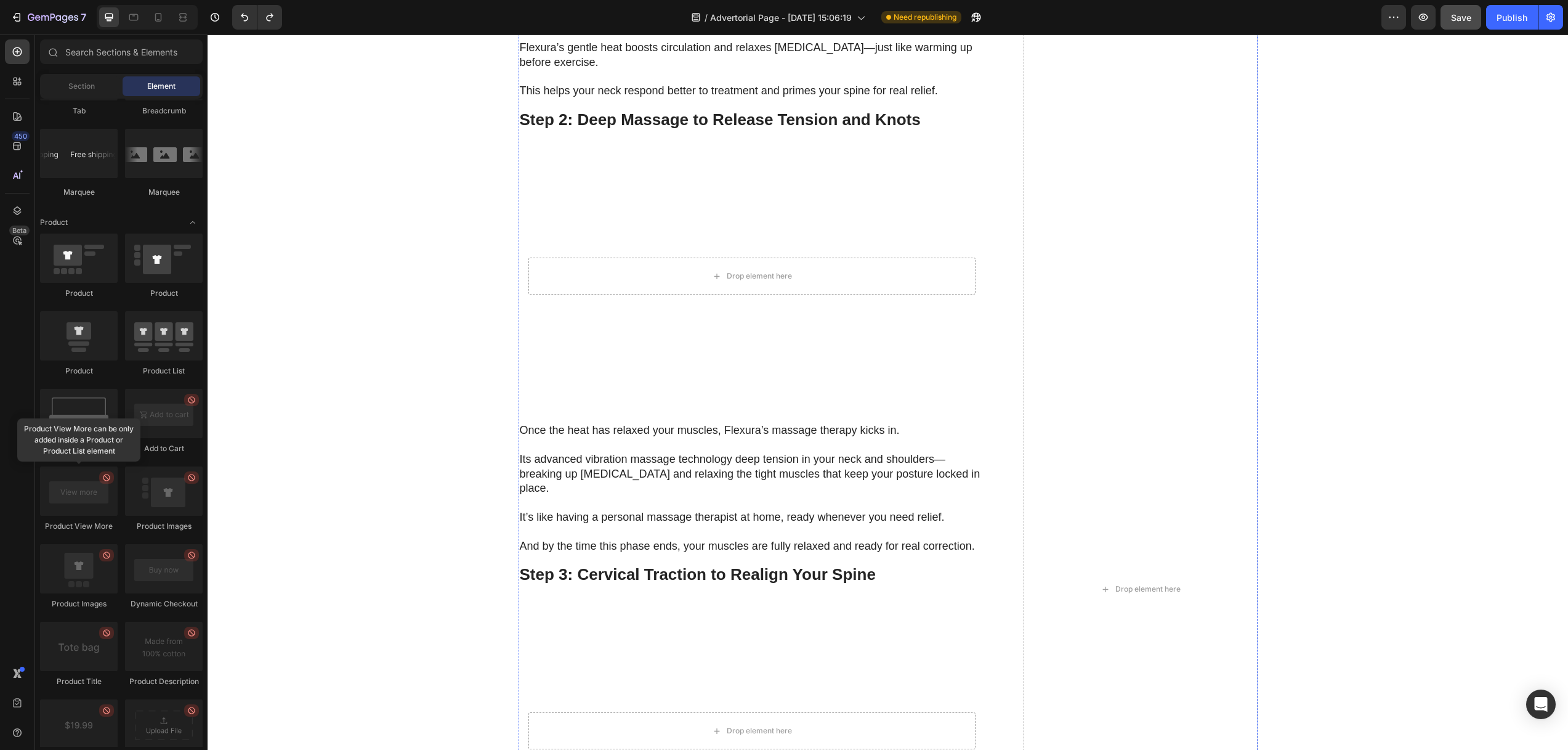
scroll to position [3771, 0]
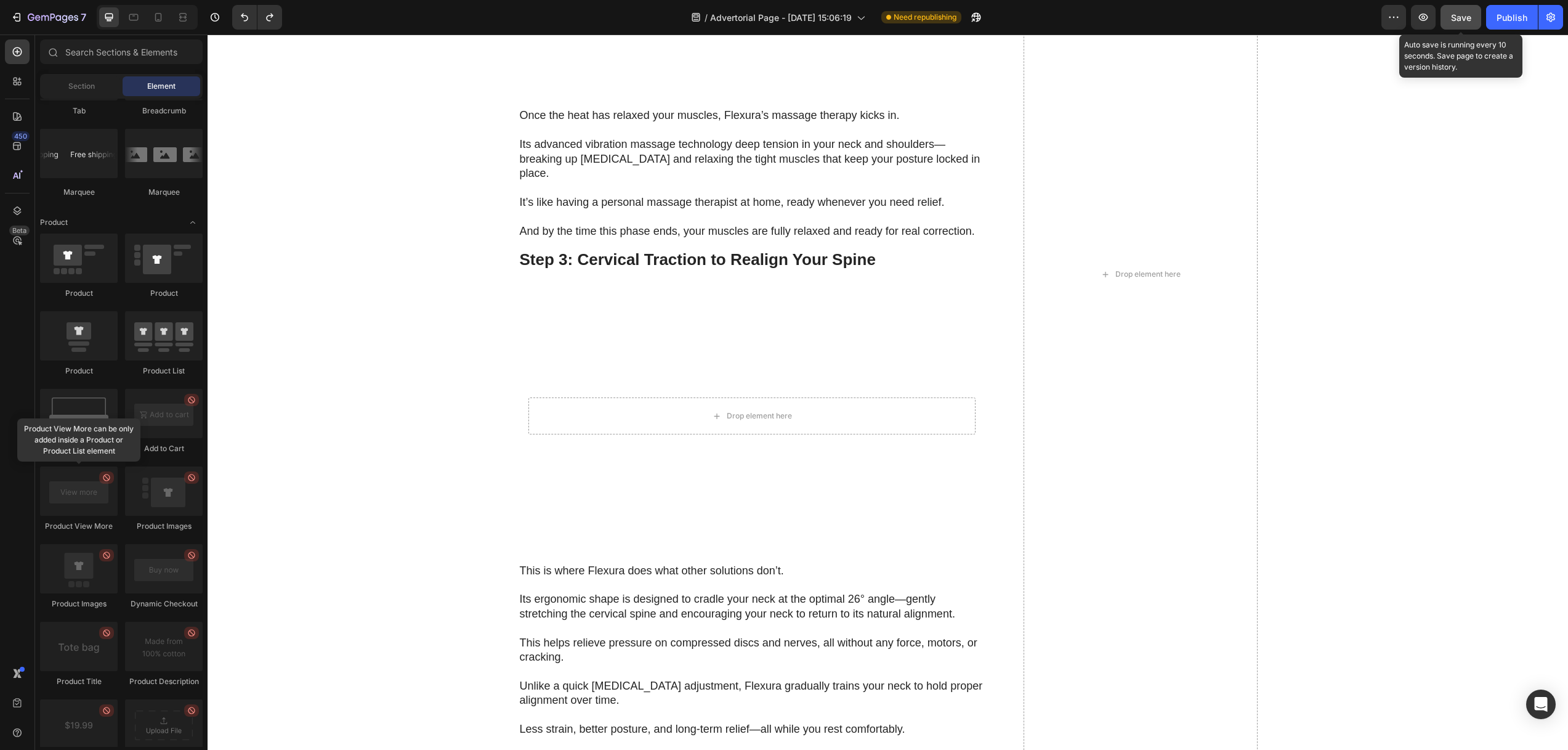
click at [1460, 20] on span "Save" at bounding box center [1460, 17] width 20 height 10
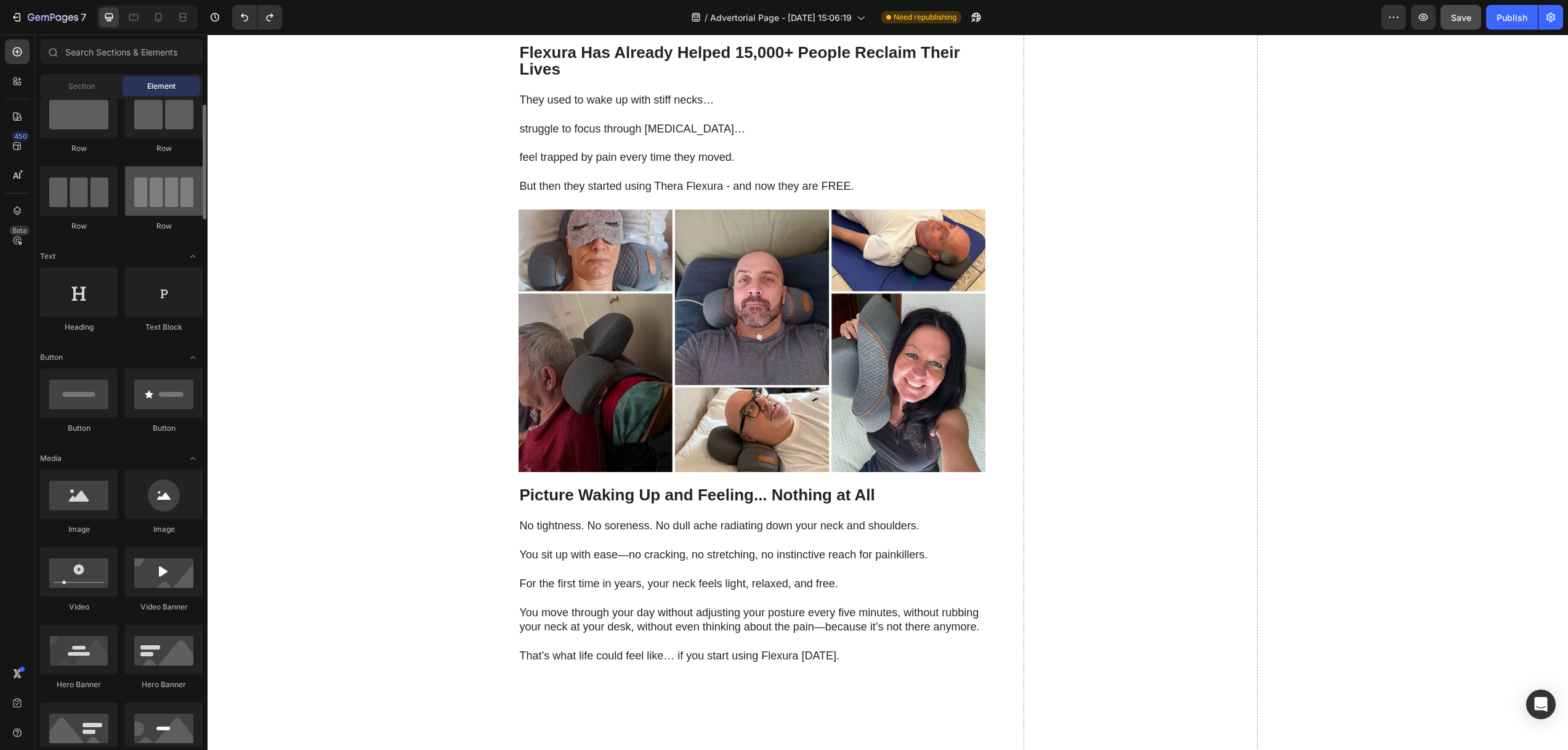
scroll to position [0, 0]
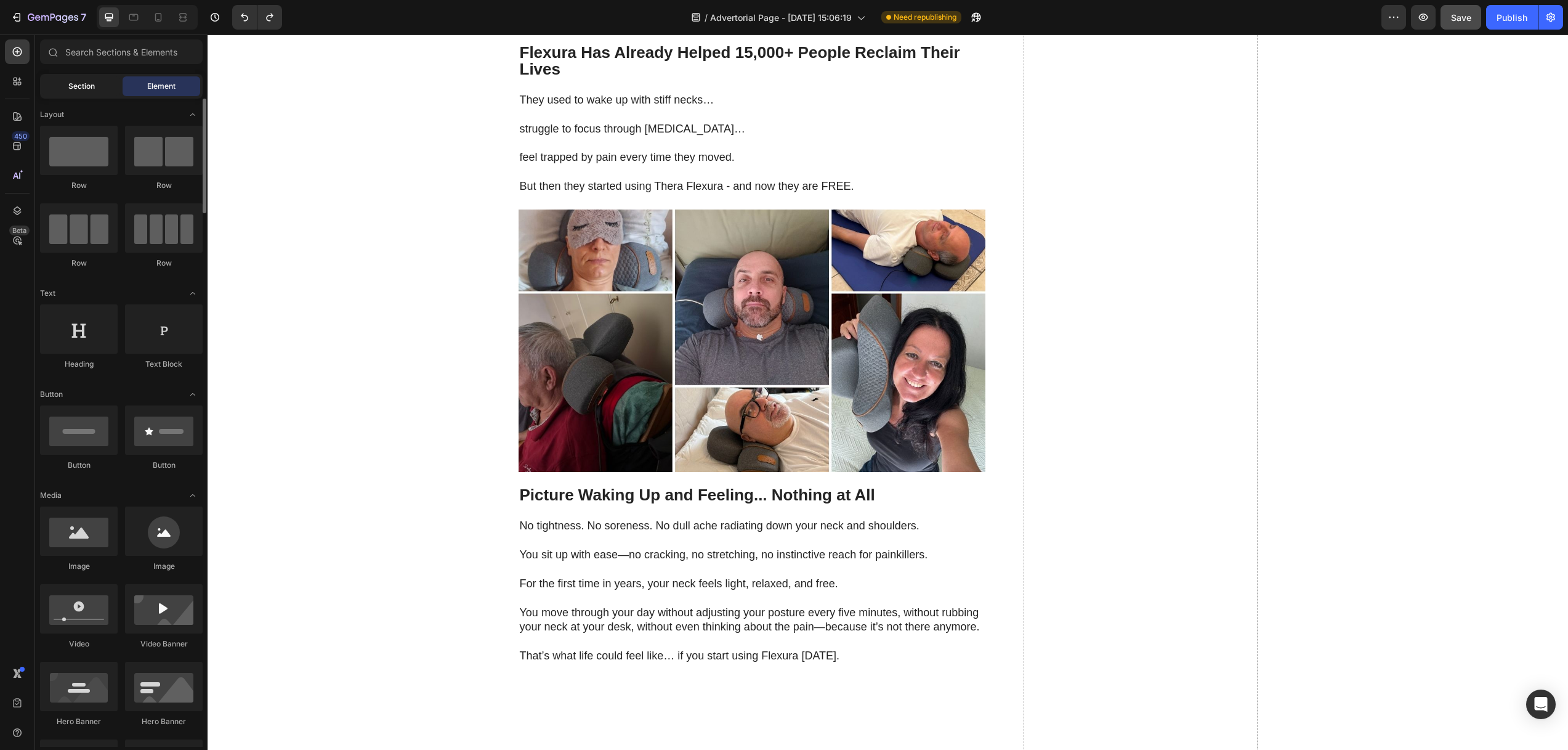
click at [76, 91] on span "Section" at bounding box center [81, 86] width 26 height 11
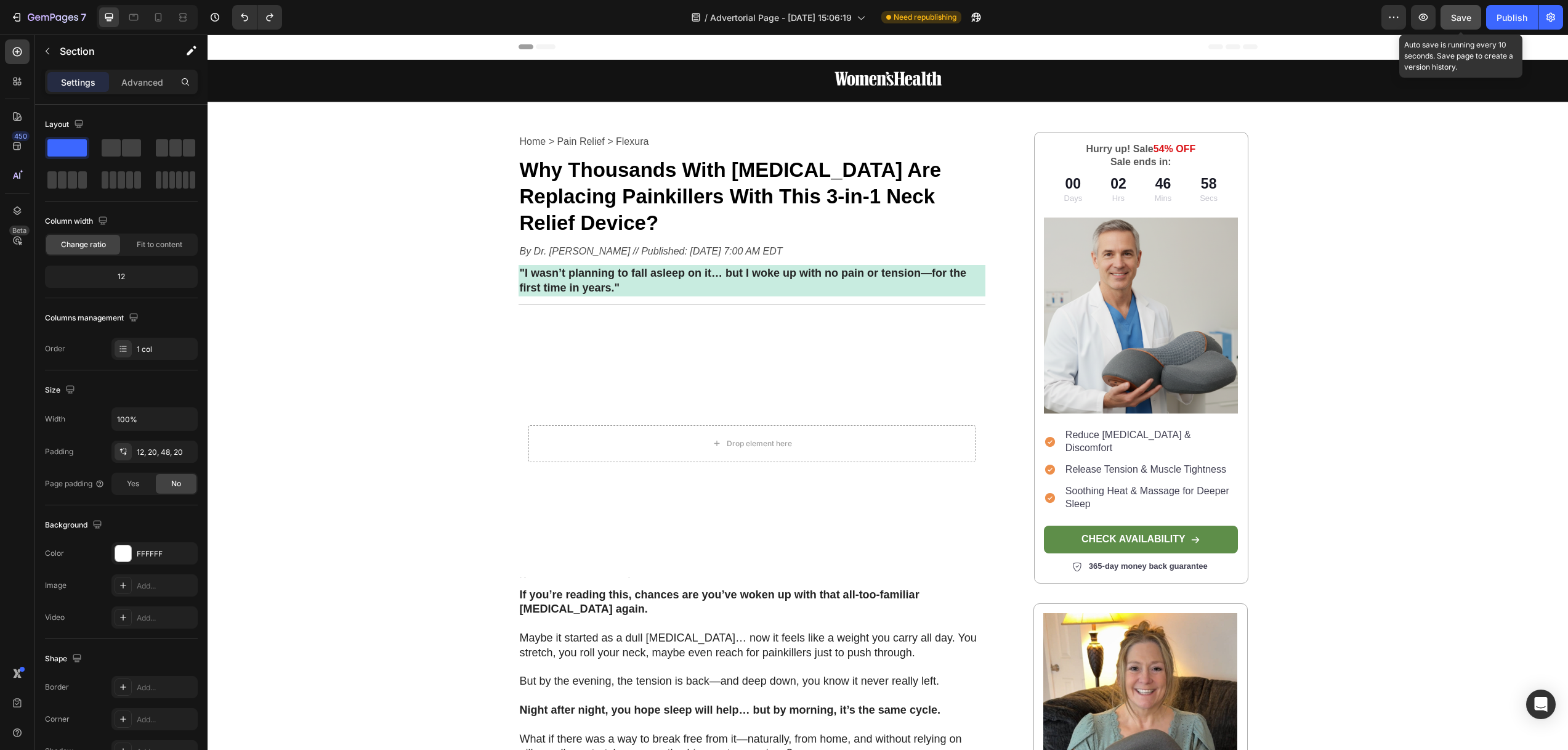
click at [1467, 17] on span "Save" at bounding box center [1460, 17] width 20 height 10
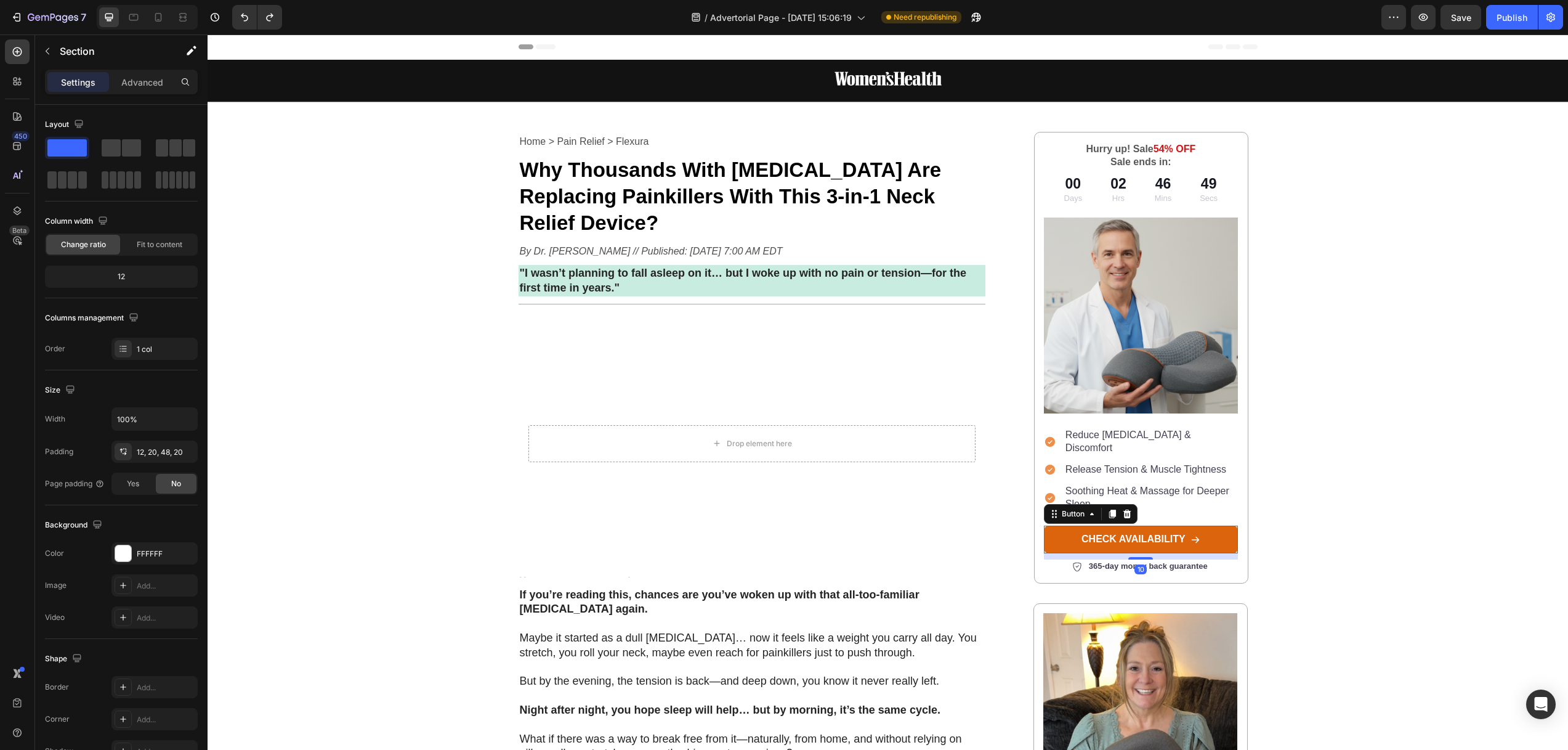
click at [1218, 526] on link "CHECK AVAILABILITY" at bounding box center [1140, 540] width 194 height 28
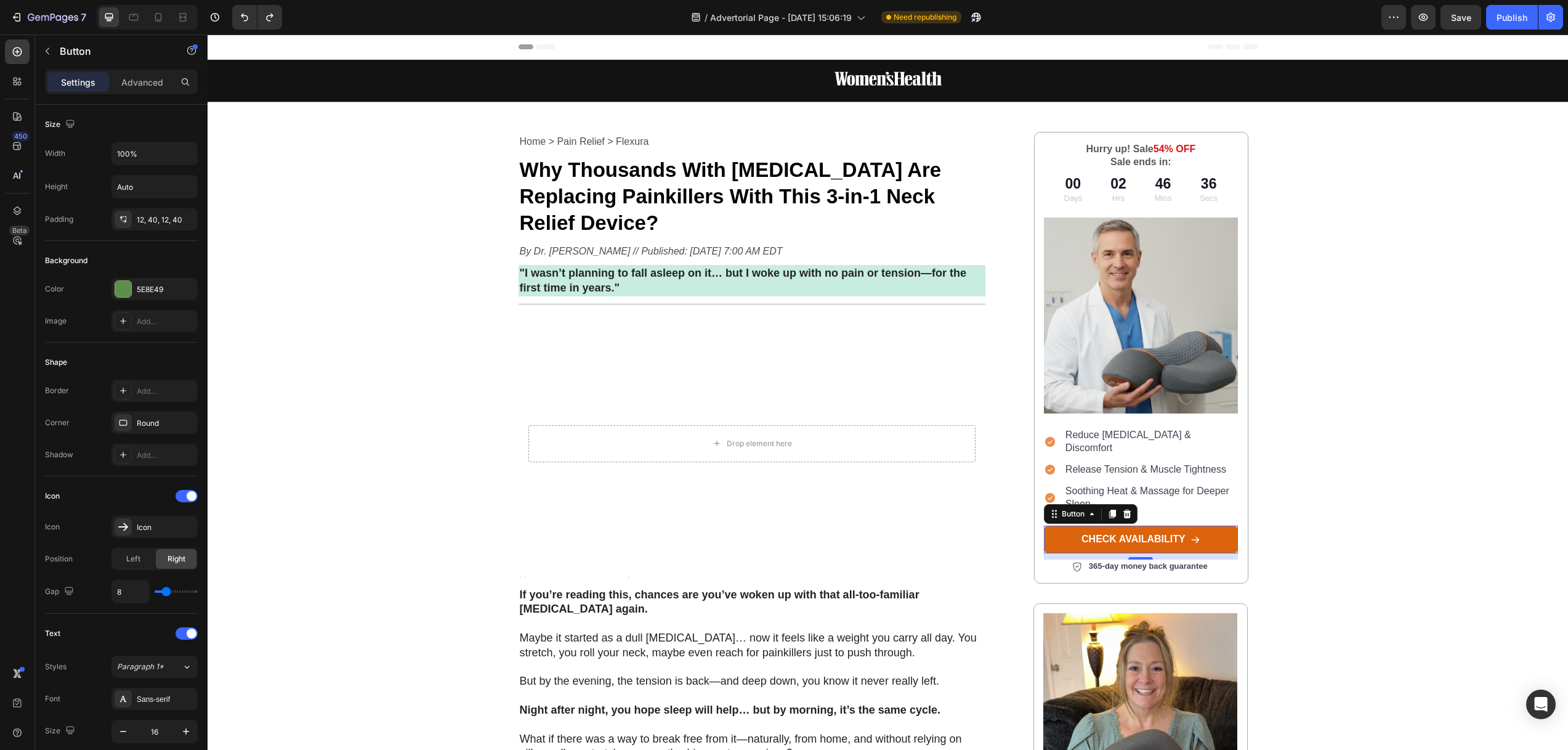
click at [1206, 526] on link "CHECK AVAILABILITY" at bounding box center [1140, 540] width 194 height 28
click at [150, 78] on p "Advanced" at bounding box center [142, 82] width 42 height 13
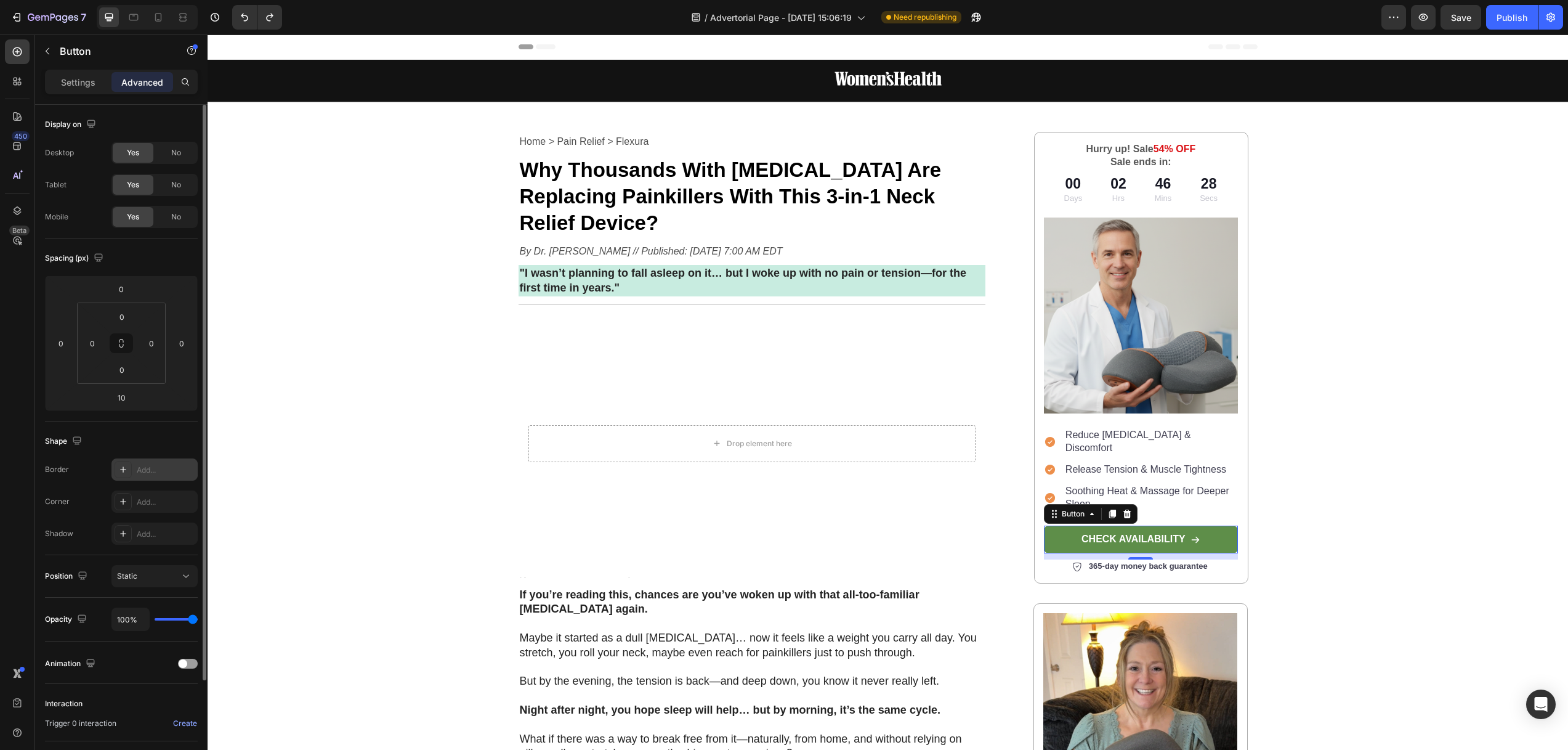
scroll to position [124, 0]
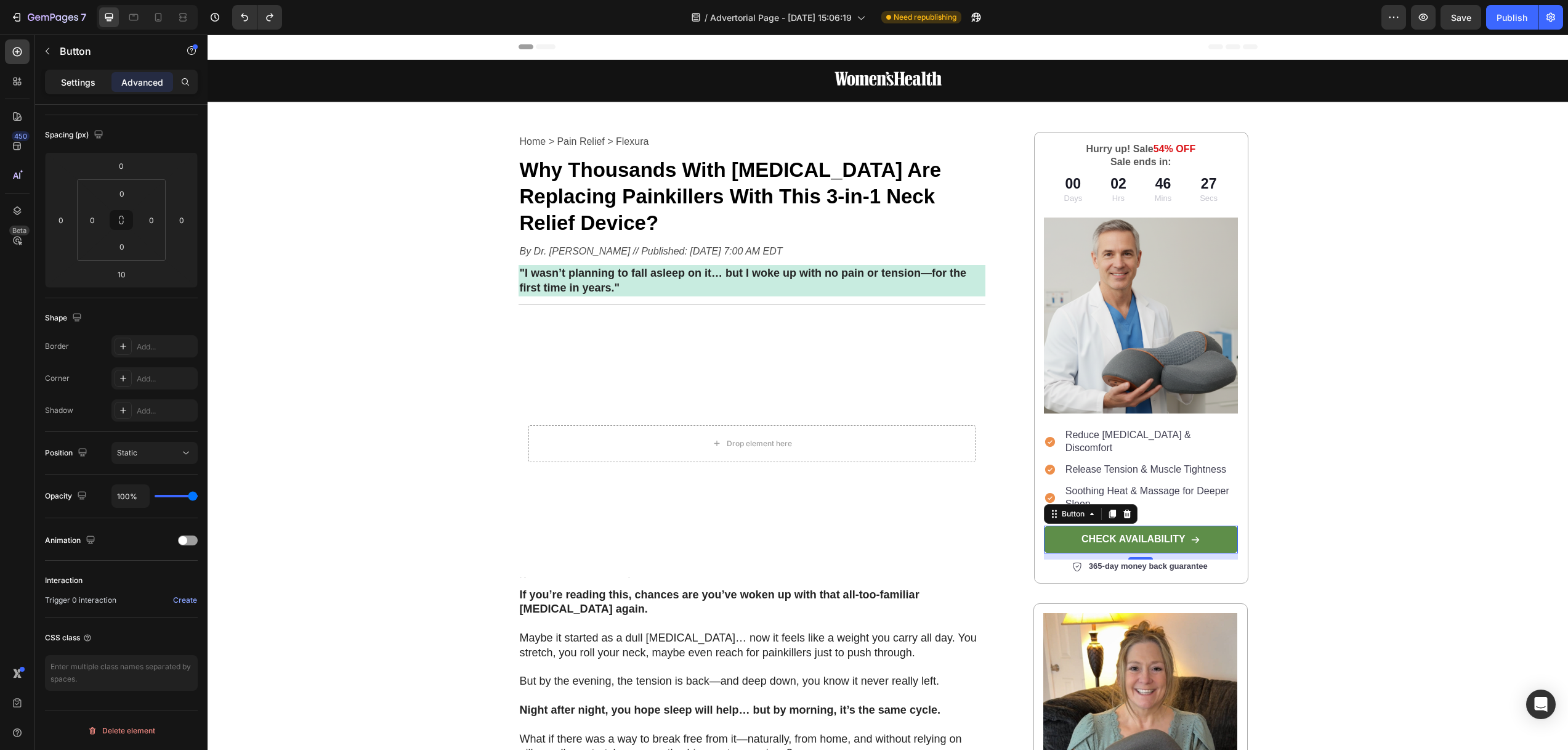
click at [71, 77] on p "Settings" at bounding box center [78, 82] width 34 height 13
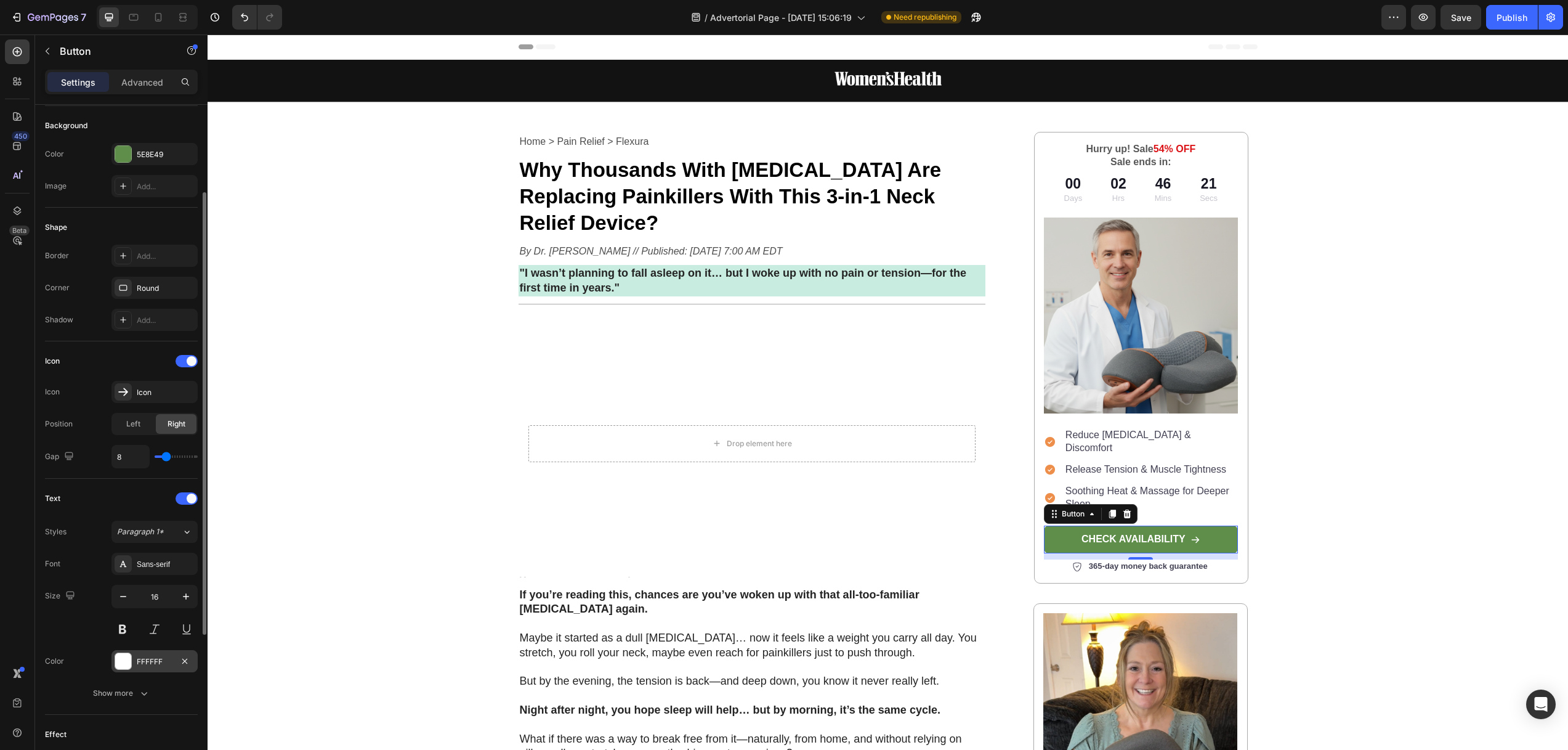
scroll to position [365, 0]
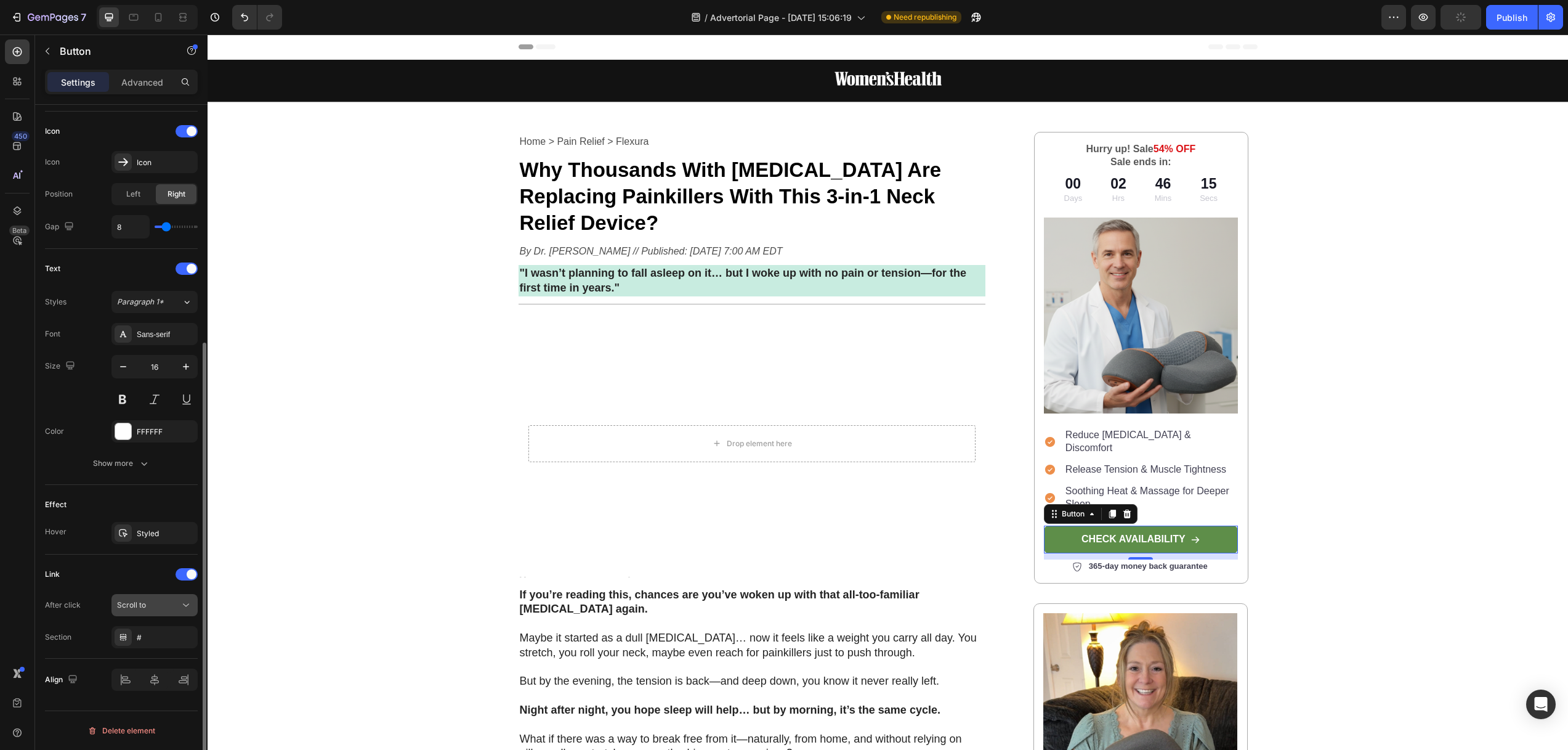
click at [154, 606] on div "Scroll to" at bounding box center [148, 605] width 63 height 11
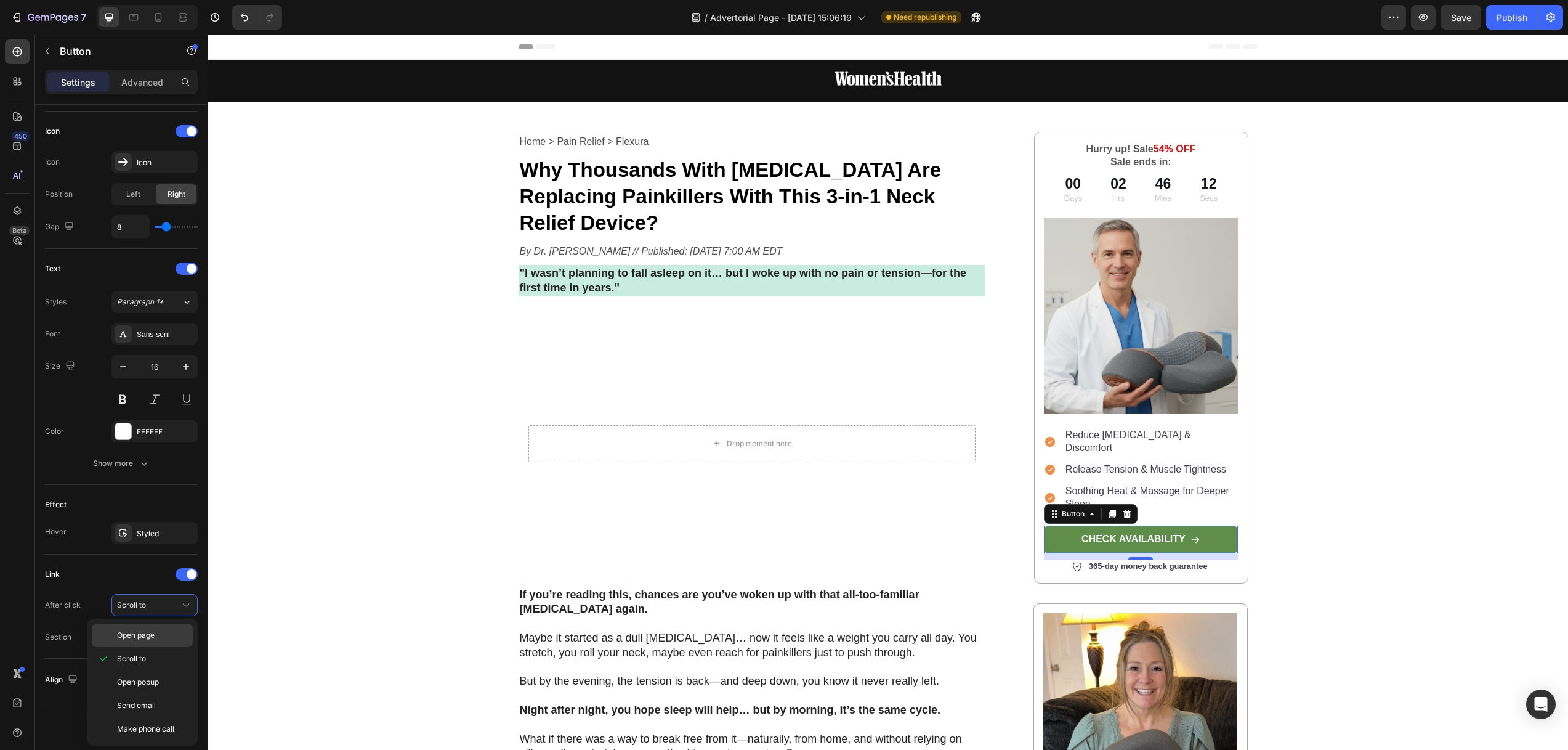
click at [157, 635] on p "Open page" at bounding box center [152, 635] width 70 height 11
click at [160, 631] on div "Add..." at bounding box center [154, 637] width 86 height 22
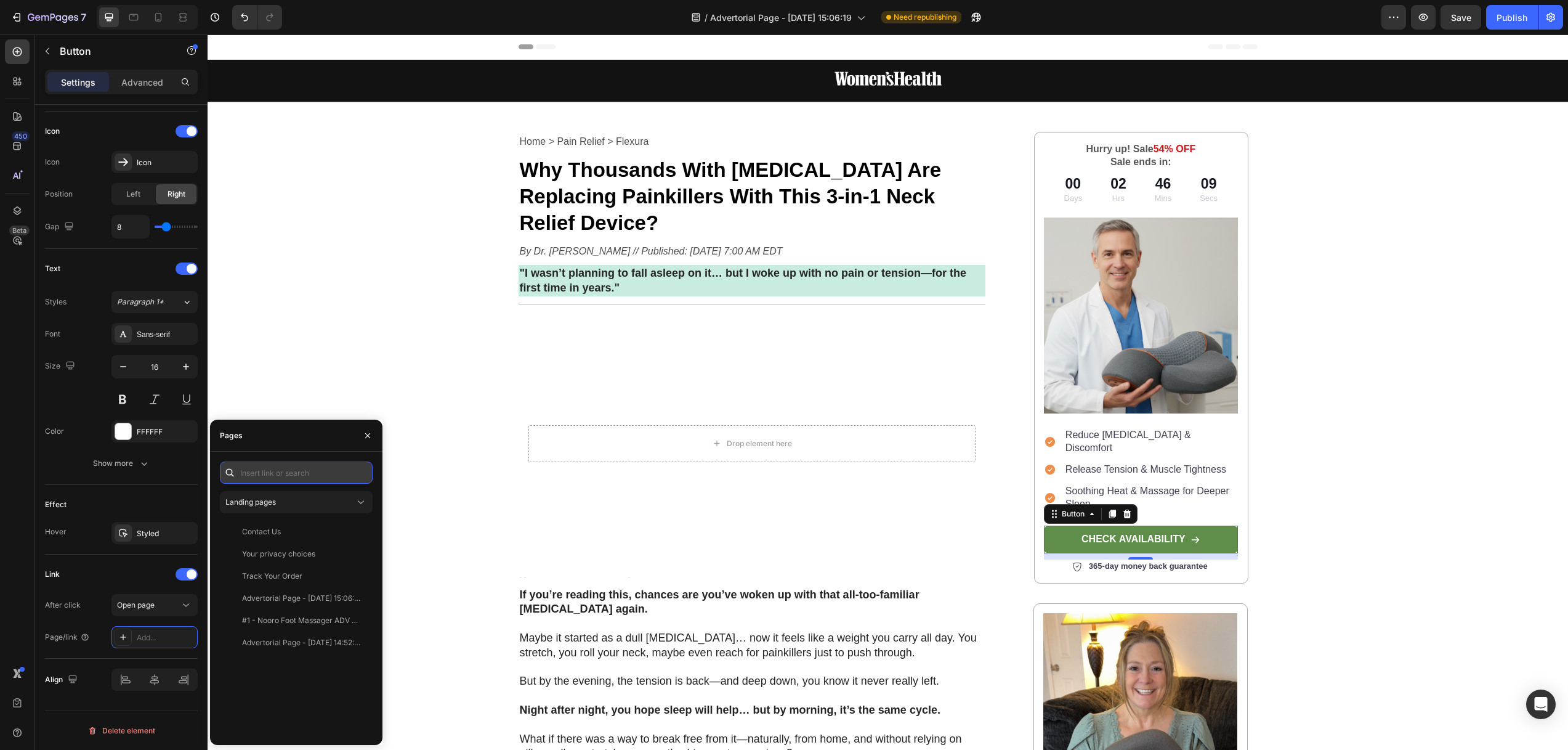
click at [285, 470] on input "text" at bounding box center [296, 473] width 152 height 22
paste input "[URL][DOMAIN_NAME]"
type input "[URL][DOMAIN_NAME]"
click at [281, 502] on div "[URL][DOMAIN_NAME]" at bounding box center [281, 502] width 79 height 11
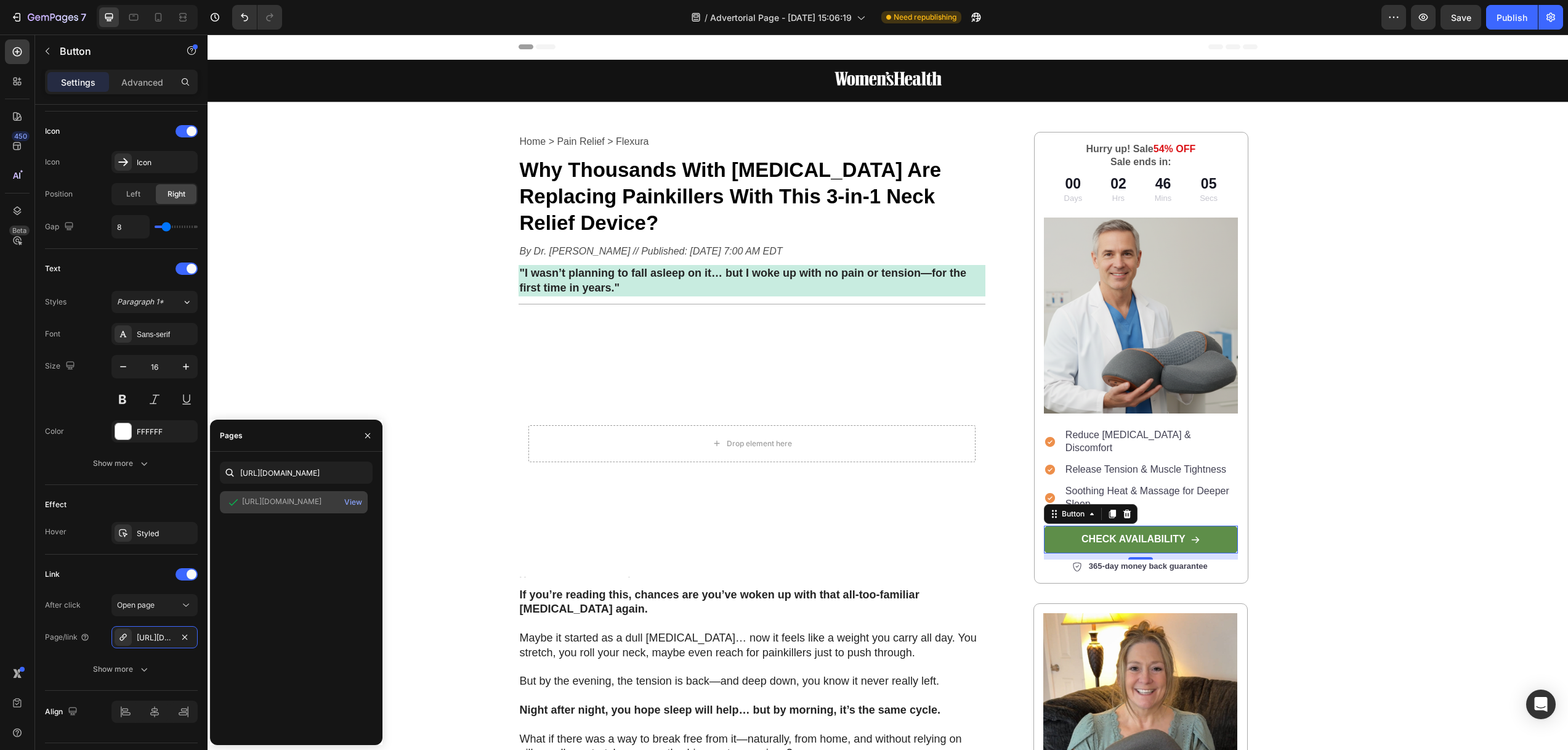
scroll to position [0, 0]
click at [1299, 489] on div "Image Row Home > Pain Relief > Flexura Text Block Why Thousands With [MEDICAL_D…" at bounding box center [887, 706] width 1360 height 1292
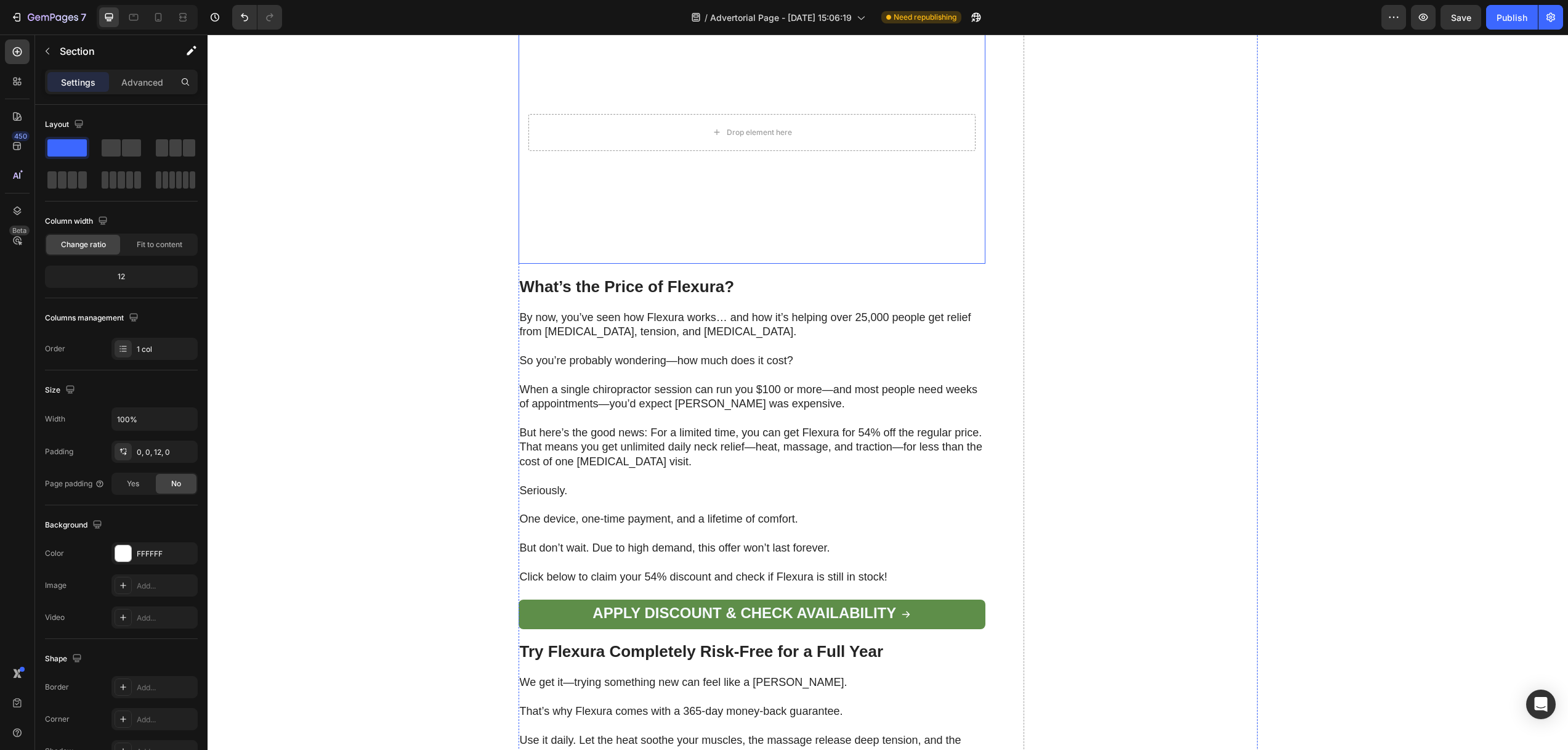
scroll to position [5591, 0]
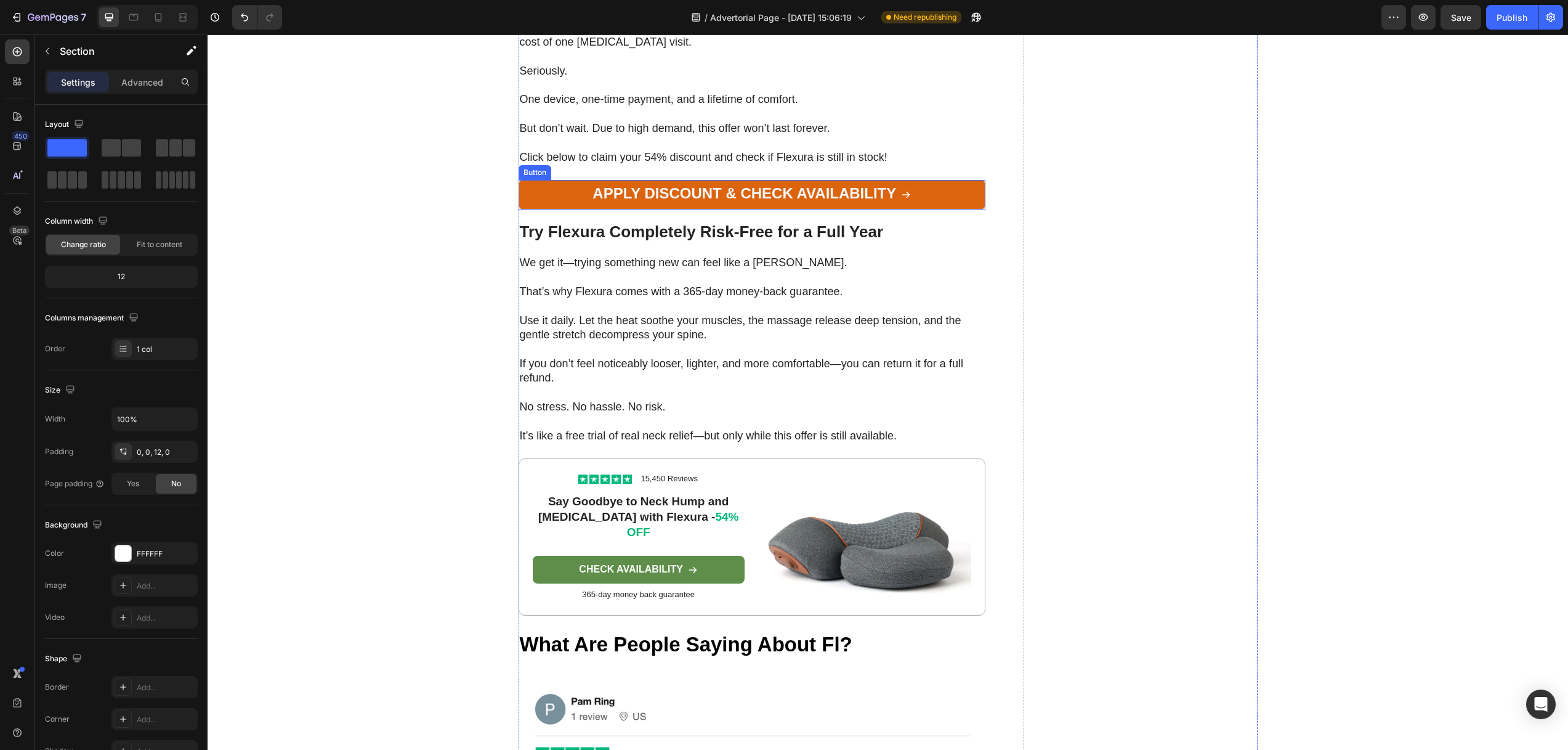
click at [574, 210] on link "Apply Discount & Check Availability" at bounding box center [752, 195] width 468 height 30
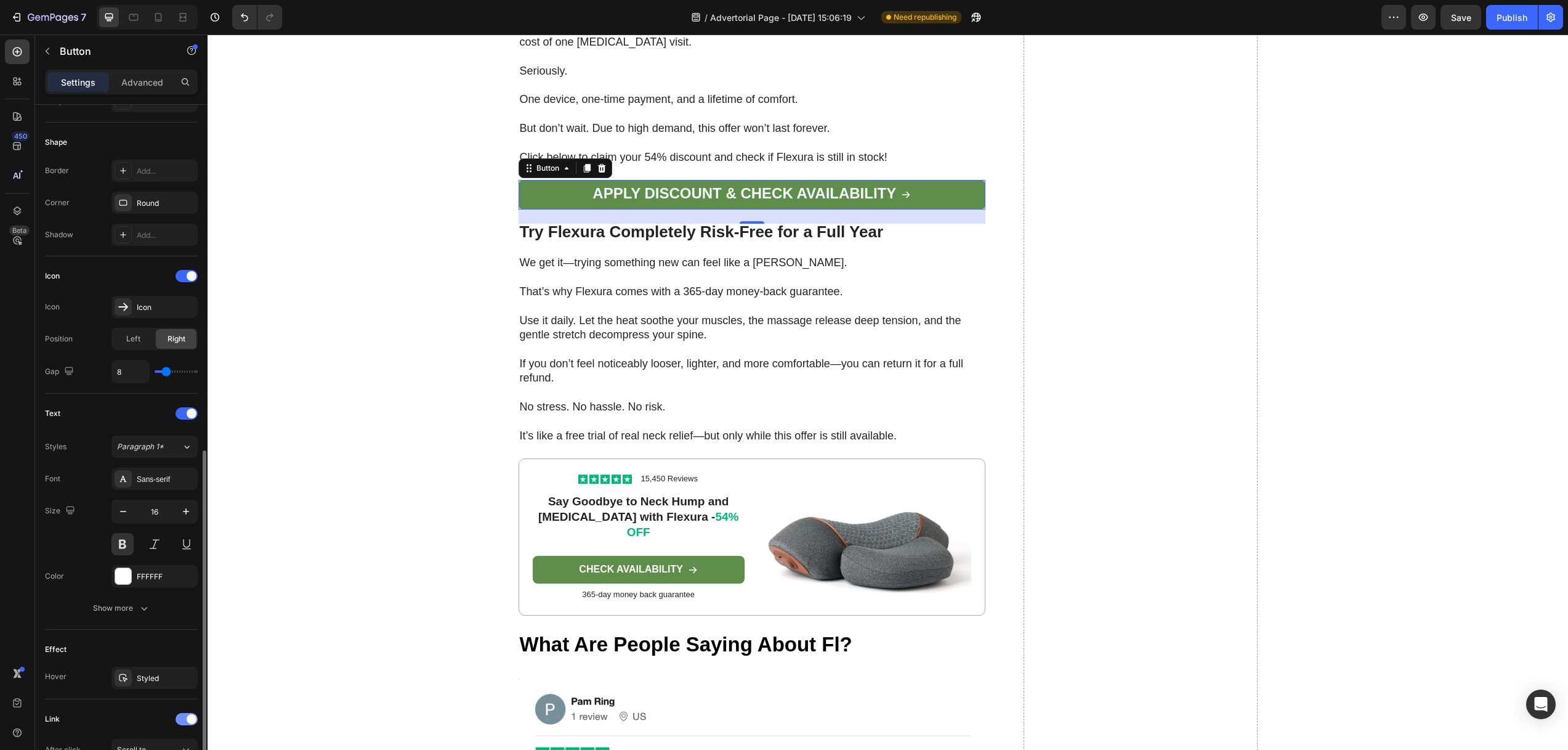
scroll to position [343, 0]
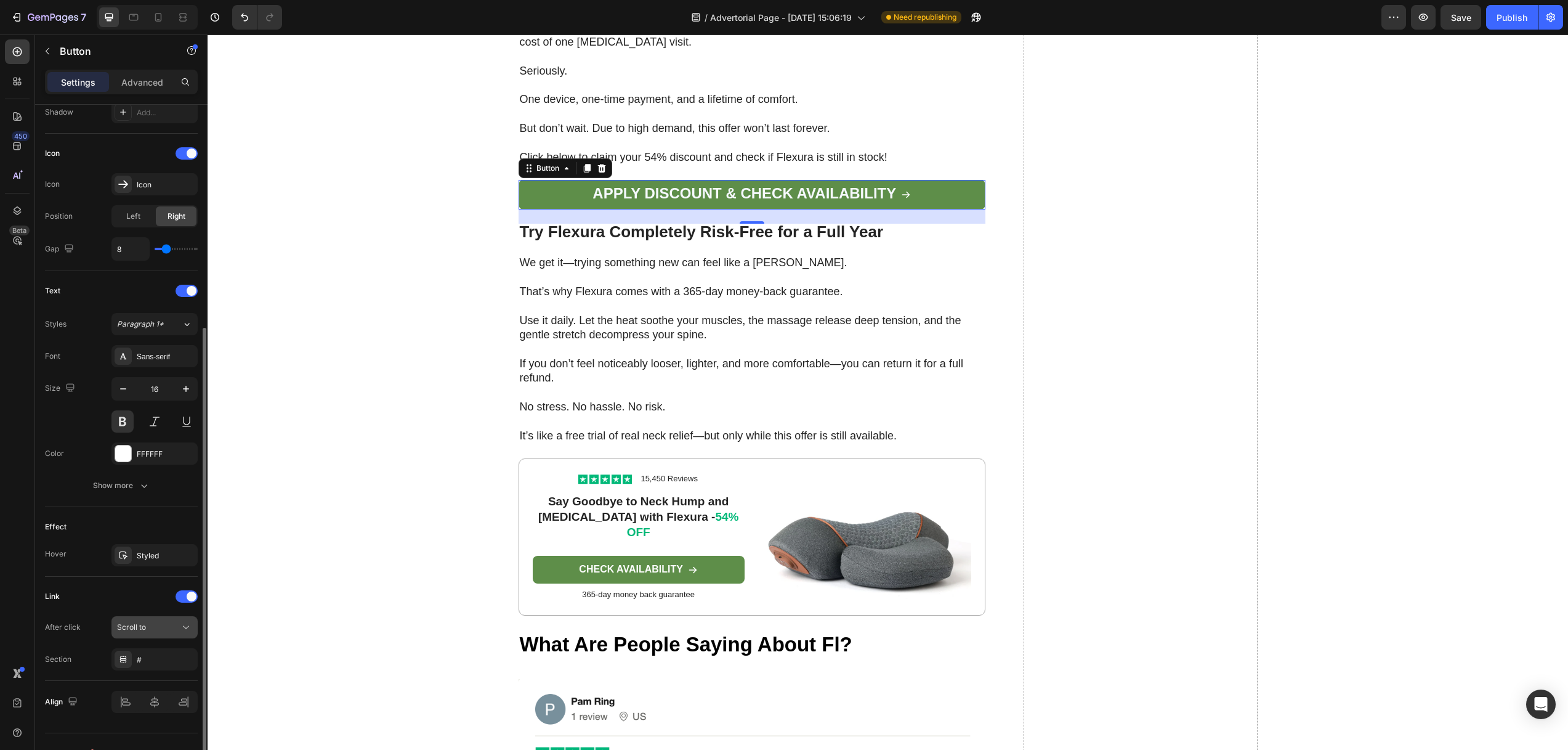
click at [158, 627] on div "Scroll to" at bounding box center [148, 627] width 63 height 11
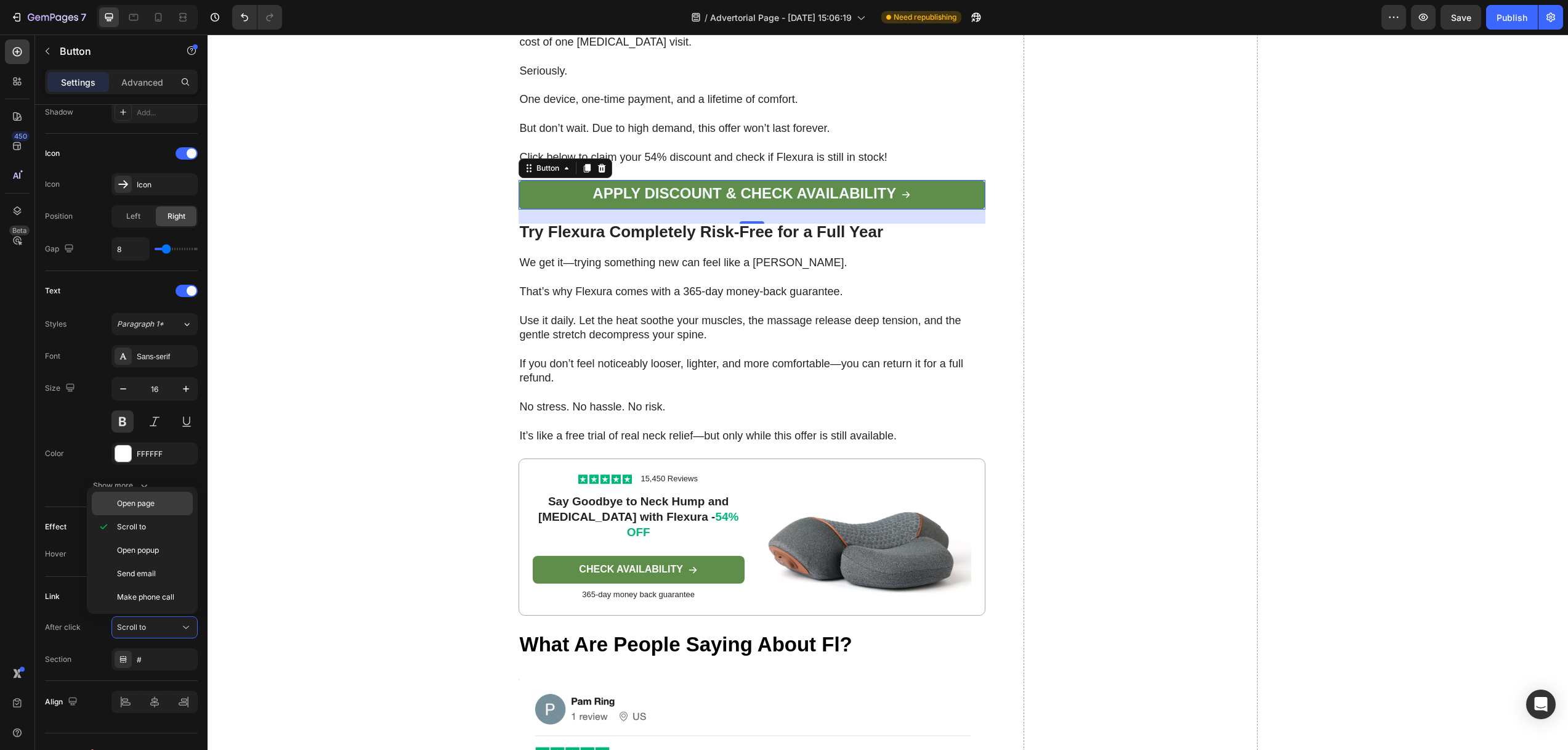
click at [141, 504] on span "Open page" at bounding box center [136, 504] width 37 height 11
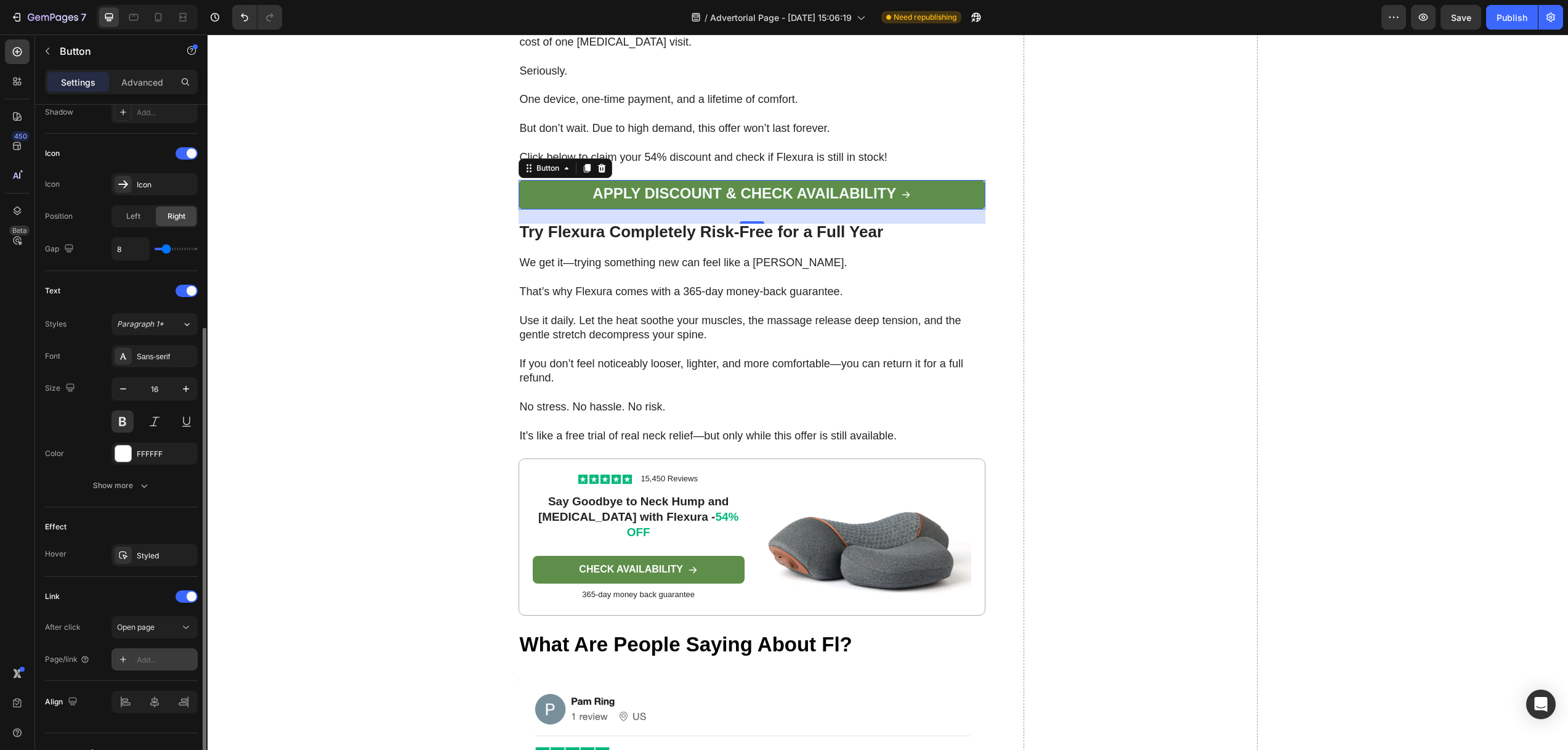
click at [160, 662] on div "Add..." at bounding box center [165, 660] width 58 height 11
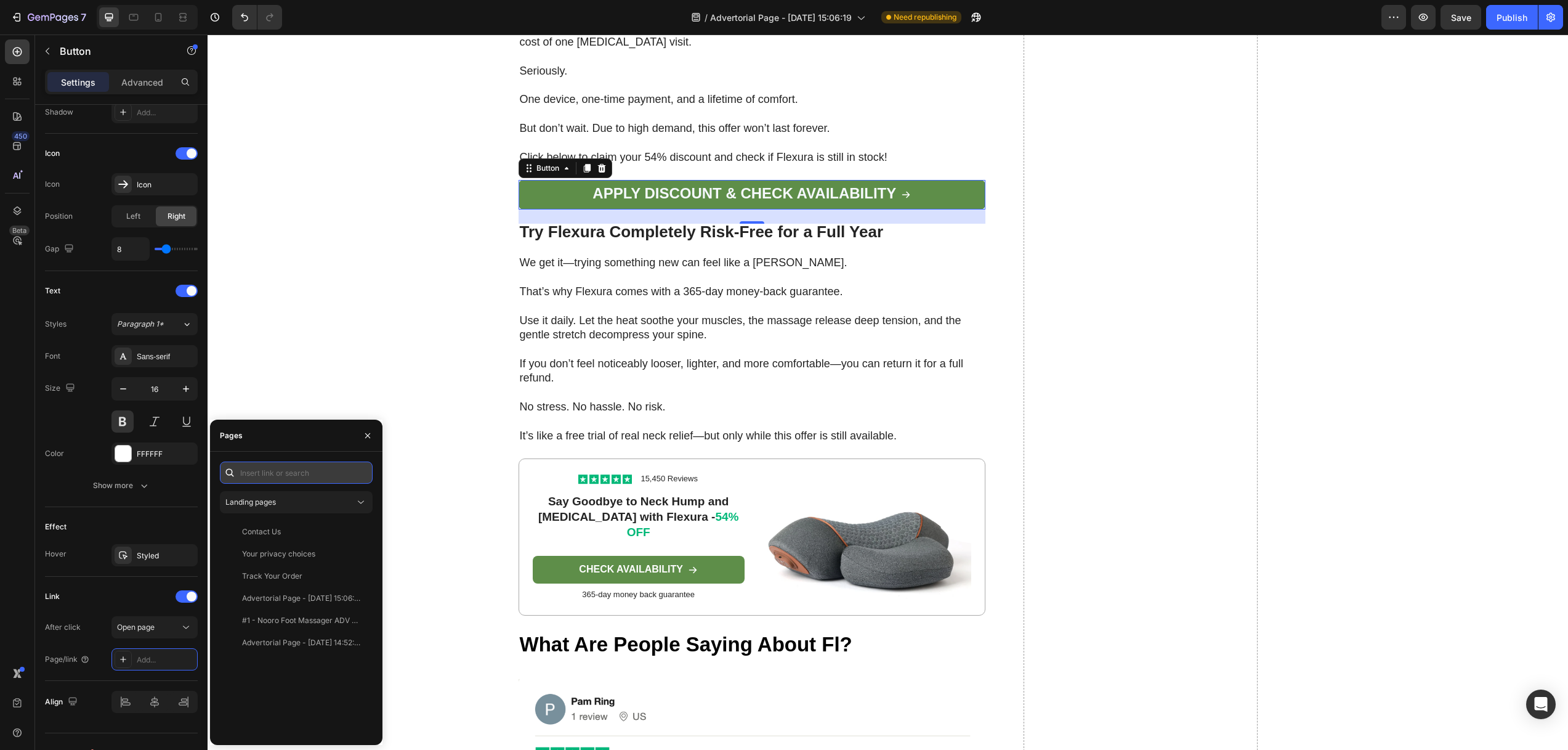
click at [279, 470] on input "text" at bounding box center [296, 473] width 152 height 22
paste input "[URL][DOMAIN_NAME]"
type input "[URL][DOMAIN_NAME]"
click at [293, 500] on div "[URL][DOMAIN_NAME]" at bounding box center [281, 502] width 79 height 11
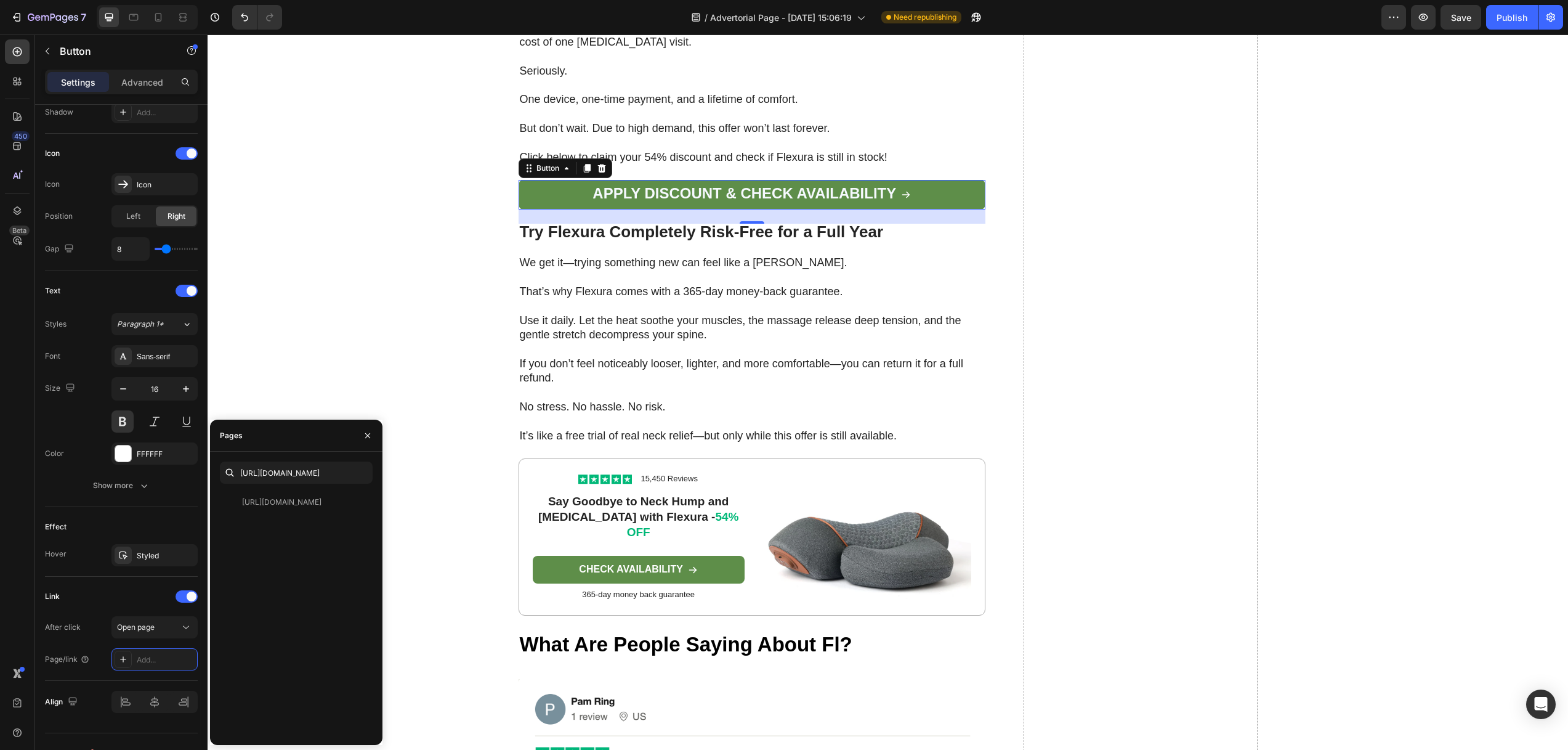
scroll to position [0, 0]
click at [58, 471] on div "Font Sans-serif Size 16 Color FFFFFF Show more" at bounding box center [121, 421] width 152 height 152
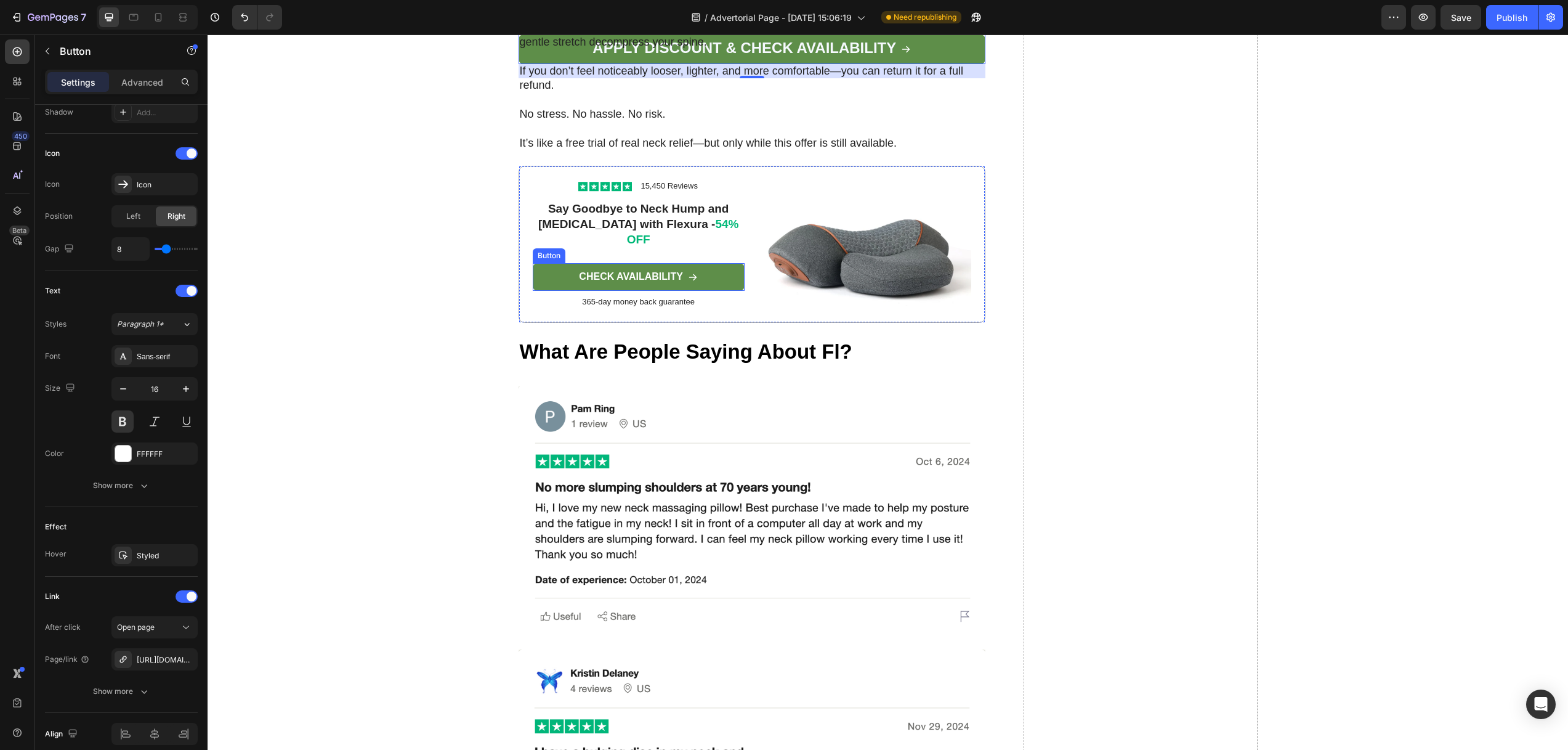
scroll to position [6068, 0]
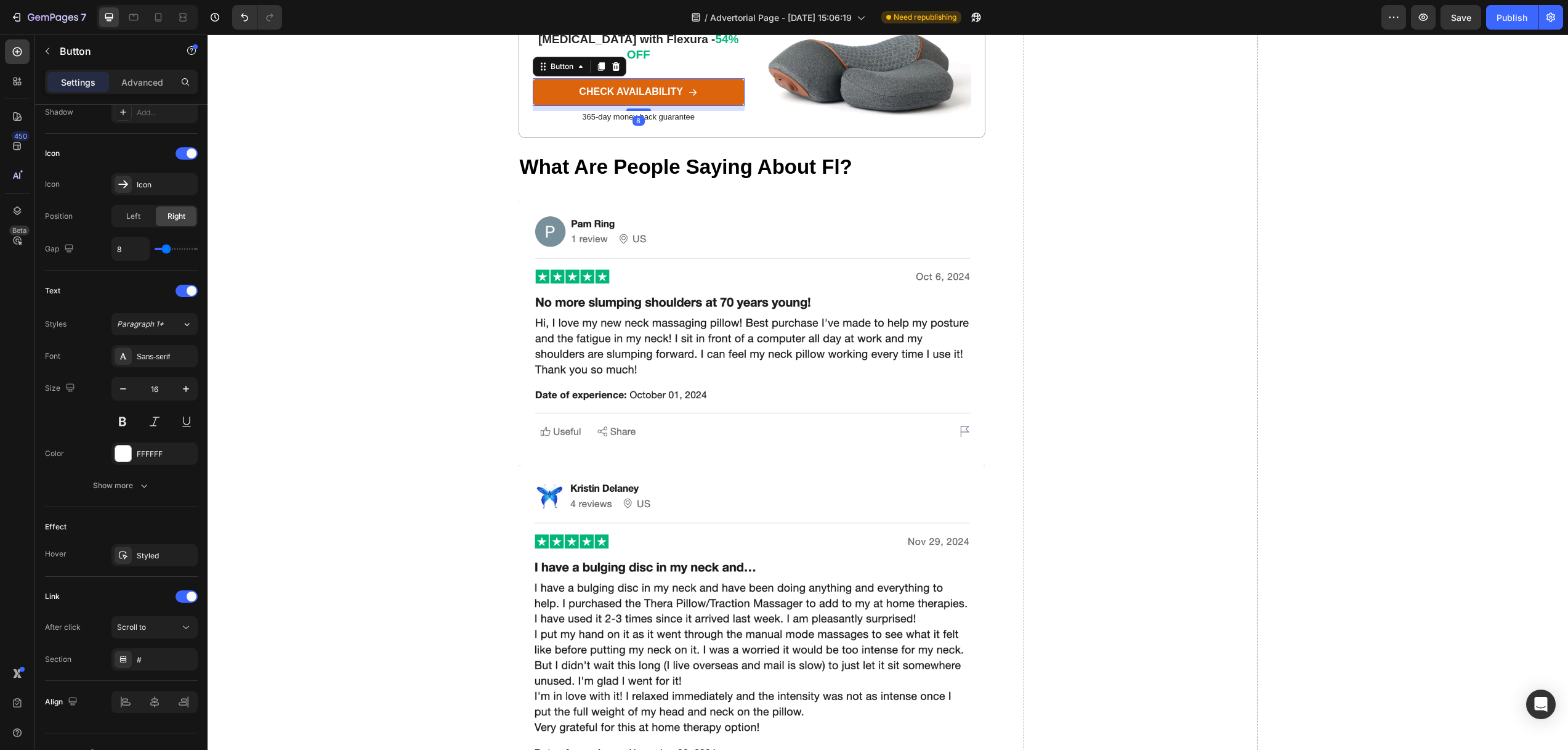
click at [703, 106] on link "CHECK AVAILABILITY" at bounding box center [639, 92] width 212 height 28
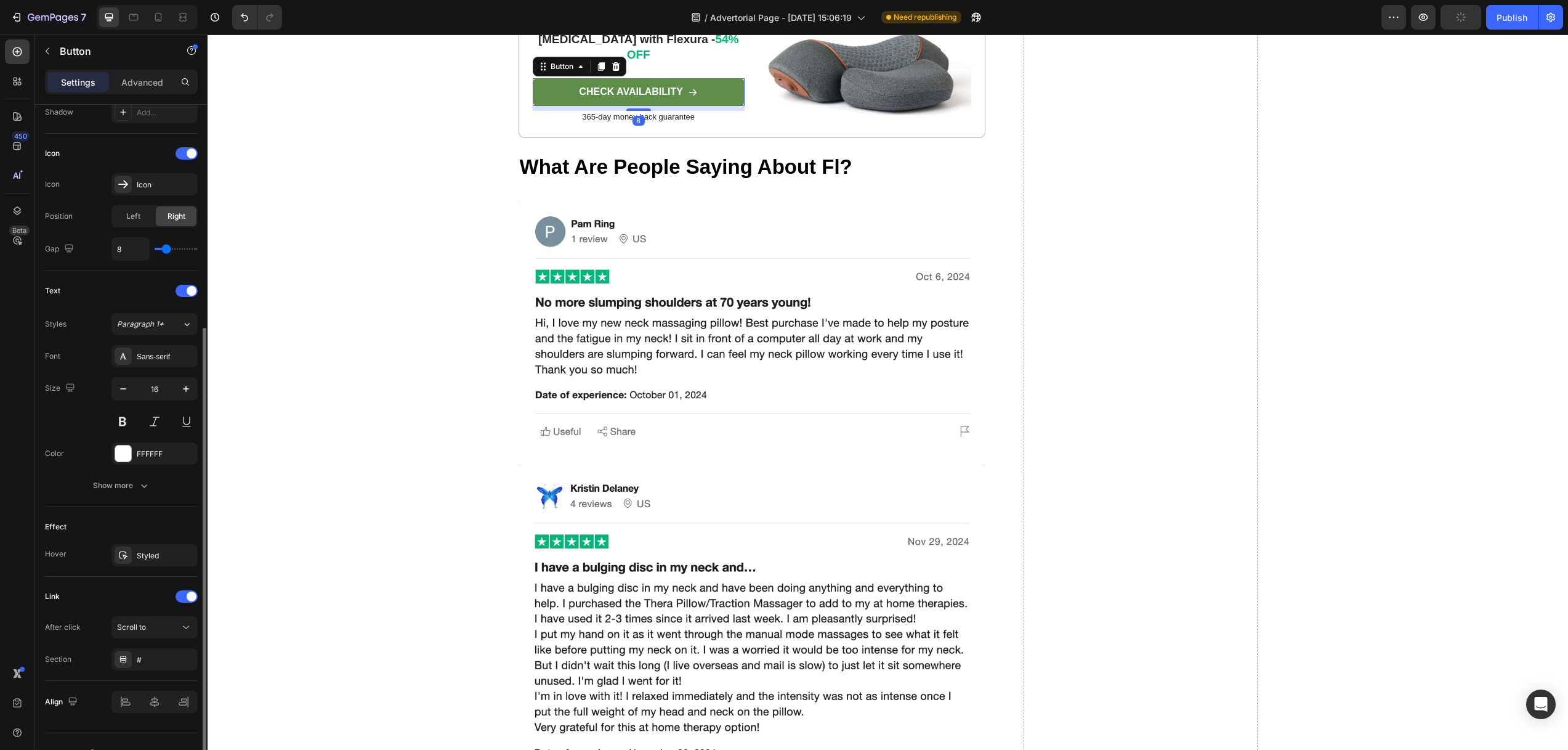
scroll to position [365, 0]
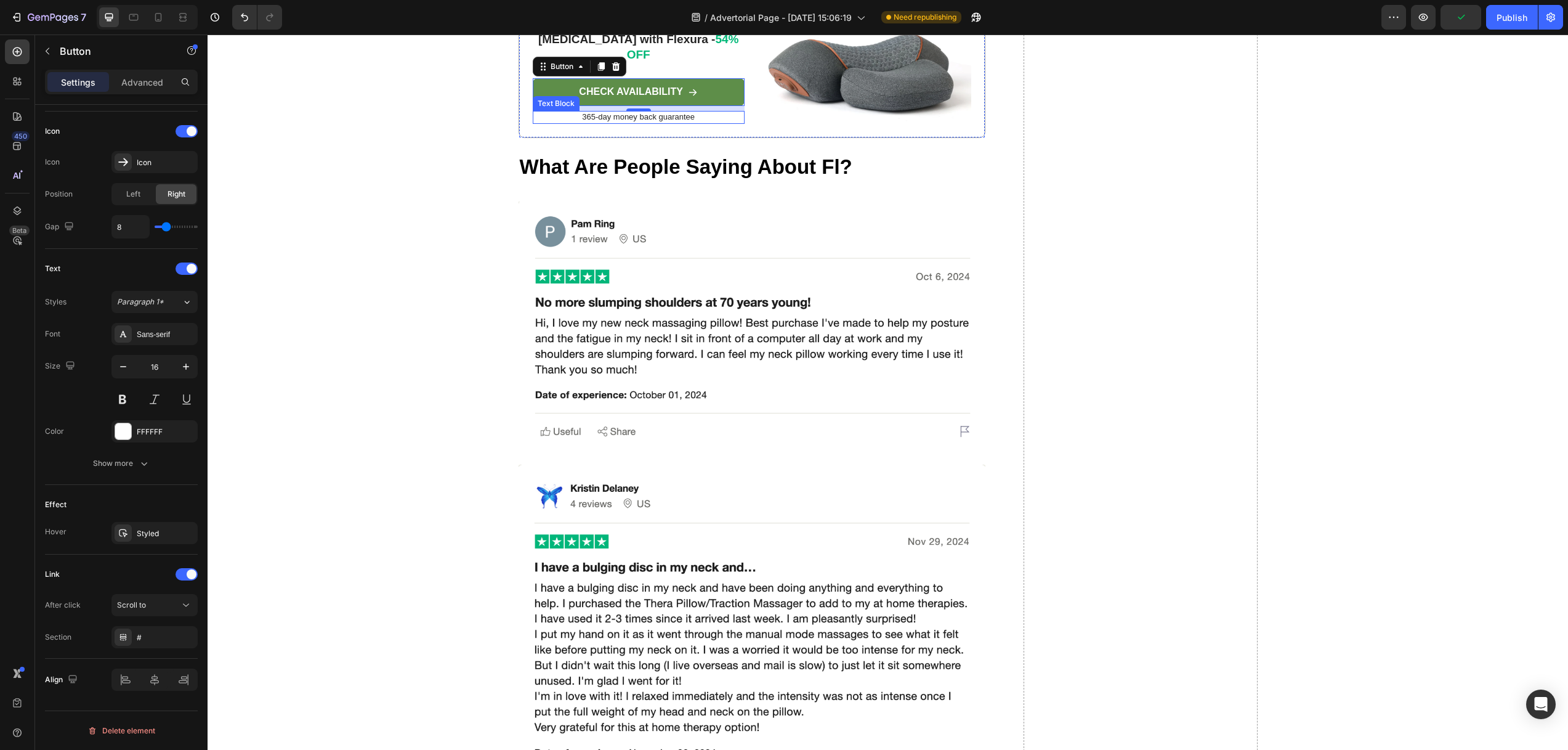
click at [552, 111] on div "Text Block" at bounding box center [556, 103] width 47 height 14
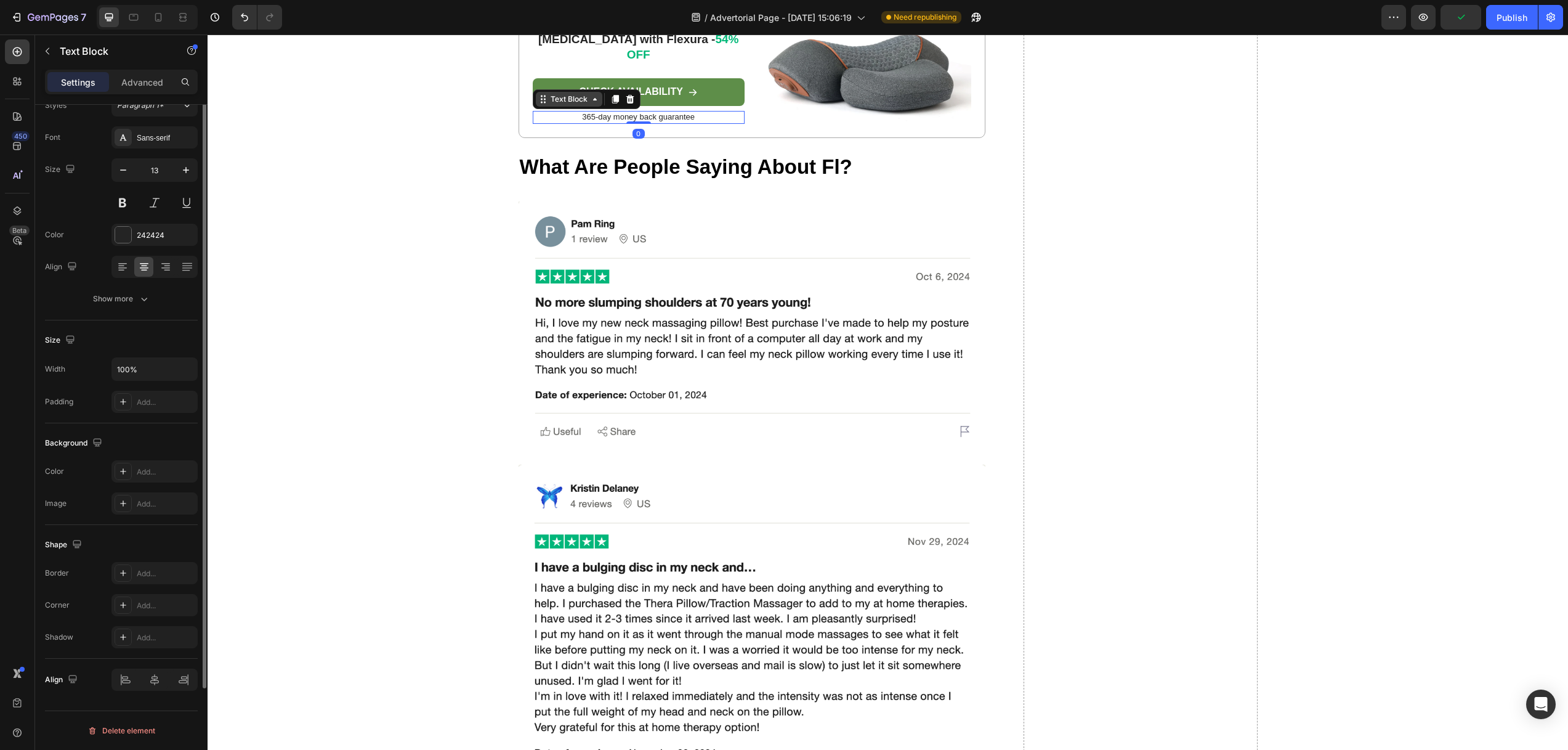
scroll to position [0, 0]
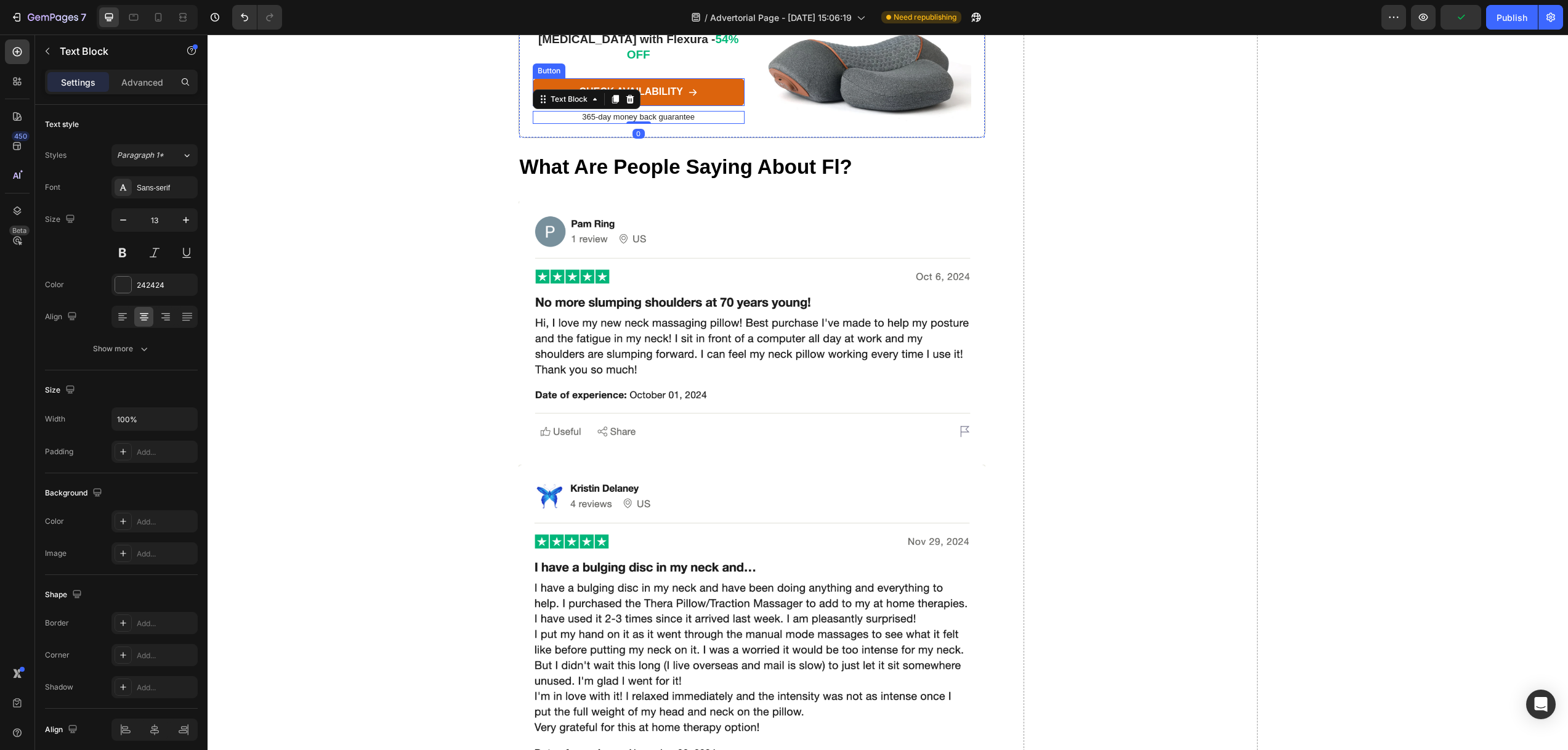
click at [718, 106] on link "CHECK AVAILABILITY" at bounding box center [639, 92] width 212 height 28
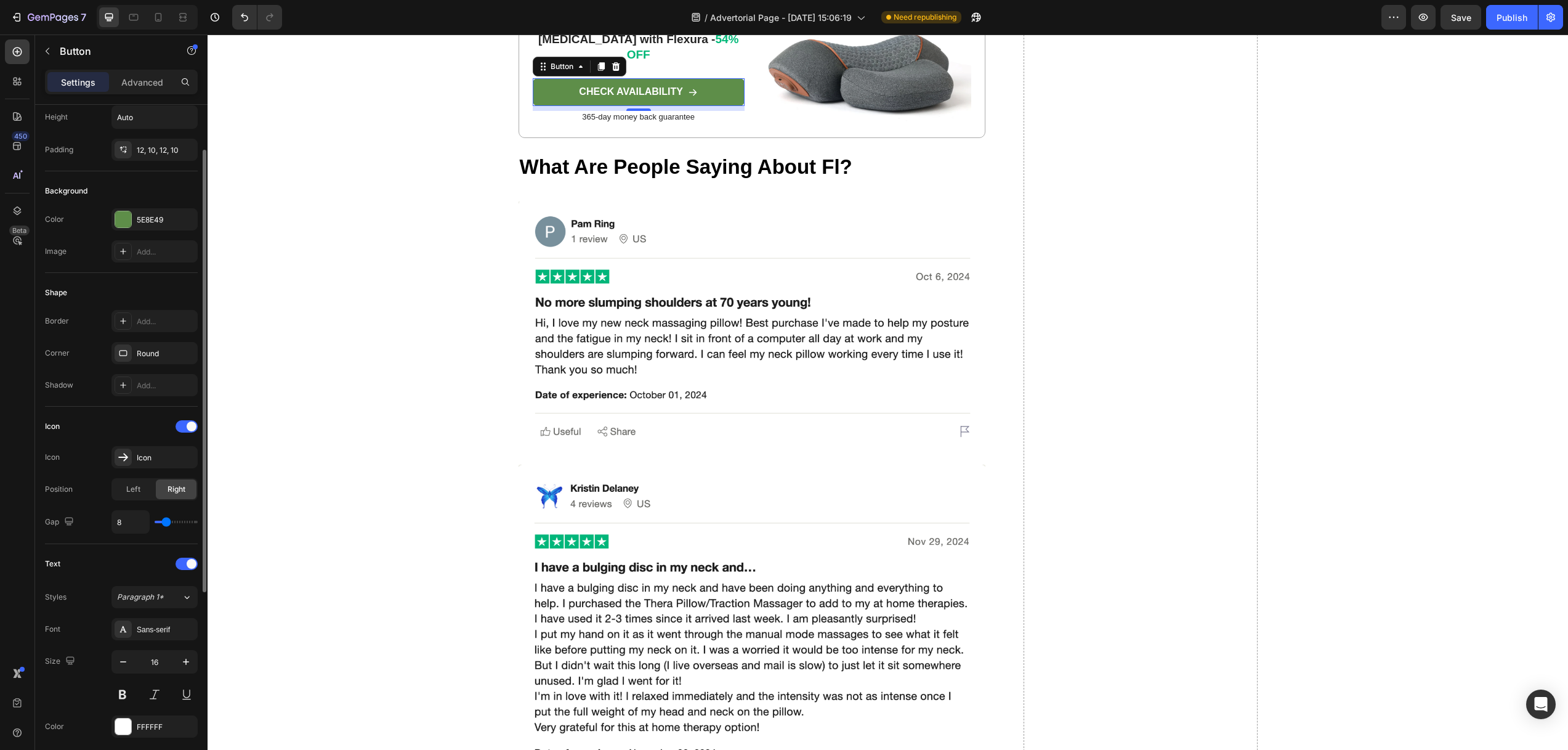
scroll to position [326, 0]
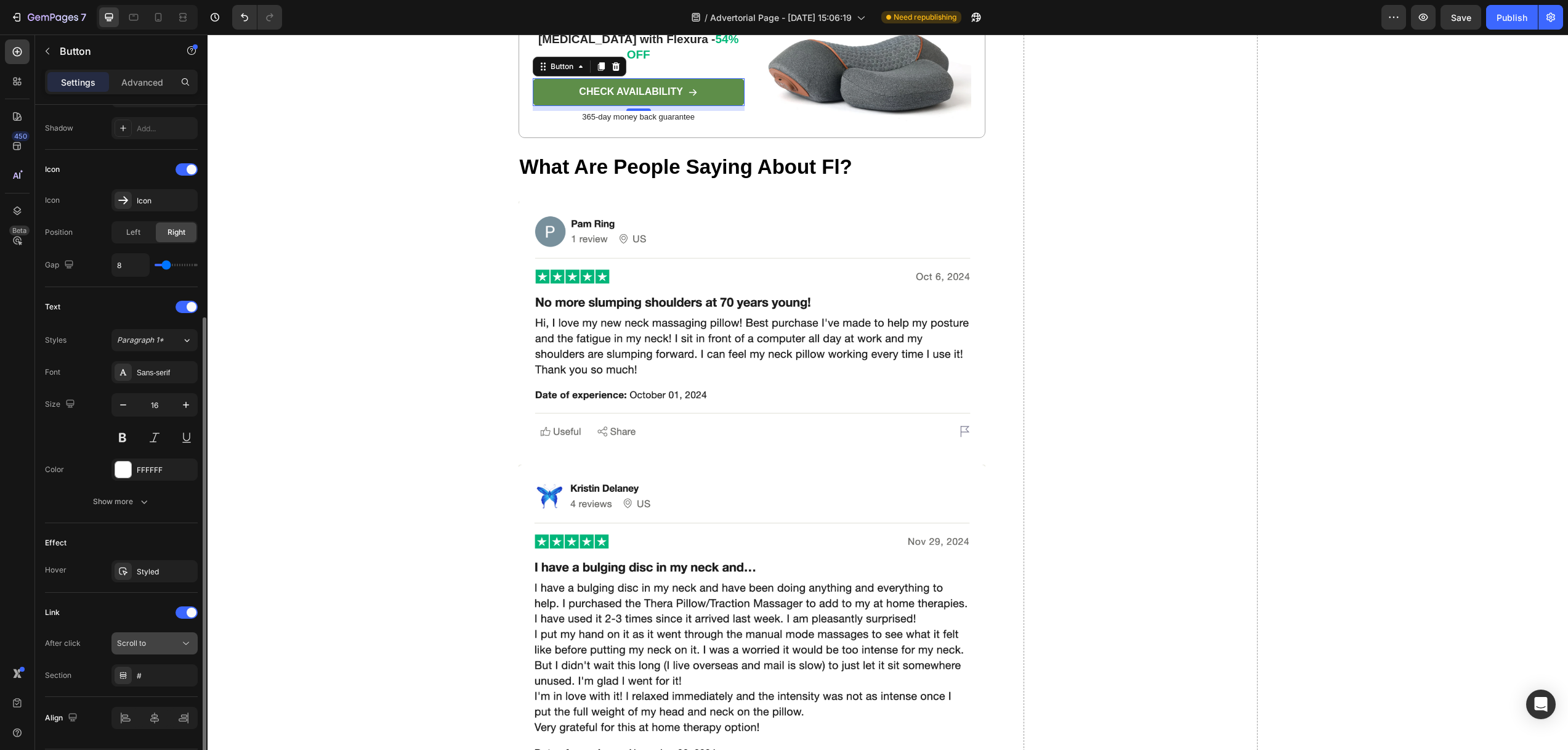
click at [145, 640] on div "Scroll to" at bounding box center [148, 643] width 63 height 11
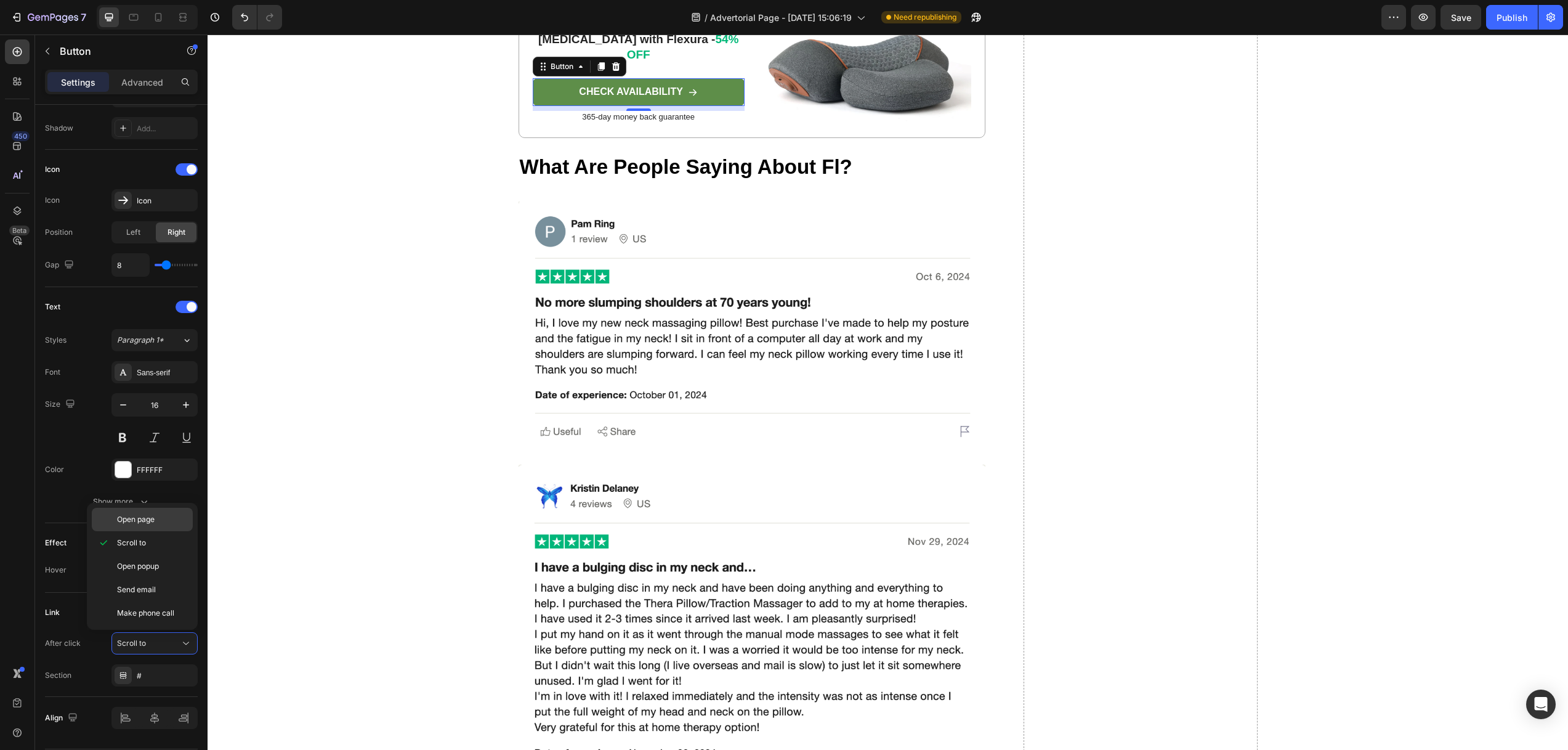
click at [137, 517] on span "Open page" at bounding box center [136, 520] width 37 height 11
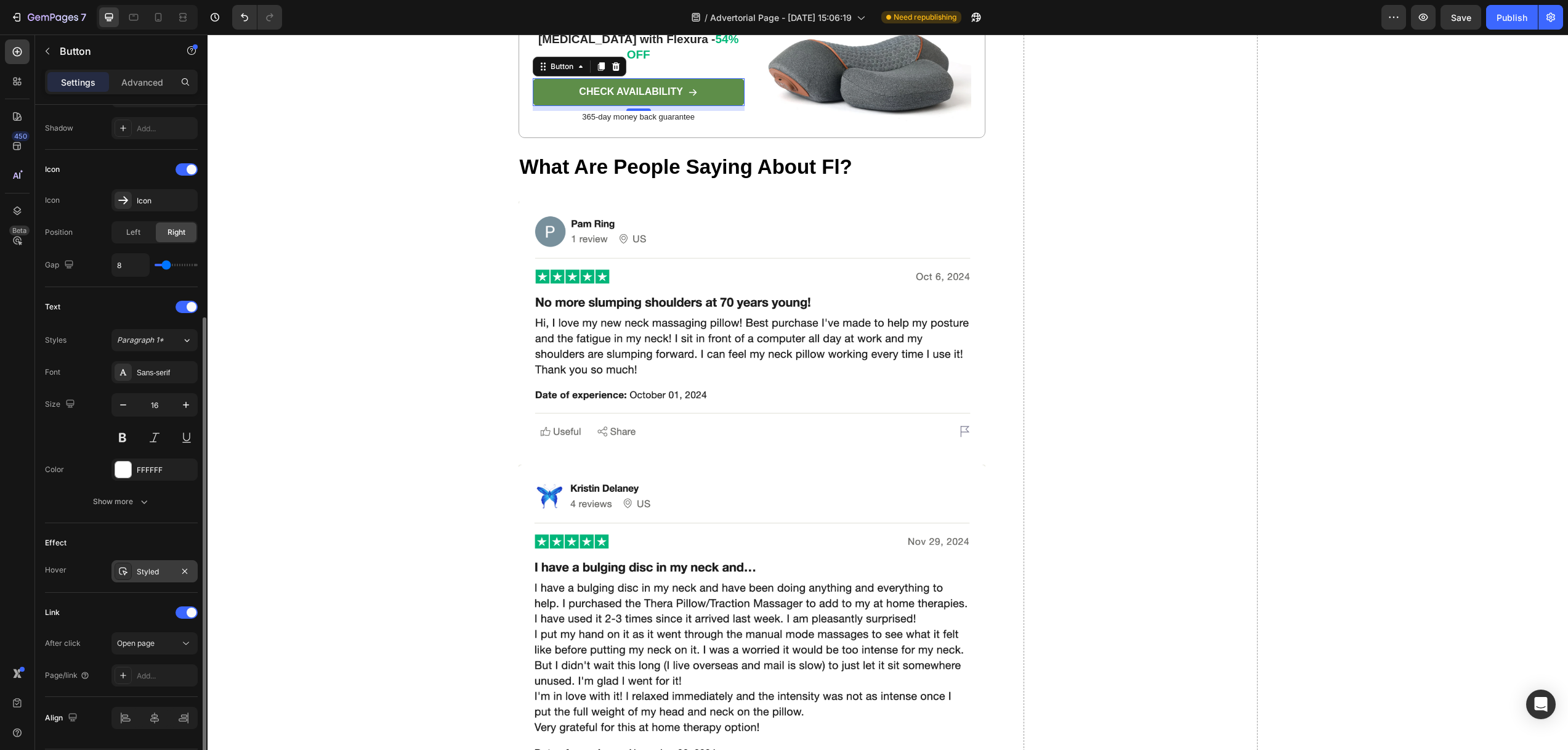
click at [152, 570] on div "Styled" at bounding box center [154, 572] width 36 height 11
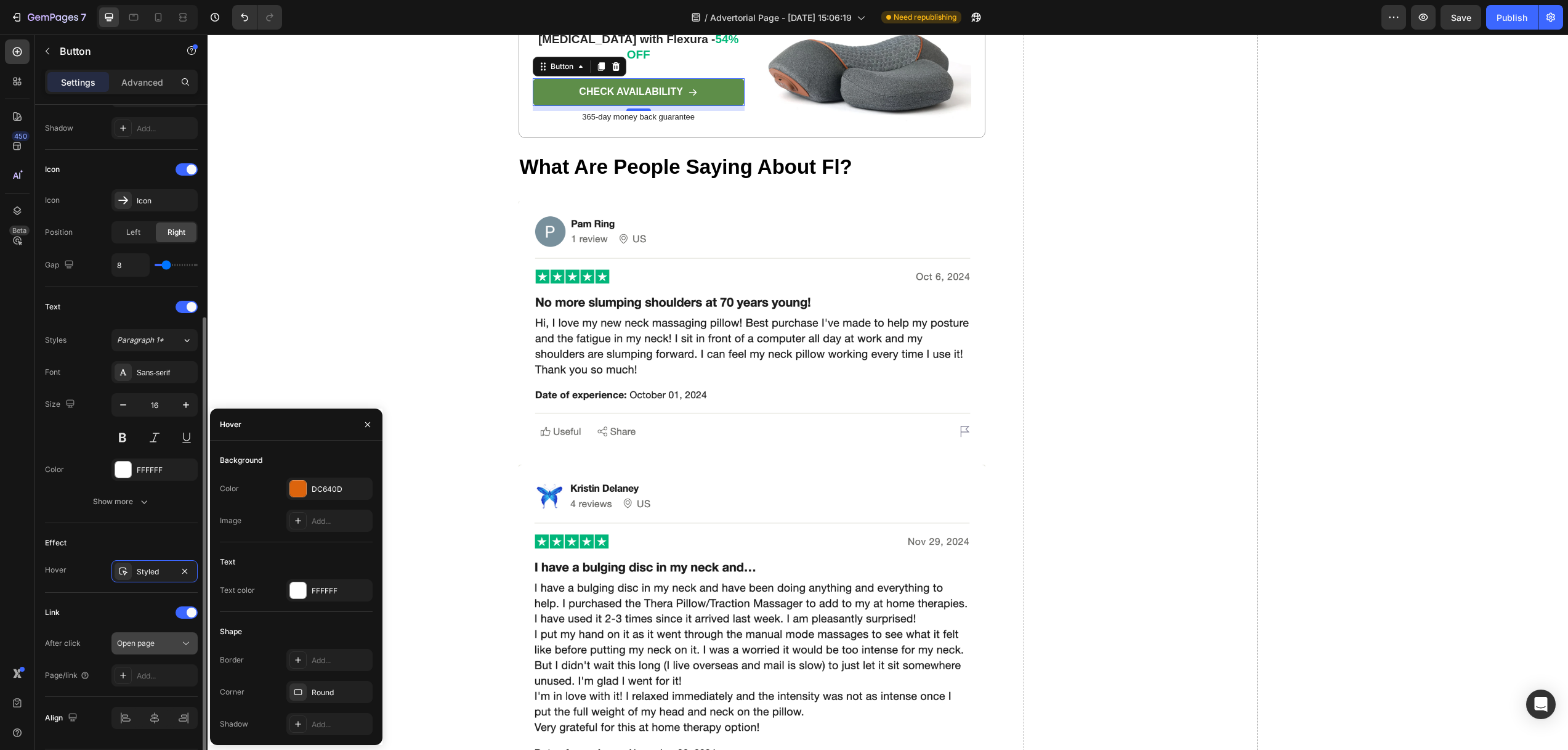
click at [149, 638] on span "Open page" at bounding box center [136, 643] width 37 height 11
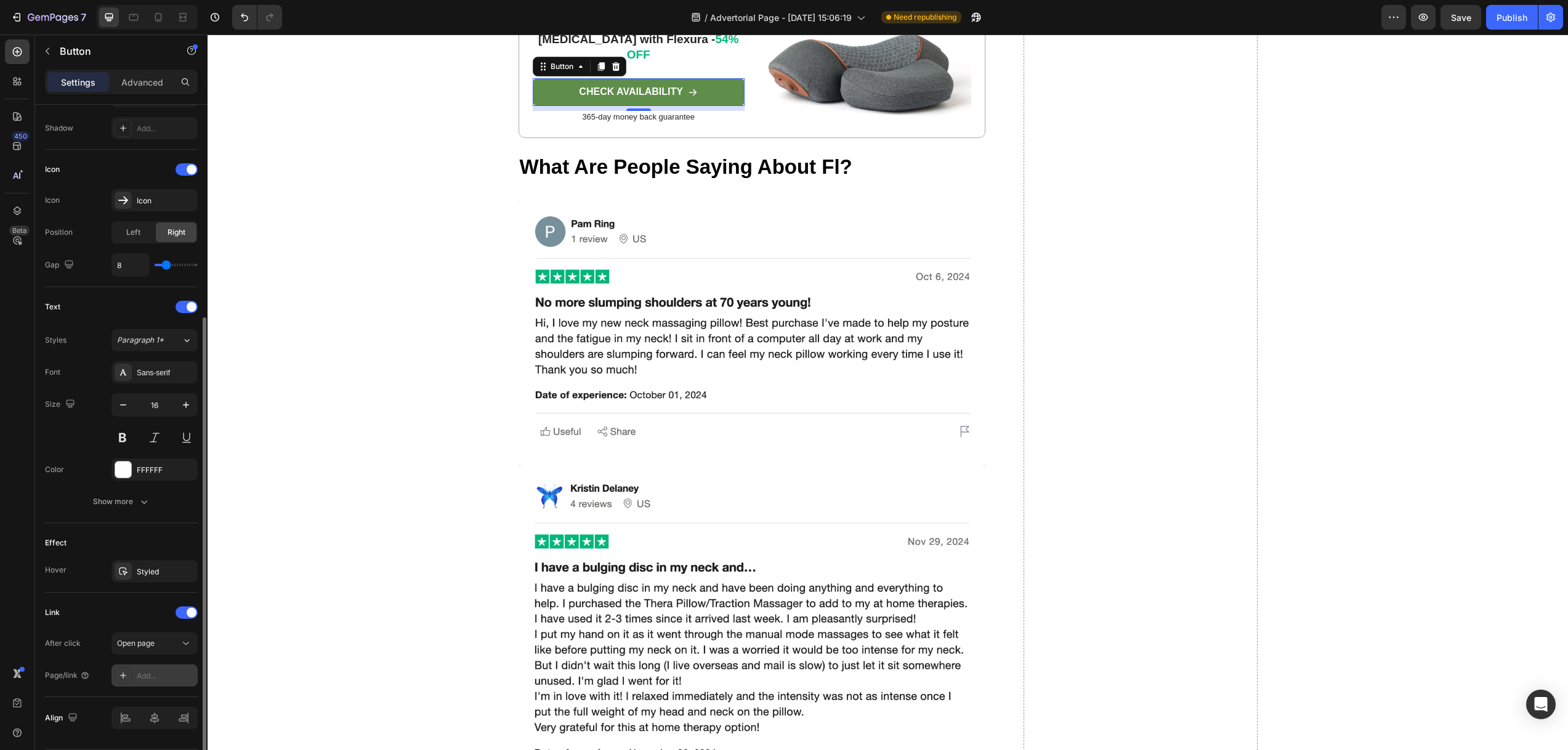
click at [152, 675] on div "Add..." at bounding box center [165, 676] width 58 height 11
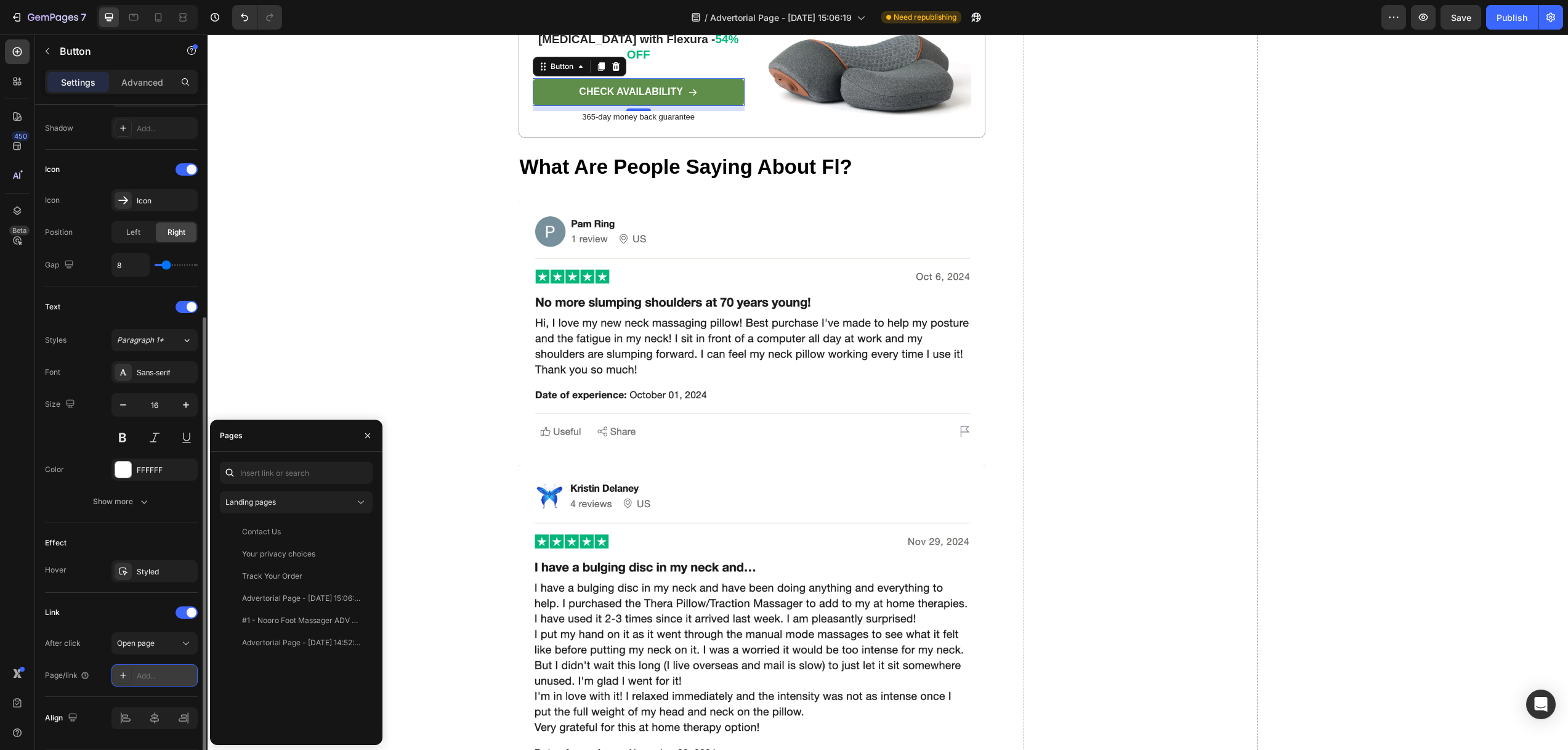
click at [119, 672] on icon at bounding box center [123, 675] width 10 height 10
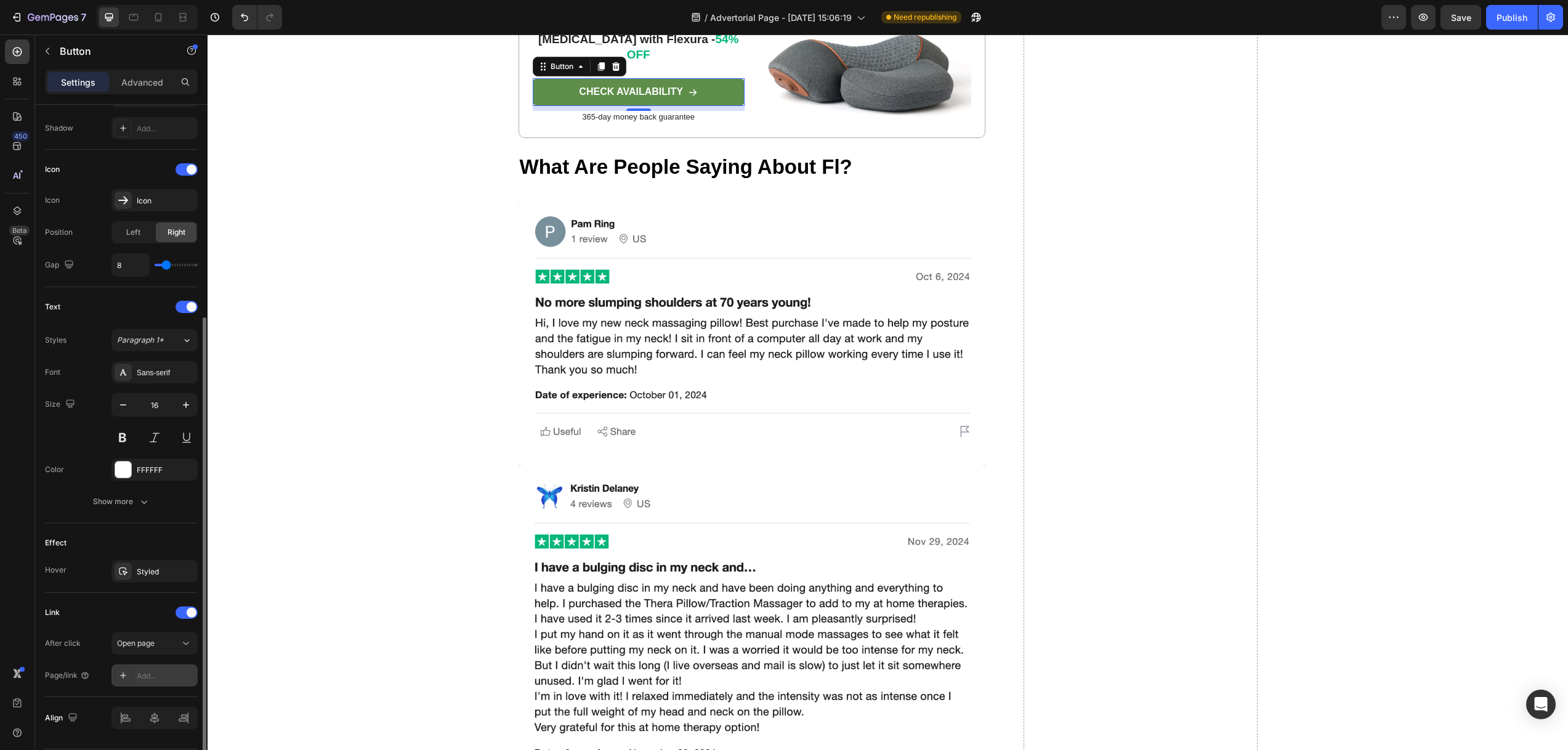
click at [150, 678] on div "Add..." at bounding box center [165, 676] width 58 height 11
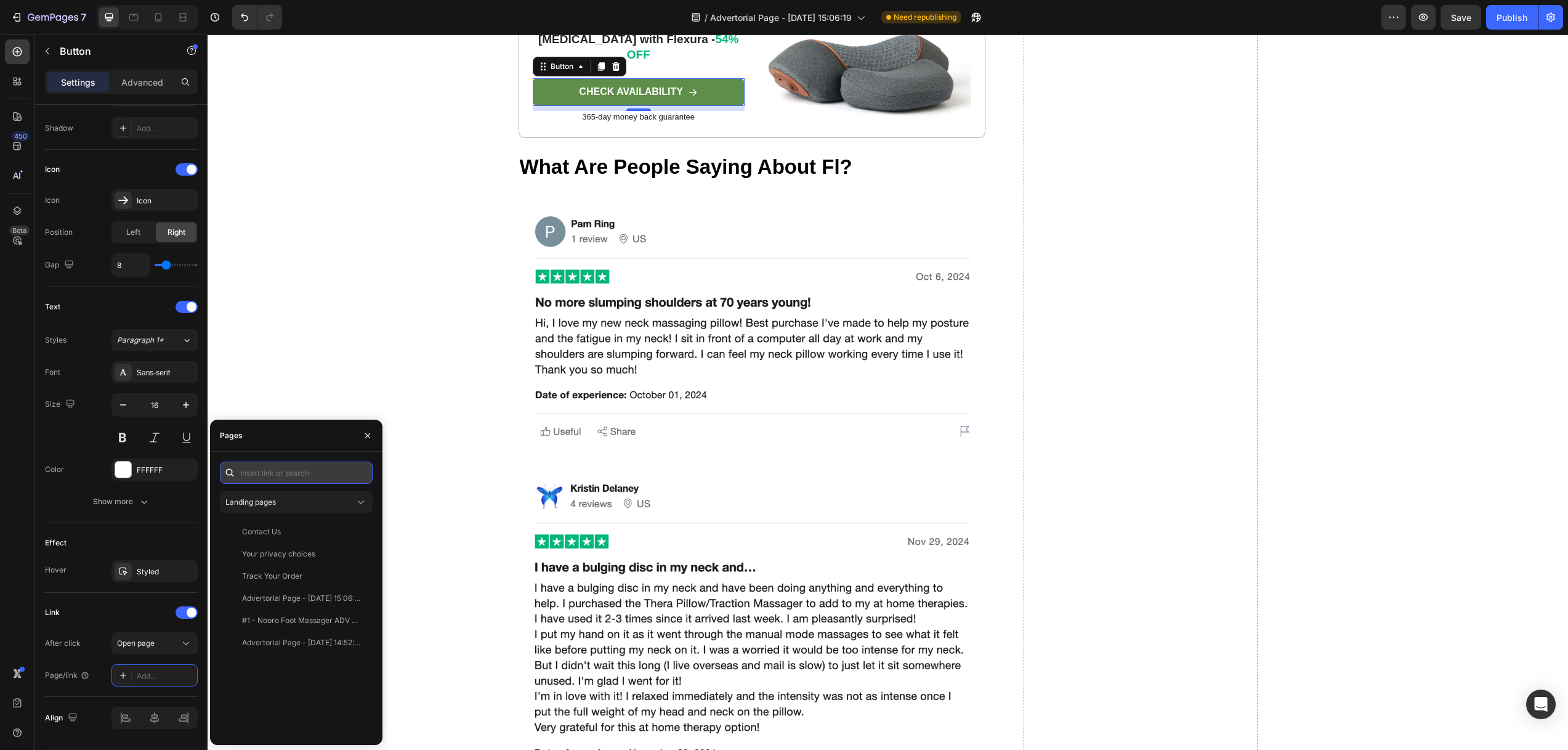
click at [270, 471] on input "text" at bounding box center [296, 473] width 152 height 22
paste input "[URL][DOMAIN_NAME]"
type input "[URL][DOMAIN_NAME]"
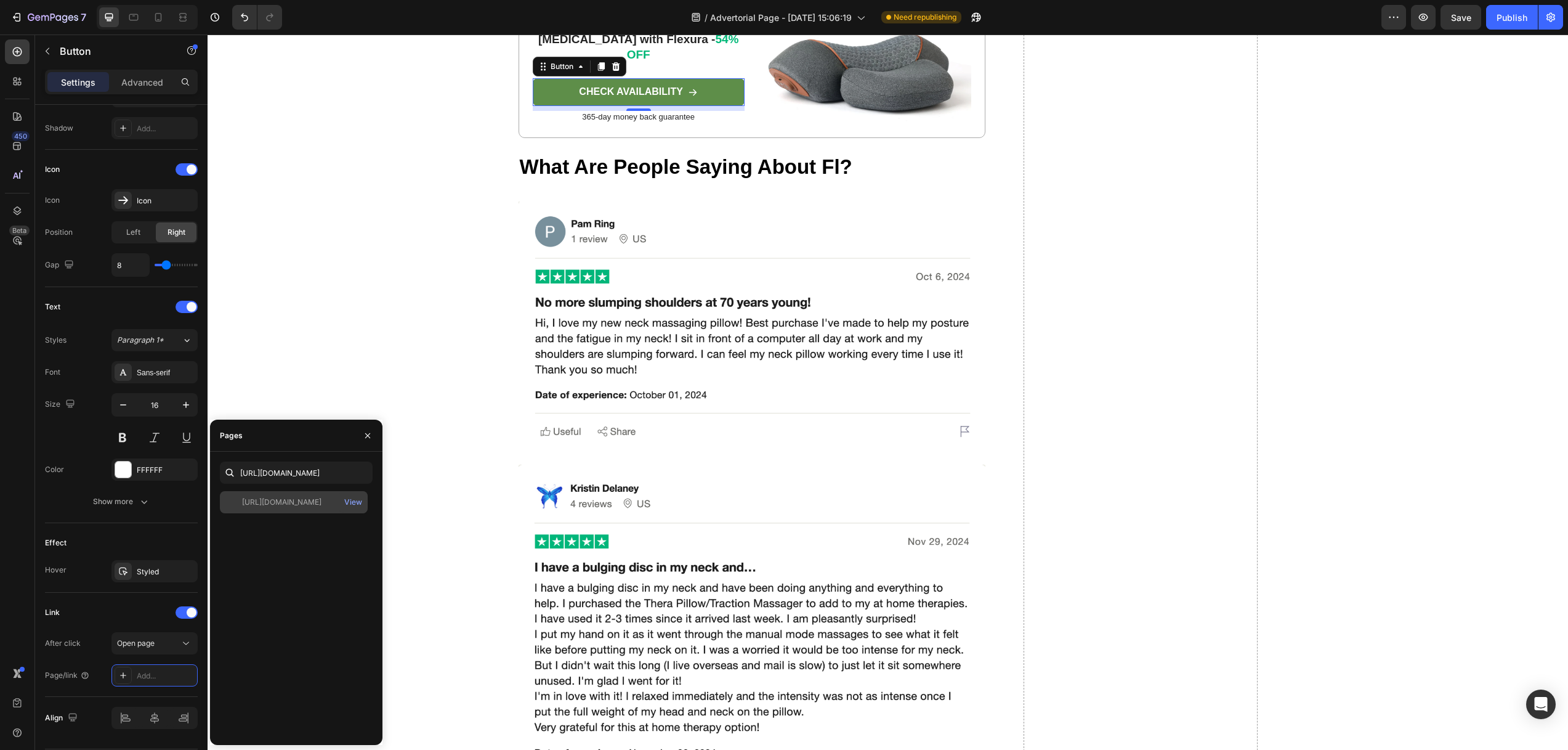
click at [283, 504] on div "[URL][DOMAIN_NAME]" at bounding box center [281, 502] width 79 height 11
drag, startPoint x: 354, startPoint y: 369, endPoint x: 394, endPoint y: 379, distance: 41.2
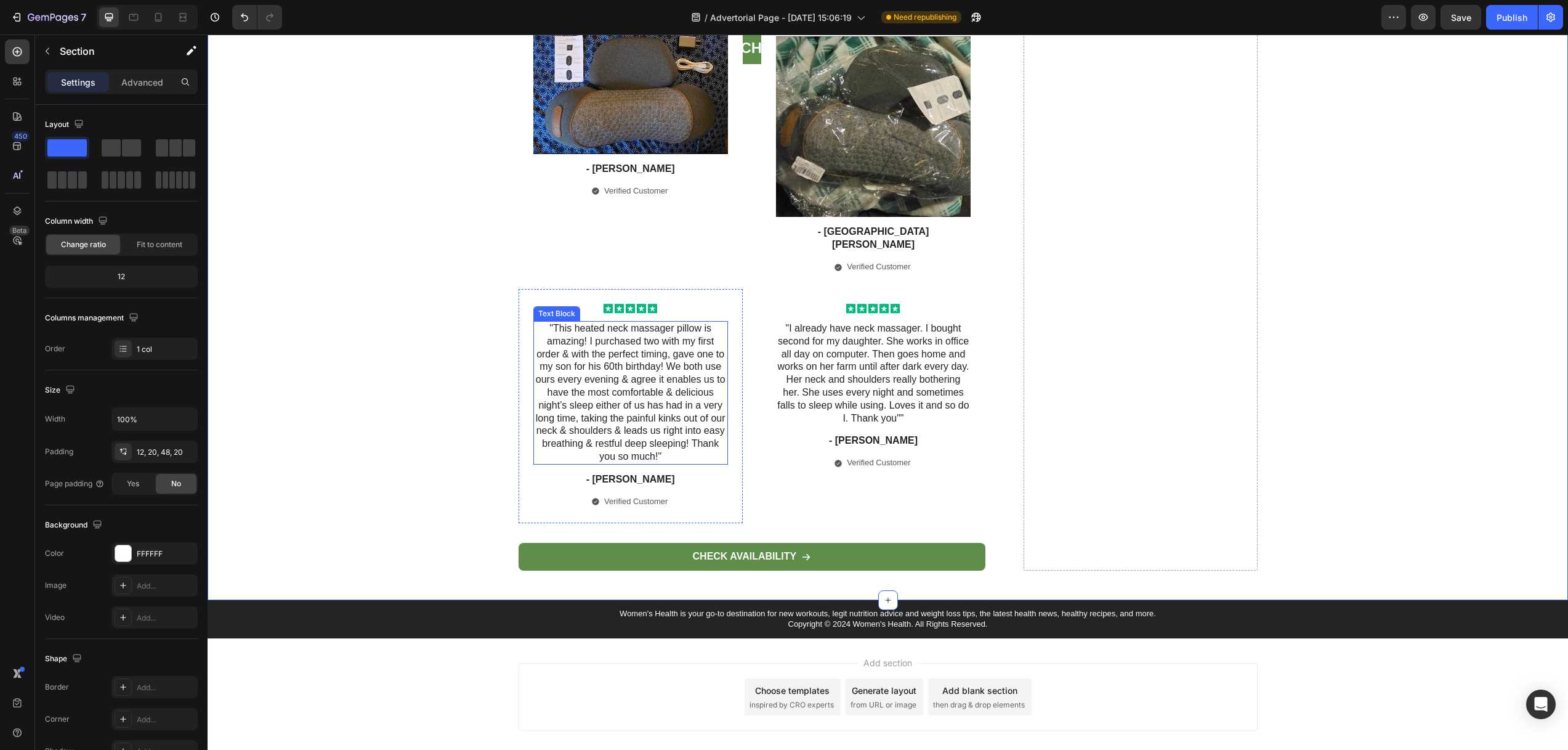
scroll to position [7277, 0]
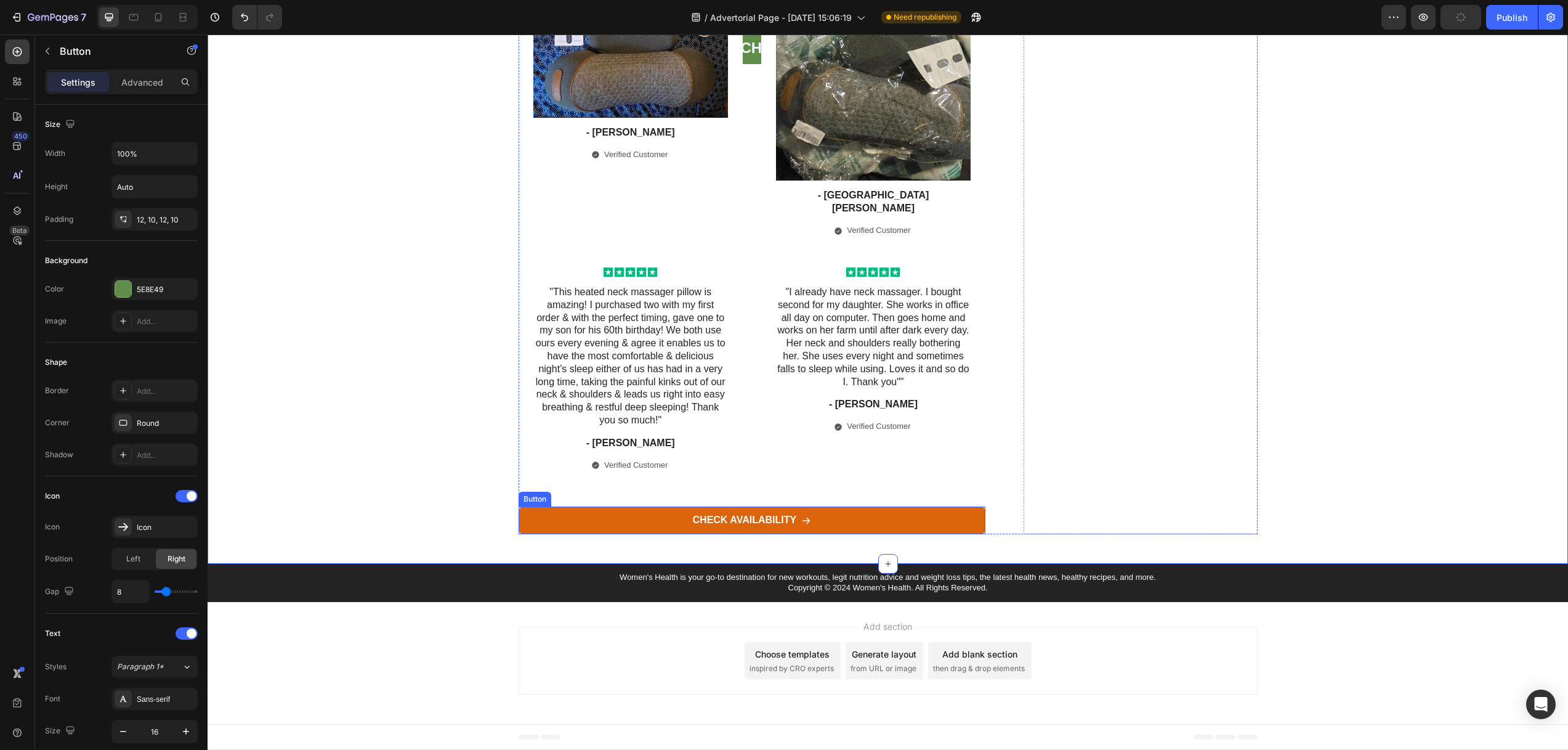
click at [565, 531] on link "CHECK AVAILABILITY" at bounding box center [752, 520] width 468 height 28
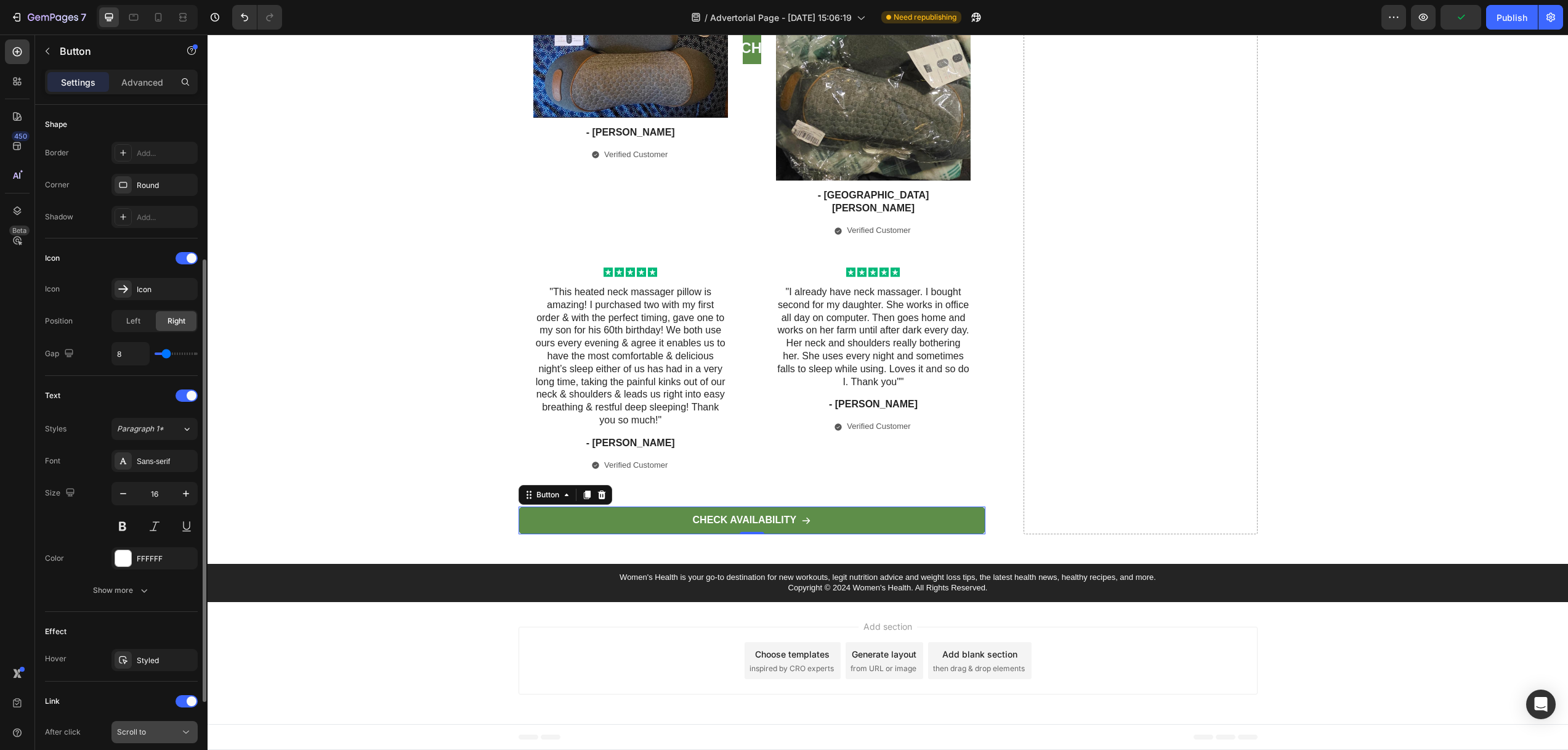
scroll to position [365, 0]
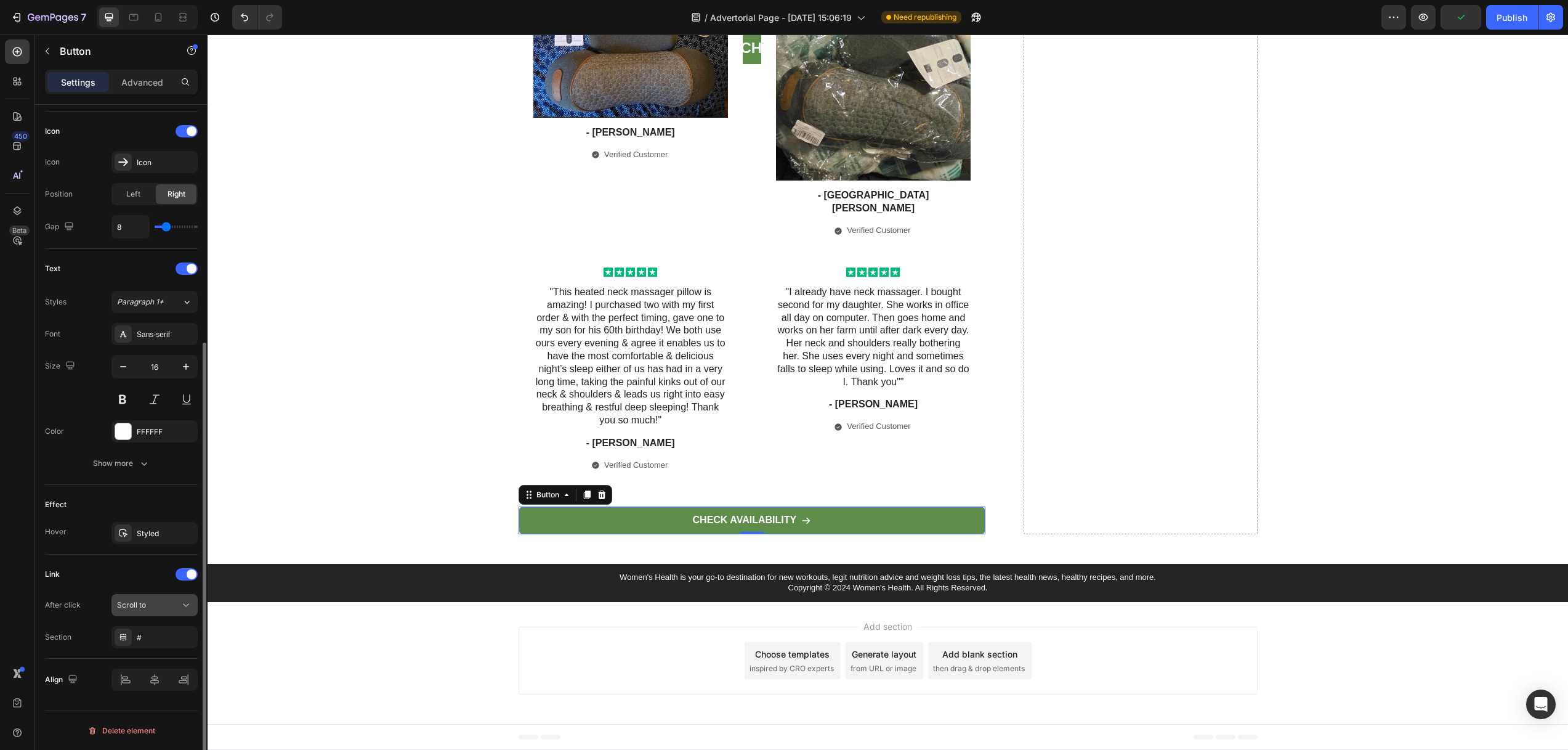
drag, startPoint x: 145, startPoint y: 599, endPoint x: 150, endPoint y: 603, distance: 6.4
click at [145, 600] on span "Scroll to" at bounding box center [132, 605] width 29 height 11
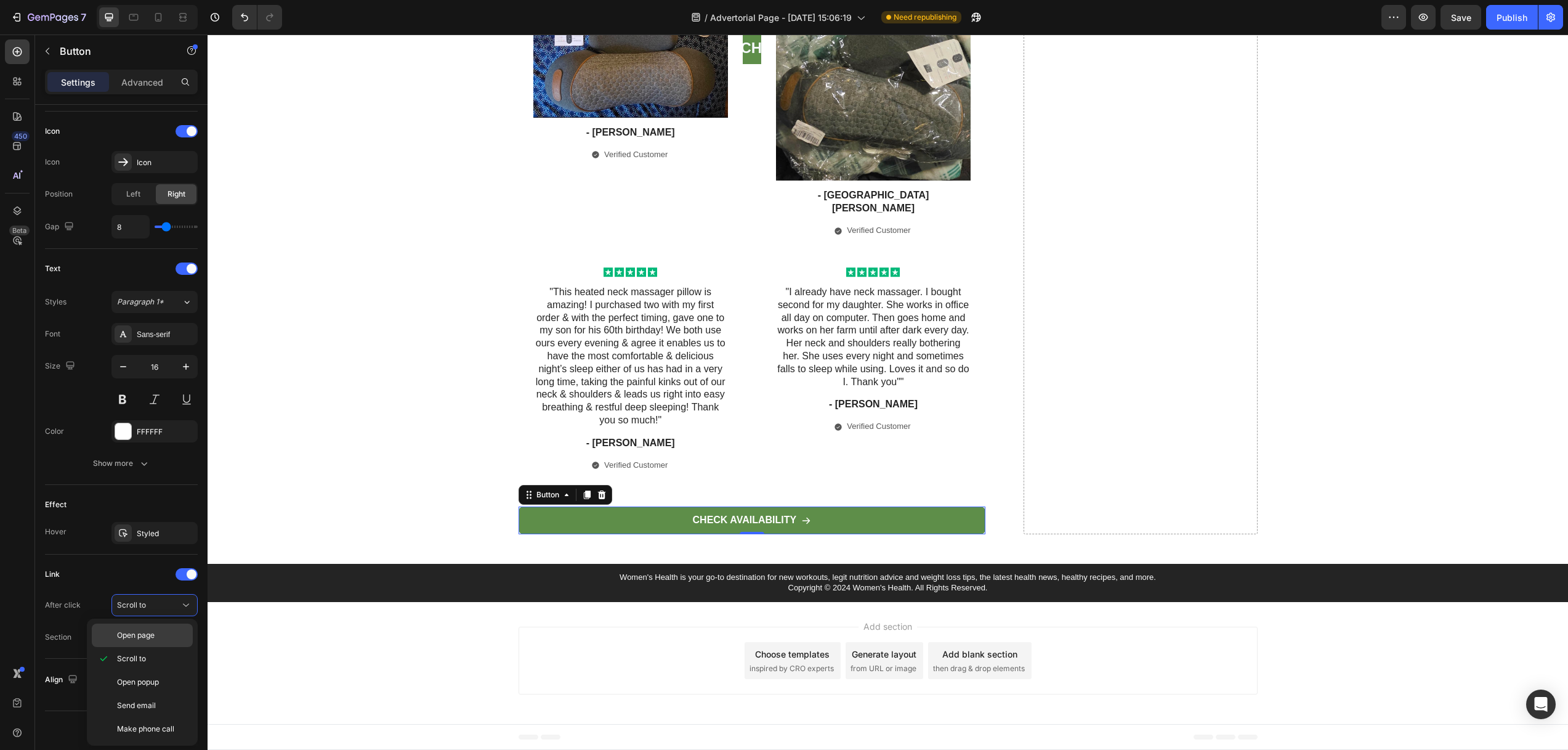
click at [152, 631] on span "Open page" at bounding box center [136, 635] width 37 height 11
click at [148, 642] on div "Add..." at bounding box center [165, 638] width 58 height 11
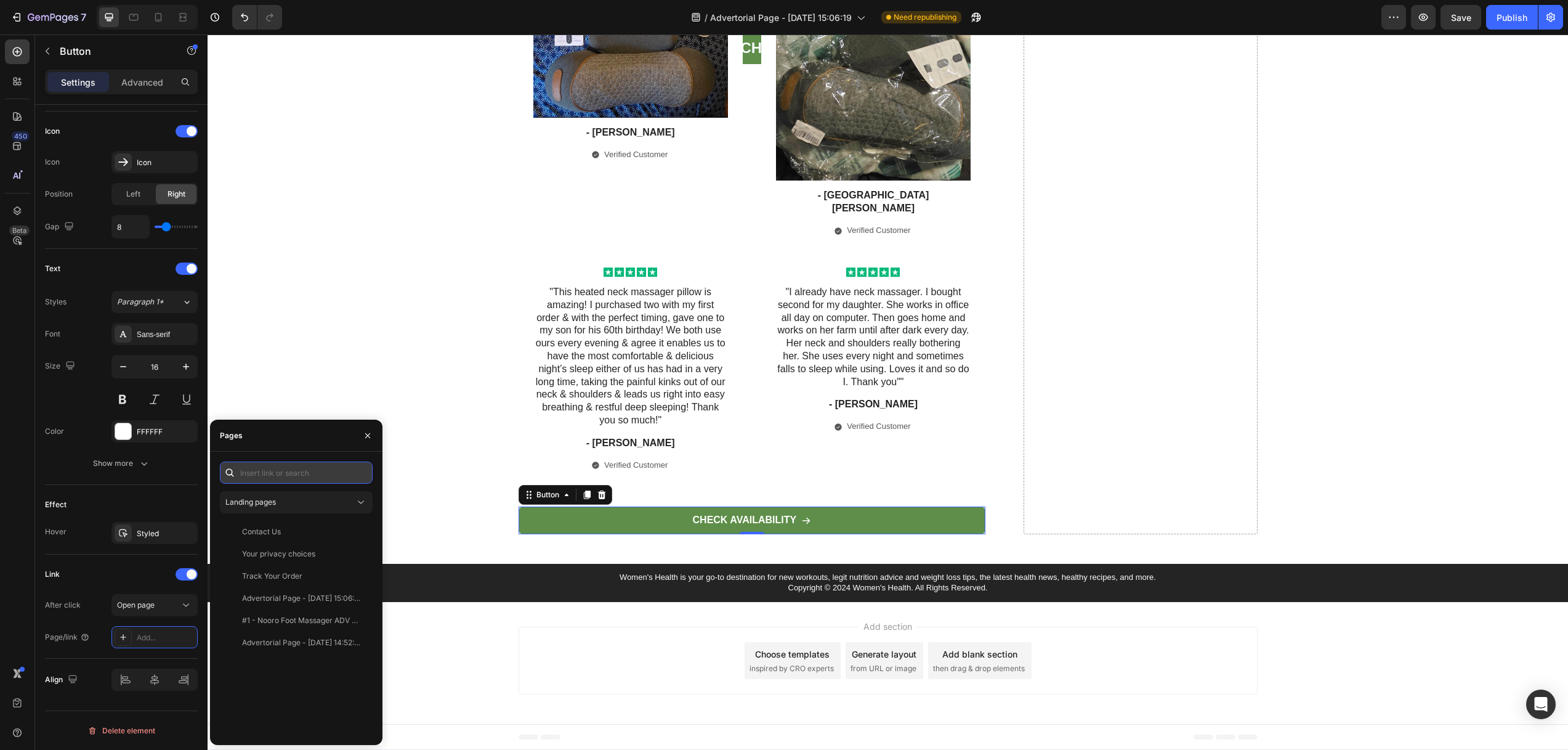
click at [278, 475] on input "text" at bounding box center [296, 473] width 152 height 22
paste input "[URL][DOMAIN_NAME]"
type input "[URL][DOMAIN_NAME]"
drag, startPoint x: 312, startPoint y: 501, endPoint x: 333, endPoint y: 504, distance: 21.2
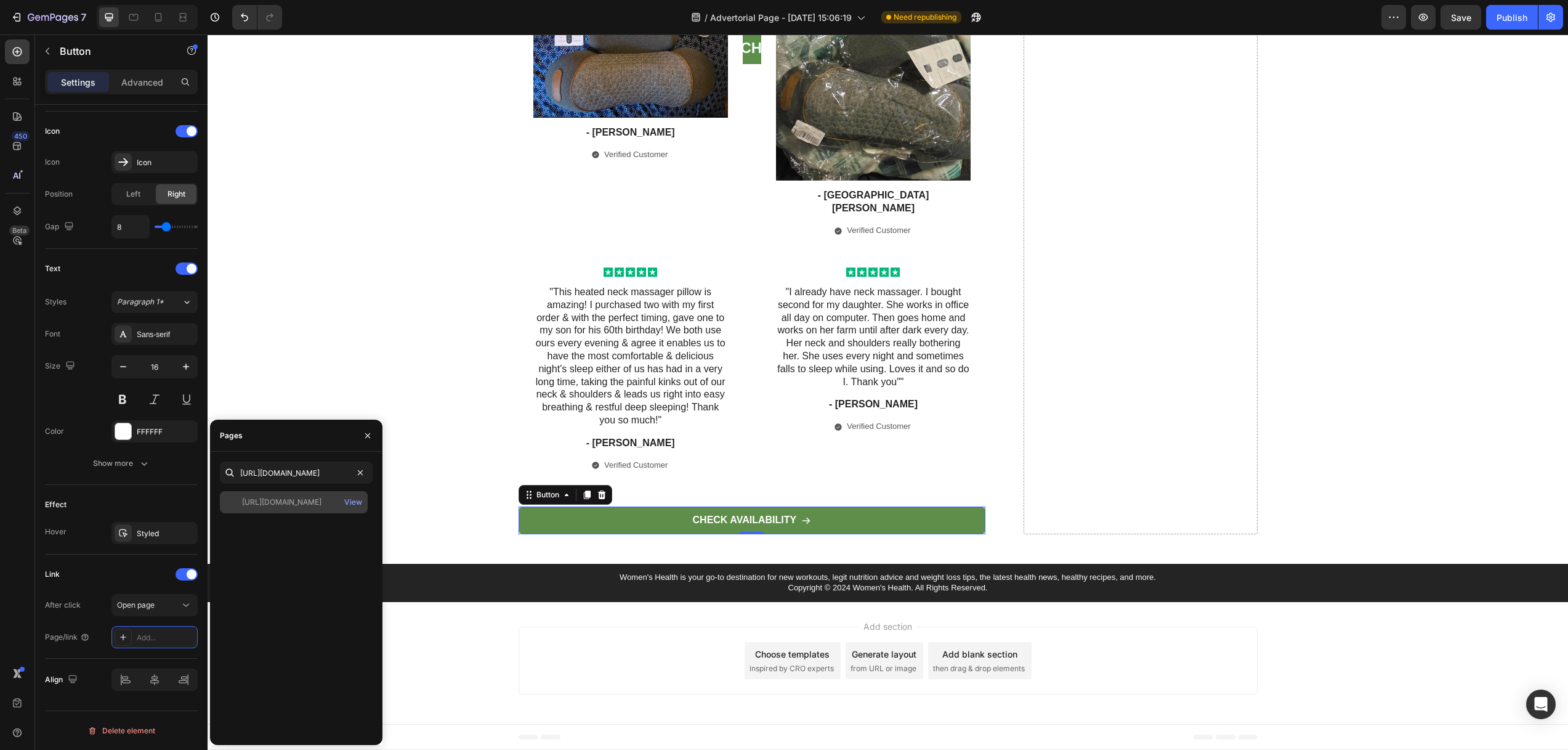
click at [312, 501] on div "[URL][DOMAIN_NAME]" at bounding box center [281, 502] width 79 height 11
drag, startPoint x: 392, startPoint y: 284, endPoint x: 394, endPoint y: 291, distance: 7.3
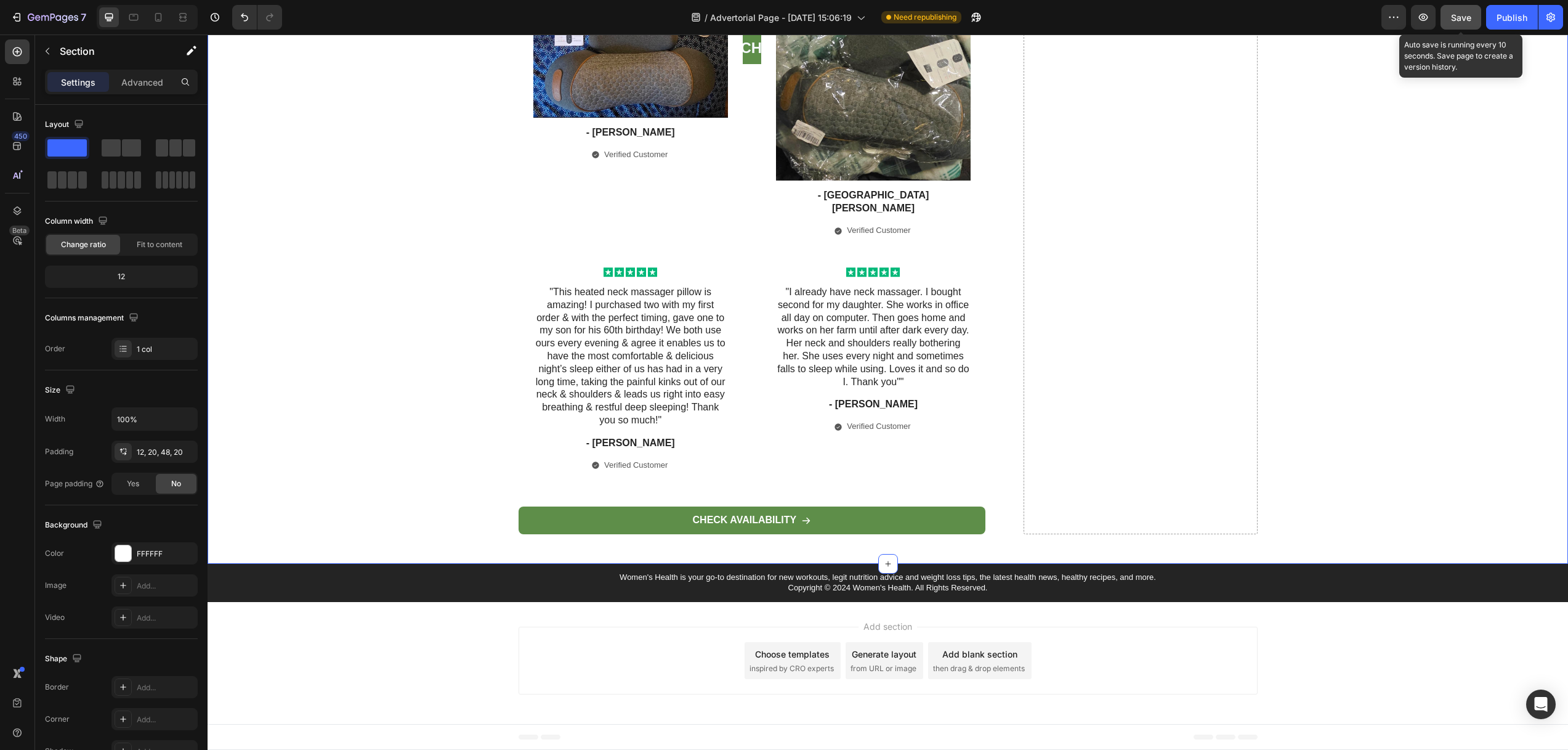
click at [1457, 21] on span "Save" at bounding box center [1460, 17] width 20 height 10
click at [1421, 19] on icon "button" at bounding box center [1423, 17] width 9 height 8
